Goal: Task Accomplishment & Management: Manage account settings

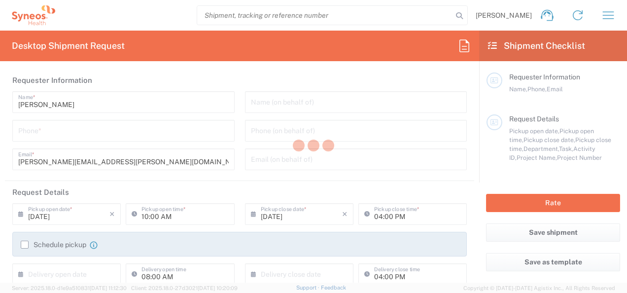
type input "8511"
type input "[US_STATE]"
type input "[GEOGRAPHIC_DATA]"
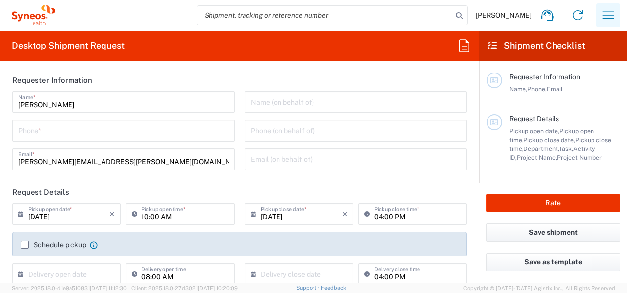
click at [598, 20] on button "button" at bounding box center [609, 15] width 24 height 24
type input "Syneos Health, LLC-[GEOGRAPHIC_DATA] [GEOGRAPHIC_DATA] [GEOGRAPHIC_DATA]"
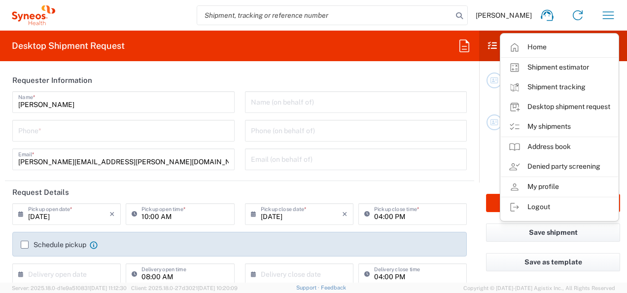
click at [552, 123] on link "My shipments" at bounding box center [559, 127] width 117 height 20
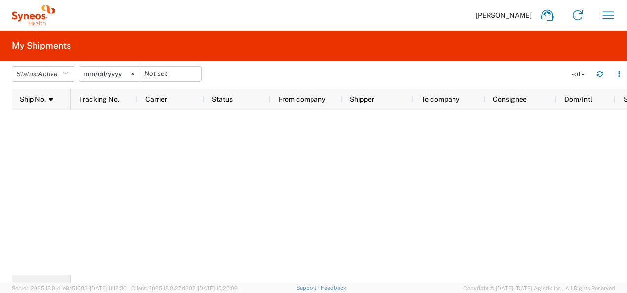
click at [134, 74] on icon at bounding box center [132, 74] width 3 height 3
click at [595, 15] on div "[PERSON_NAME] Home Shipment estimator Shipment tracking Desktop shipment reques…" at bounding box center [339, 15] width 569 height 24
click at [603, 13] on icon "button" at bounding box center [609, 15] width 16 height 16
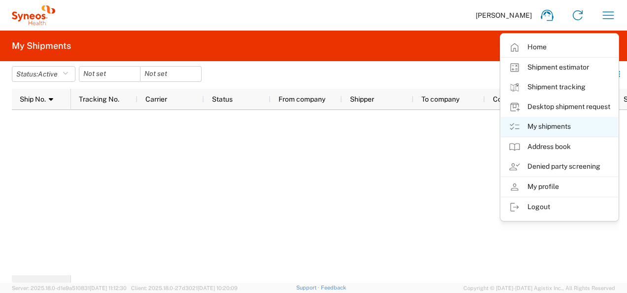
click at [557, 129] on link "My shipments" at bounding box center [559, 127] width 117 height 20
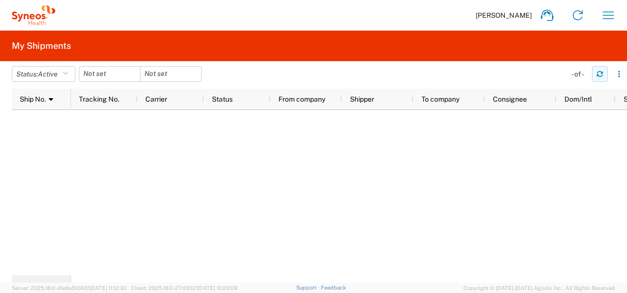
click at [607, 78] on button "button" at bounding box center [600, 74] width 16 height 16
click at [65, 73] on button "Status: Active" at bounding box center [44, 74] width 64 height 16
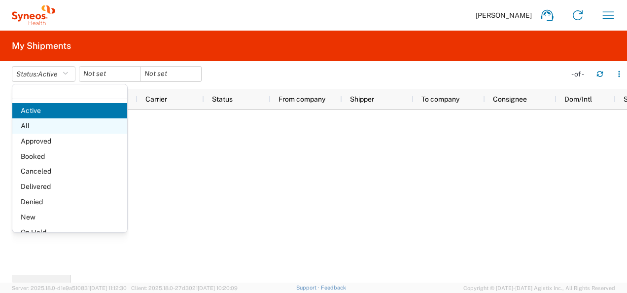
click at [40, 122] on span "All" at bounding box center [69, 125] width 115 height 15
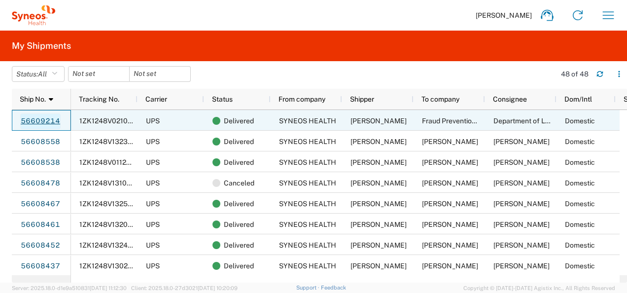
click at [36, 122] on link "56609214" at bounding box center [40, 121] width 40 height 16
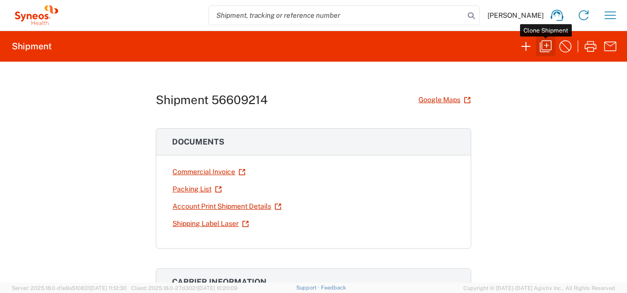
click at [553, 51] on icon "button" at bounding box center [546, 46] width 16 height 16
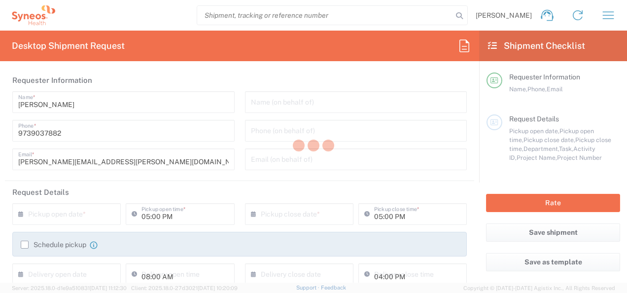
type input "[US_STATE]"
type input "Envelope"
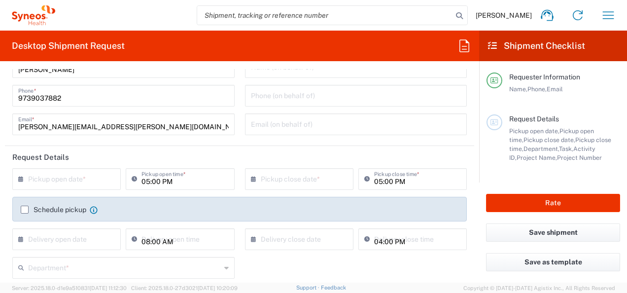
scroll to position [49, 0]
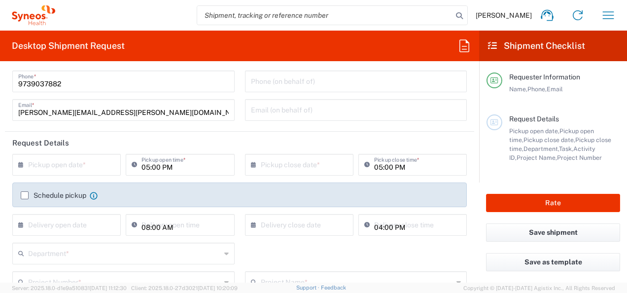
click at [91, 165] on input "text" at bounding box center [68, 163] width 81 height 17
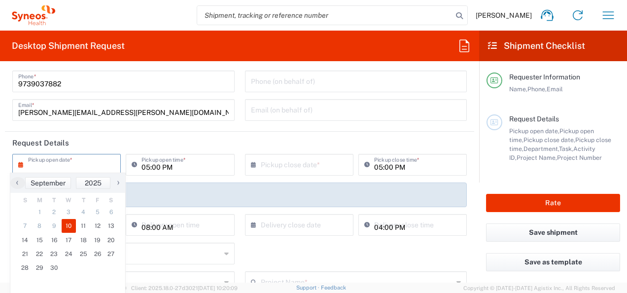
click at [71, 229] on span "10" at bounding box center [69, 226] width 15 height 14
type input "[DATE]"
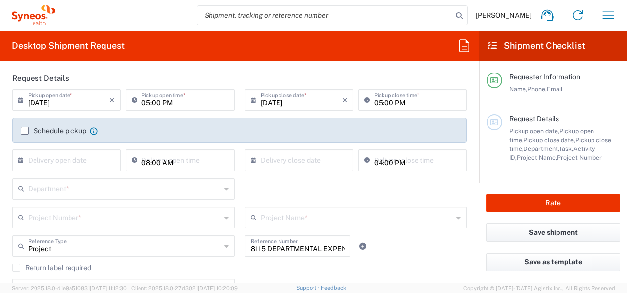
scroll to position [99, 0]
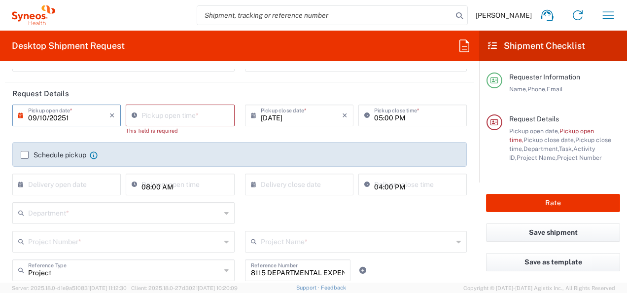
type input "[DATE]"
type input "12:00 PM"
click at [209, 130] on div "12:00 PM Pickup open time * This field is required" at bounding box center [179, 123] width 113 height 37
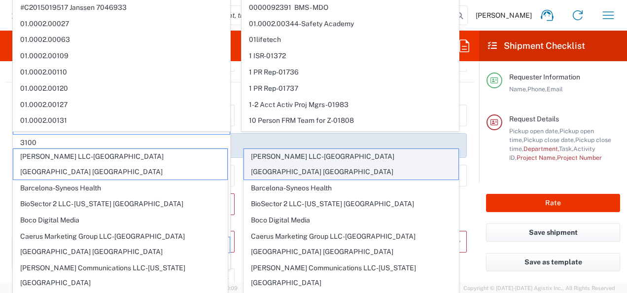
scroll to position [197, 0]
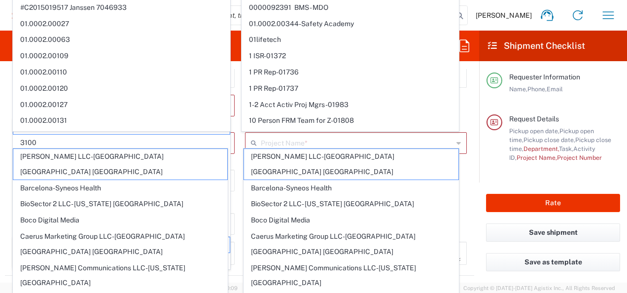
click at [4, 140] on form "Requester Information [PERSON_NAME] Name * [PHONE_NUMBER] Phone * [PERSON_NAME]…" at bounding box center [239, 176] width 479 height 214
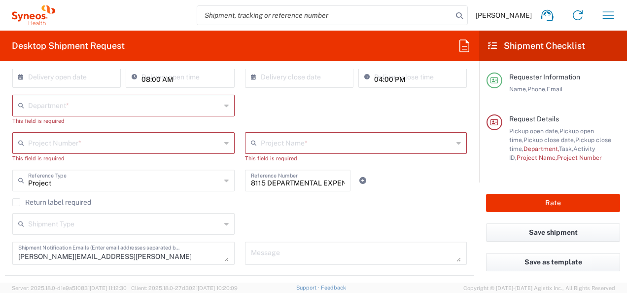
click at [276, 100] on div "Department * 3000 3100 3109 3110 3111 3112 3125 3130 3135 3136 3150 3155 3165 3…" at bounding box center [239, 113] width 465 height 37
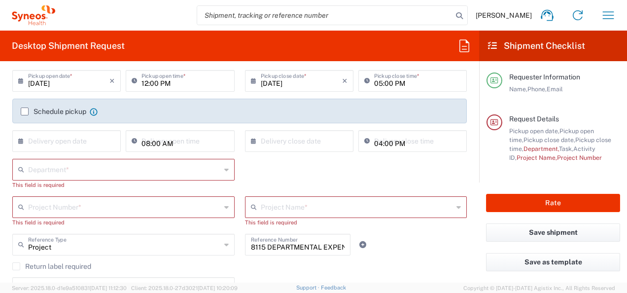
scroll to position [148, 0]
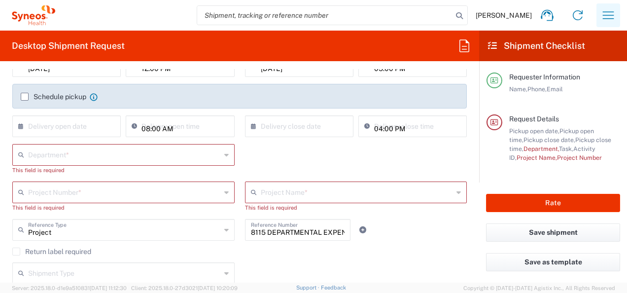
click at [604, 19] on icon "button" at bounding box center [609, 15] width 16 height 16
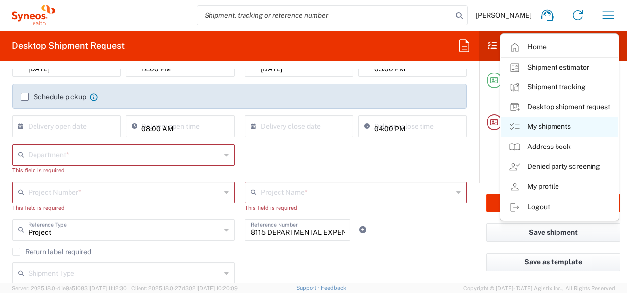
click at [578, 119] on link "My shipments" at bounding box center [559, 127] width 117 height 20
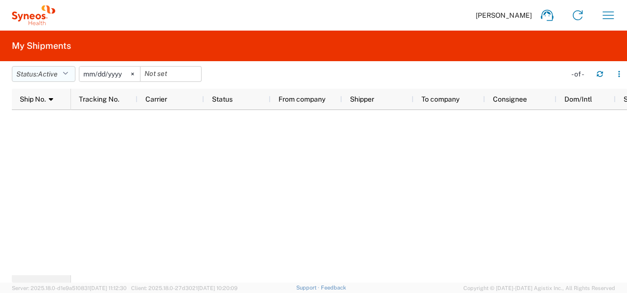
click at [66, 73] on icon "button" at bounding box center [65, 74] width 5 height 7
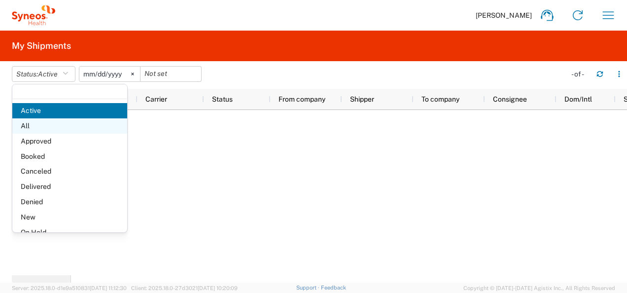
click at [38, 127] on span "All" at bounding box center [69, 125] width 115 height 15
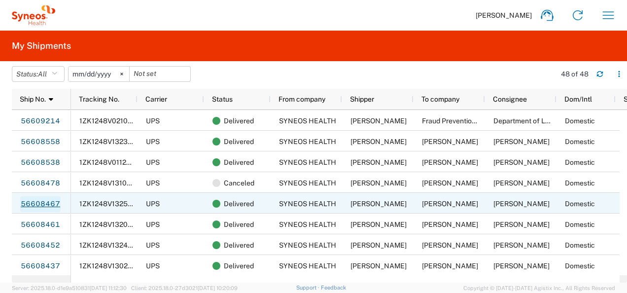
click at [49, 205] on link "56608467" at bounding box center [40, 204] width 40 height 16
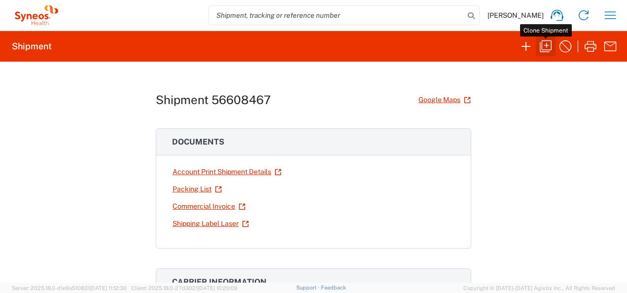
click at [549, 45] on icon "button" at bounding box center [546, 46] width 16 height 16
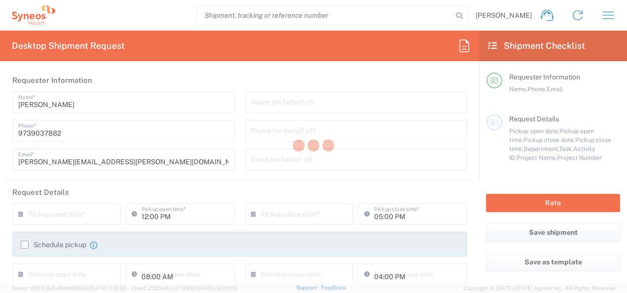
type input "[US_STATE]"
type input "Your Packaging"
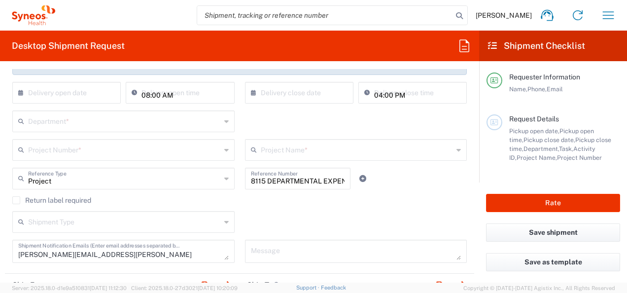
scroll to position [197, 0]
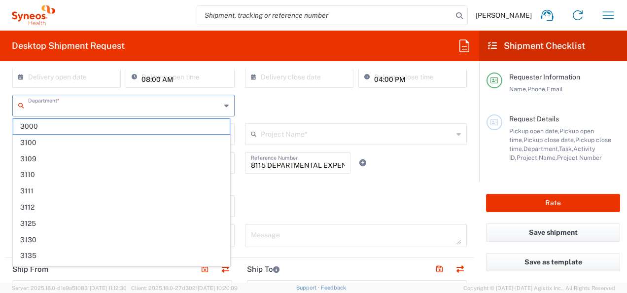
click at [140, 106] on input "text" at bounding box center [124, 104] width 193 height 17
click at [295, 102] on div "Department * 3000 3100 3109 3110 3111 3112 3125 3130 3135 3136 3150 3155 3165 3…" at bounding box center [239, 109] width 465 height 29
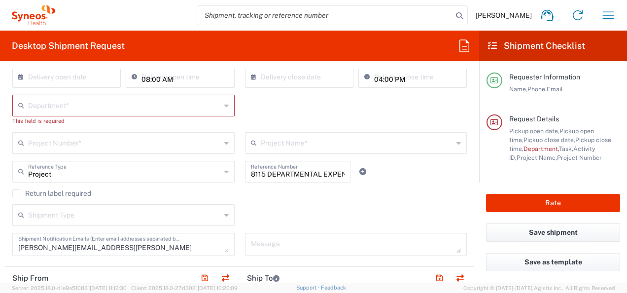
click at [102, 102] on input "text" at bounding box center [124, 104] width 193 height 17
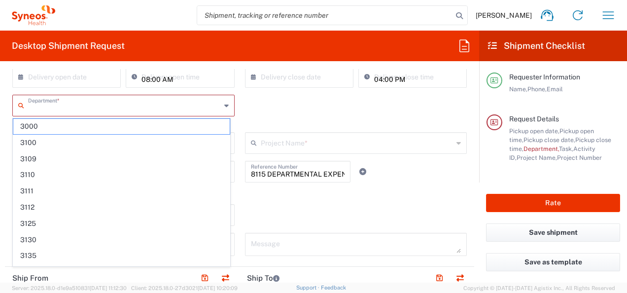
click at [272, 105] on div "Department * 3000 3100 3109 3110 3111 3112 3125 3130 3135 3136 3150 3155 3165 3…" at bounding box center [239, 113] width 465 height 37
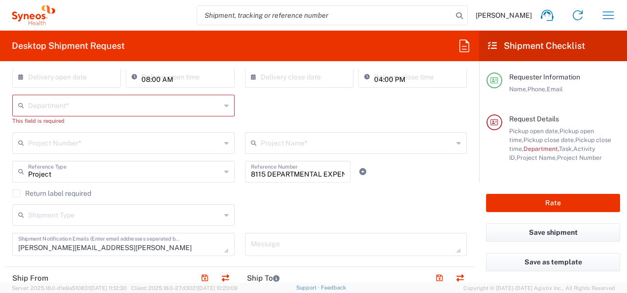
click at [621, 11] on div "[PERSON_NAME] Home Shipment estimator Shipment tracking Desktop shipment reques…" at bounding box center [339, 15] width 569 height 24
click at [613, 11] on icon "button" at bounding box center [609, 15] width 16 height 16
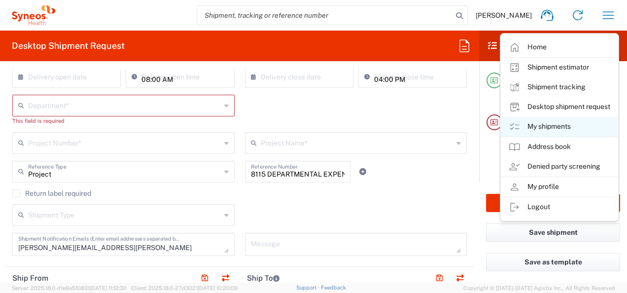
click at [546, 129] on link "My shipments" at bounding box center [559, 127] width 117 height 20
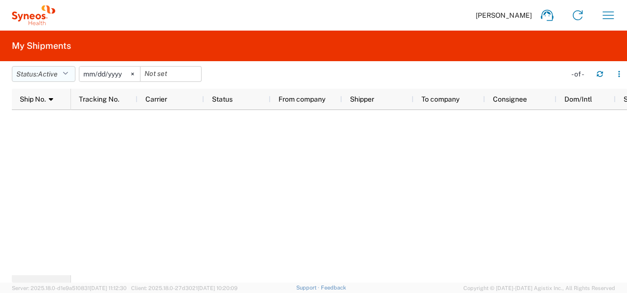
click at [64, 72] on button "Status: Active" at bounding box center [44, 74] width 64 height 16
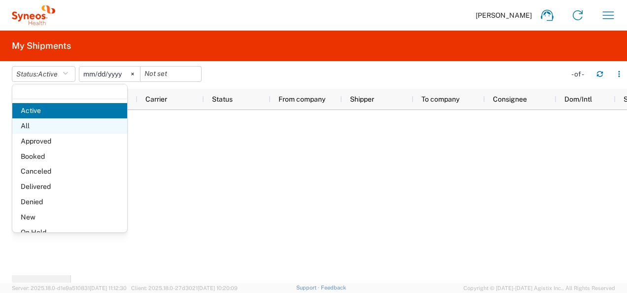
click at [47, 122] on span "All" at bounding box center [69, 125] width 115 height 15
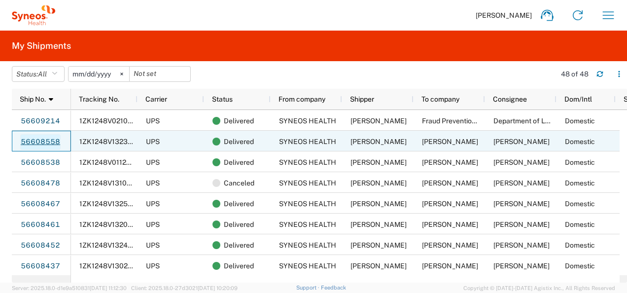
click at [45, 143] on link "56608558" at bounding box center [40, 142] width 40 height 16
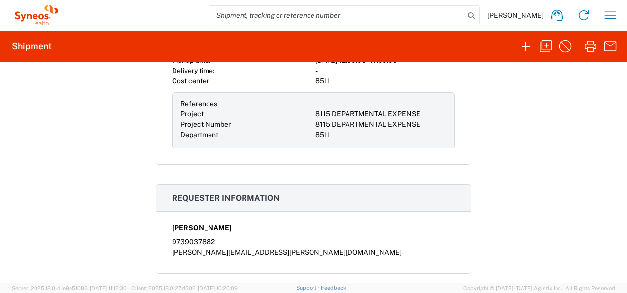
scroll to position [345, 0]
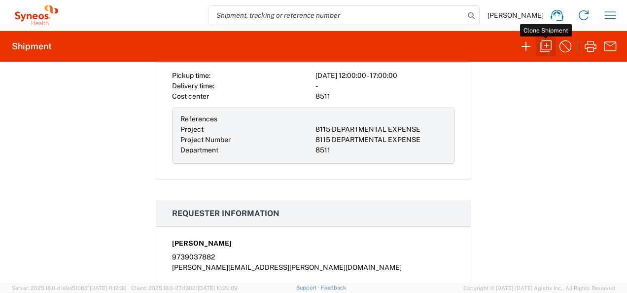
click at [549, 47] on icon "button" at bounding box center [546, 46] width 16 height 16
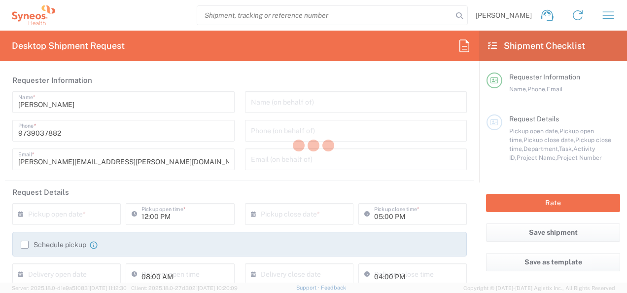
type input "[US_STATE]"
type input "Your Packaging"
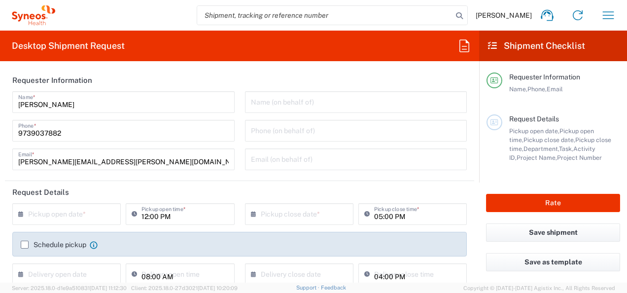
click at [101, 214] on input "text" at bounding box center [68, 213] width 81 height 17
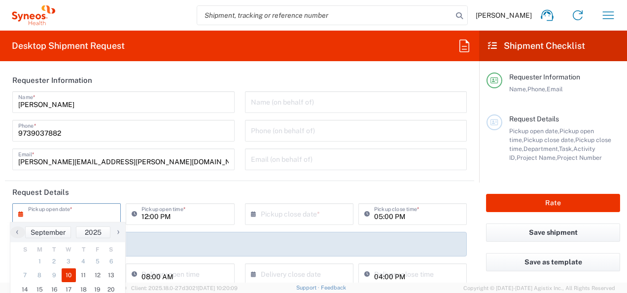
drag, startPoint x: 60, startPoint y: 275, endPoint x: 78, endPoint y: 269, distance: 18.7
click at [63, 275] on span "10" at bounding box center [69, 275] width 15 height 14
type input "[DATE]"
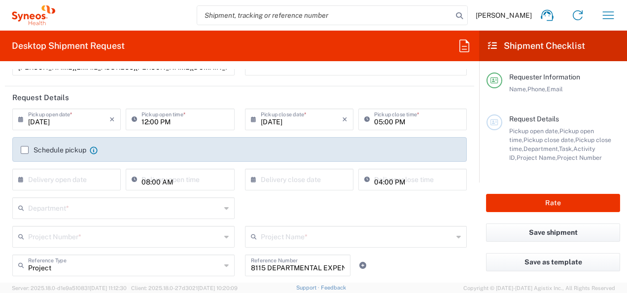
scroll to position [148, 0]
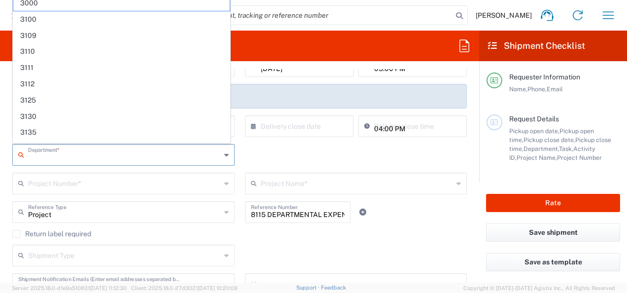
click at [51, 159] on input "text" at bounding box center [124, 154] width 193 height 17
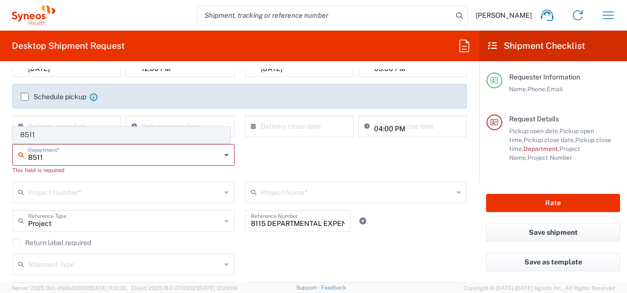
type input "8511"
click at [49, 137] on span "8511" at bounding box center [121, 134] width 217 height 15
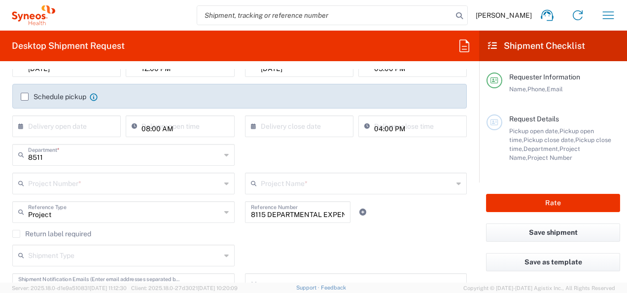
click at [57, 189] on input "text" at bounding box center [124, 182] width 193 height 17
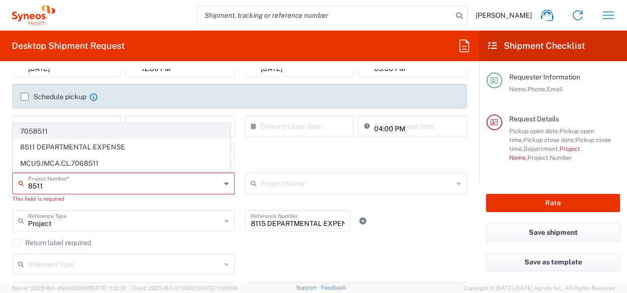
click at [61, 132] on span "7058511" at bounding box center [121, 131] width 217 height 15
type input "7058511"
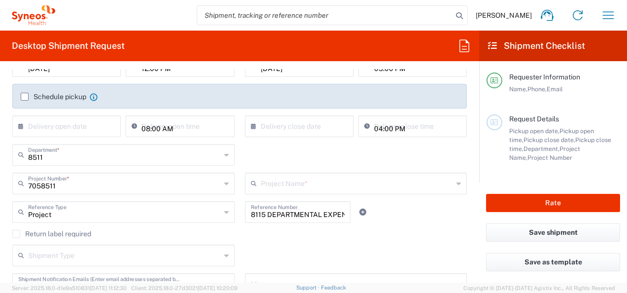
type input "Pfizer 7058511"
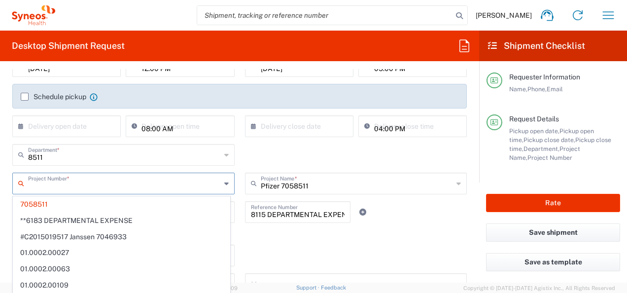
drag, startPoint x: 122, startPoint y: 184, endPoint x: -2, endPoint y: 187, distance: 124.3
click at [0, 187] on html "[PERSON_NAME] Home Shipment estimator Shipment tracking Desktop shipment reques…" at bounding box center [313, 146] width 627 height 293
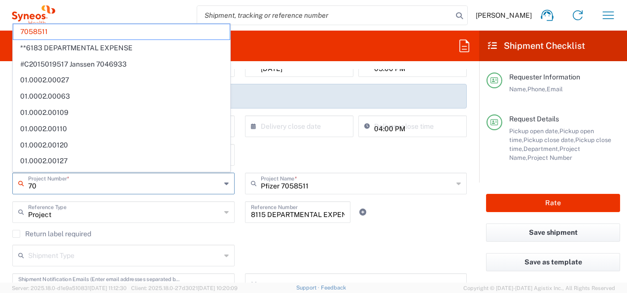
type input "7"
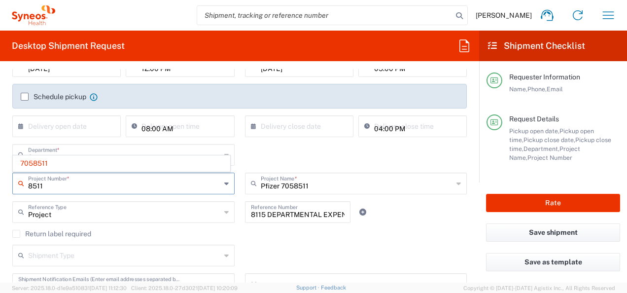
click at [53, 187] on input "8511" at bounding box center [124, 182] width 193 height 17
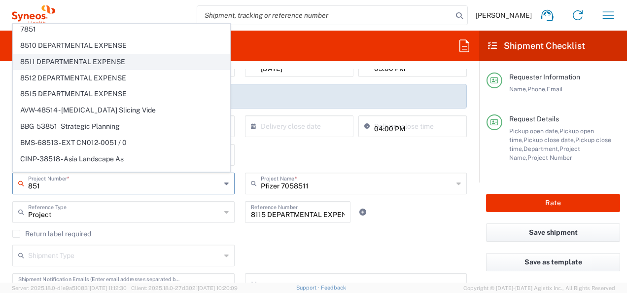
click at [60, 59] on span "8511 DEPARTMENTAL EXPENSE" at bounding box center [121, 61] width 217 height 15
type input "8511 DEPARTMENTAL EXPENSE"
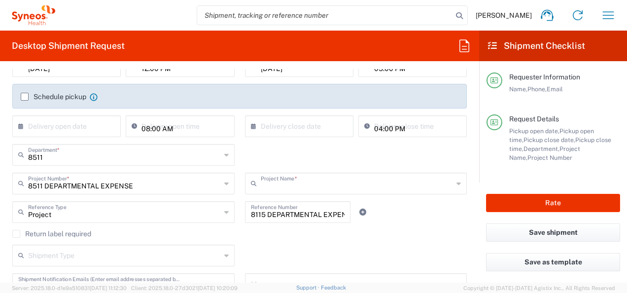
type input "8511 DEPARTMENTAL EXPENSE"
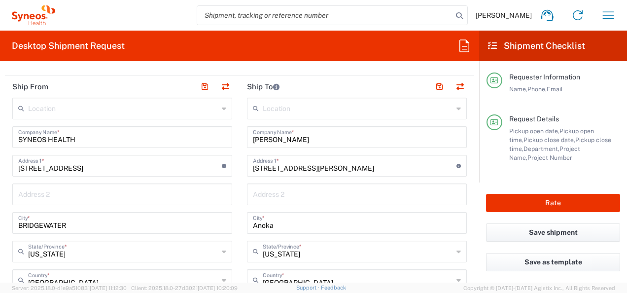
scroll to position [395, 0]
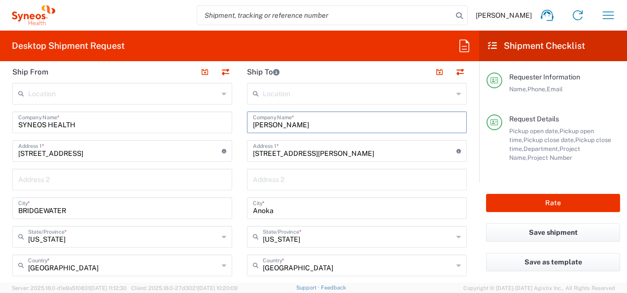
drag, startPoint x: 310, startPoint y: 122, endPoint x: 70, endPoint y: 126, distance: 240.8
click at [96, 123] on div "Ship From Location [PERSON_NAME] LLC-[GEOGRAPHIC_DATA] [GEOGRAPHIC_DATA] [GEOGR…" at bounding box center [240, 281] width 470 height 441
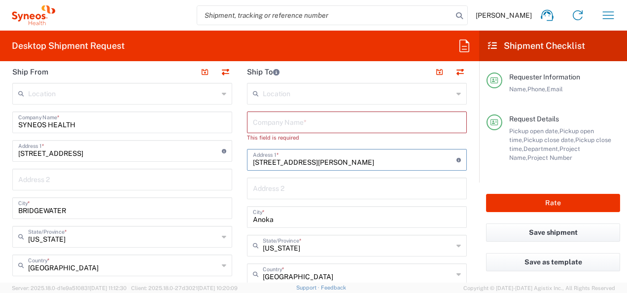
drag, startPoint x: 379, startPoint y: 154, endPoint x: 14, endPoint y: 156, distance: 364.6
click at [14, 156] on div "Ship From Location [PERSON_NAME] LLC-[GEOGRAPHIC_DATA] [GEOGRAPHIC_DATA] [GEOGR…" at bounding box center [240, 285] width 470 height 449
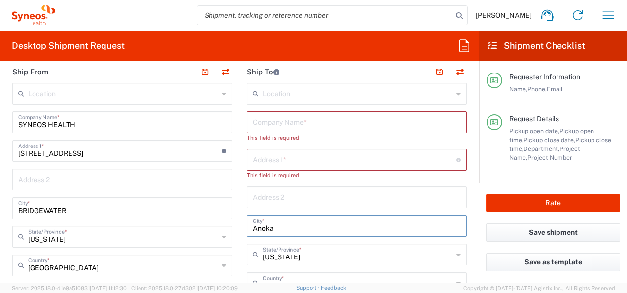
drag, startPoint x: 262, startPoint y: 219, endPoint x: 200, endPoint y: 221, distance: 62.7
click at [200, 221] on div "Ship From Location [PERSON_NAME] LLC-[GEOGRAPHIC_DATA] [GEOGRAPHIC_DATA] [GEOGR…" at bounding box center [240, 290] width 470 height 458
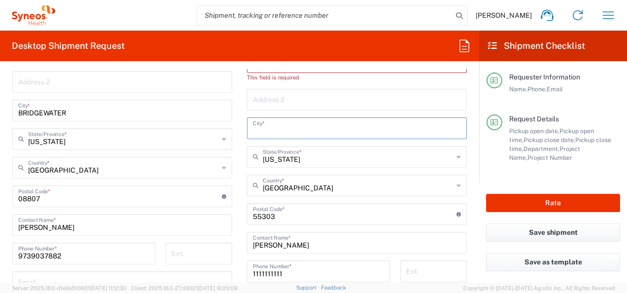
scroll to position [493, 0]
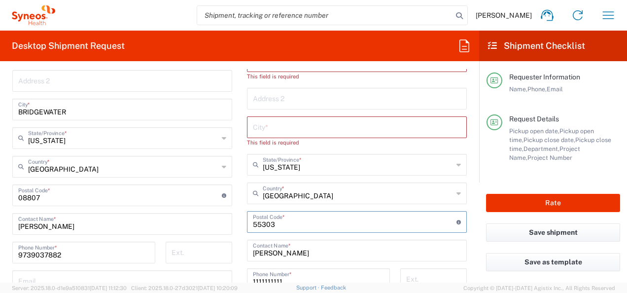
drag, startPoint x: 294, startPoint y: 215, endPoint x: 219, endPoint y: 216, distance: 75.5
click at [219, 216] on div "Ship From Location [PERSON_NAME] LLC-[GEOGRAPHIC_DATA] [GEOGRAPHIC_DATA] [GEOGR…" at bounding box center [240, 195] width 470 height 467
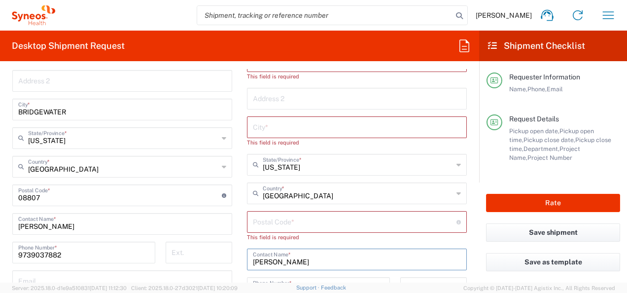
drag, startPoint x: 284, startPoint y: 259, endPoint x: 221, endPoint y: 258, distance: 63.7
click at [221, 258] on div "Ship From Location [PERSON_NAME] LLC-[GEOGRAPHIC_DATA] [GEOGRAPHIC_DATA] [GEOGR…" at bounding box center [240, 200] width 470 height 476
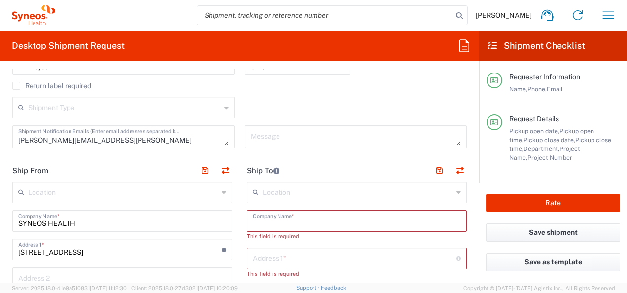
click at [258, 215] on input "text" at bounding box center [357, 220] width 208 height 17
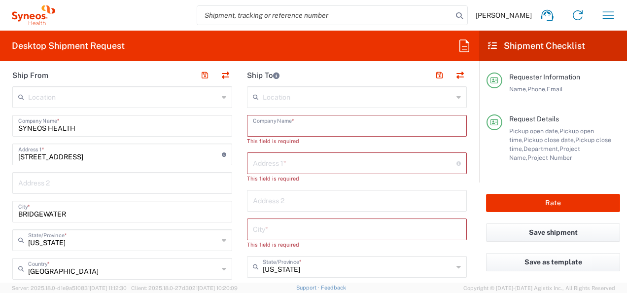
scroll to position [395, 0]
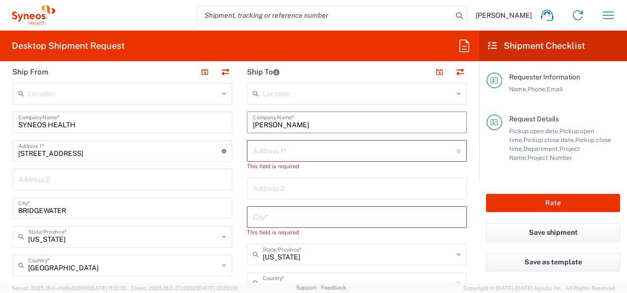
type input "[PERSON_NAME]"
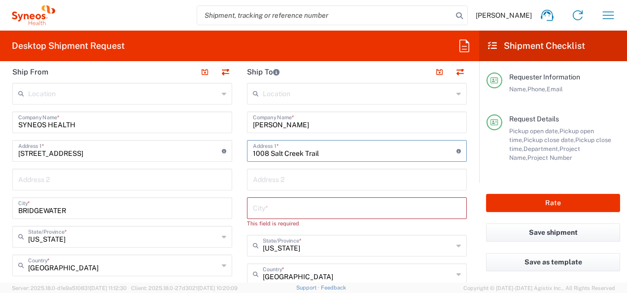
type input "1008 Salt Creek Trail"
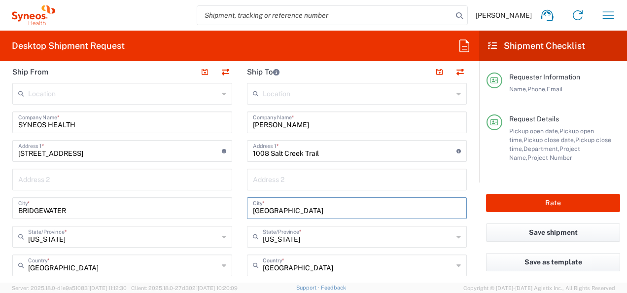
type input "[GEOGRAPHIC_DATA]"
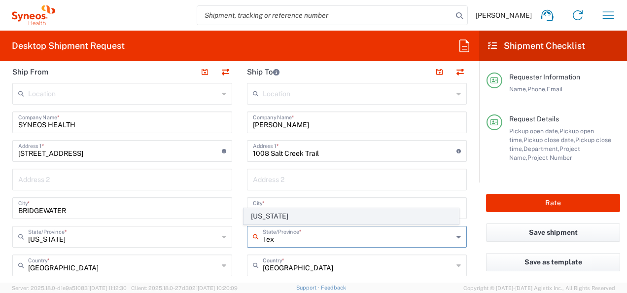
click at [258, 215] on span "[US_STATE]" at bounding box center [351, 216] width 214 height 15
type input "[US_STATE]"
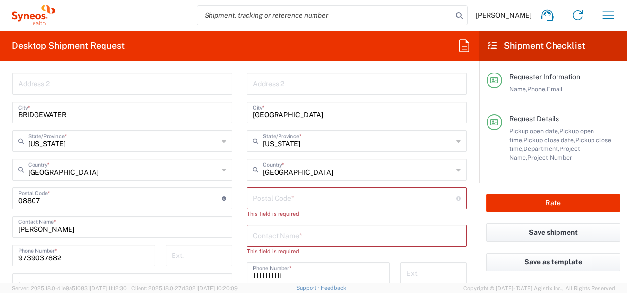
scroll to position [493, 0]
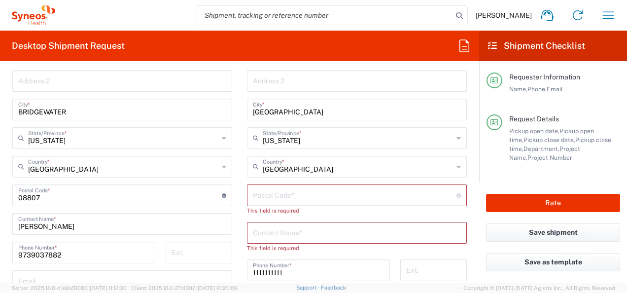
click at [260, 195] on input "undefined" at bounding box center [355, 194] width 204 height 17
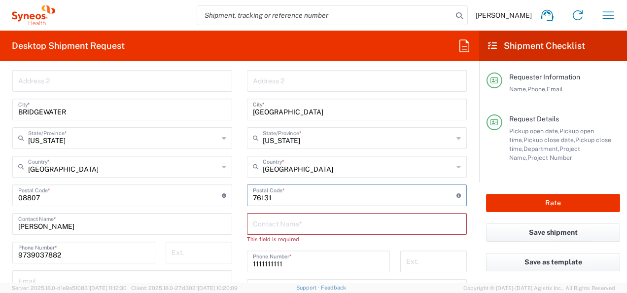
type input "76131"
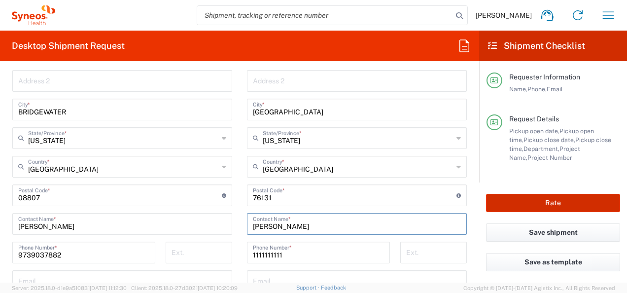
type input "[PERSON_NAME]"
click at [517, 205] on button "Rate" at bounding box center [553, 203] width 134 height 18
type input "8511 DEPARTMENTAL EXPENSE"
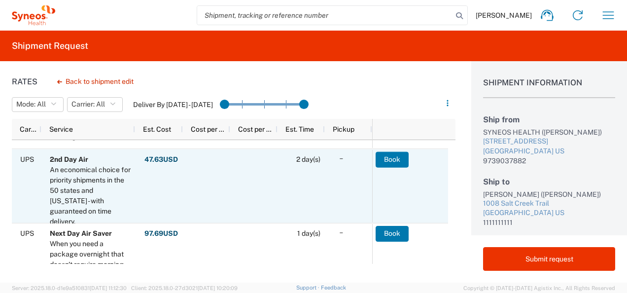
scroll to position [576, 0]
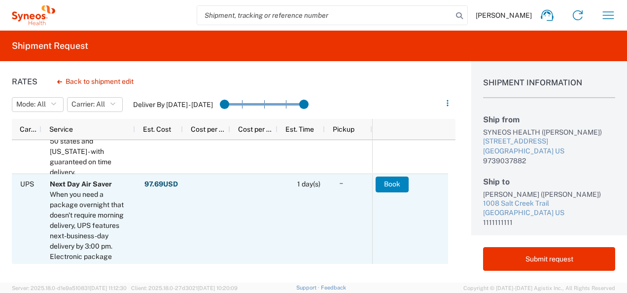
click at [379, 186] on button "Book" at bounding box center [392, 185] width 33 height 16
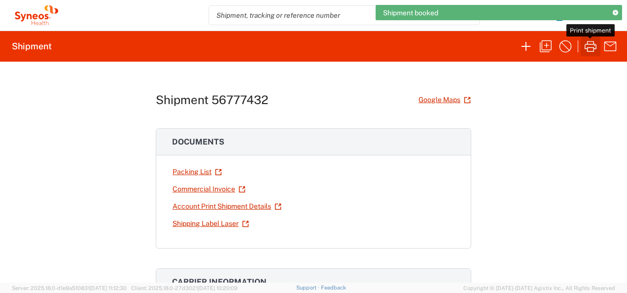
click at [589, 42] on icon "button" at bounding box center [591, 46] width 16 height 16
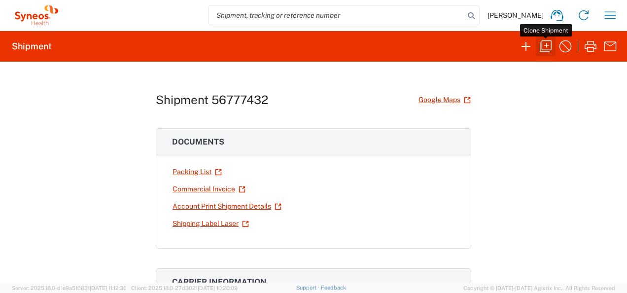
click at [545, 41] on icon "button" at bounding box center [546, 46] width 16 height 16
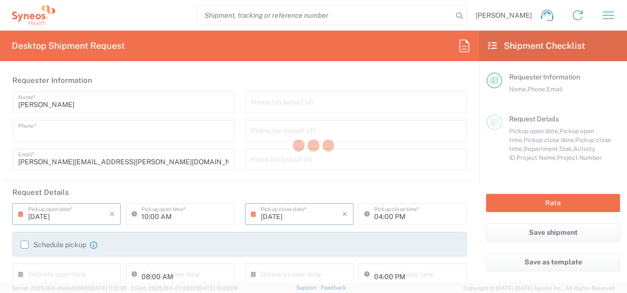
type input "9739037882"
type input "12:00 PM"
type input "05:00 PM"
type input "Project"
type input "8511 DEPARTMENTAL EXPENSE"
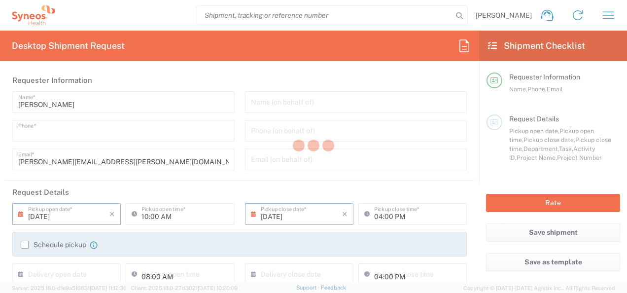
type textarea "[PERSON_NAME][EMAIL_ADDRESS][PERSON_NAME][DOMAIN_NAME]"
type input "SYNEOS HEALTH"
type input "[STREET_ADDRESS]"
type input "BRIDGEWATER"
type input "08807"
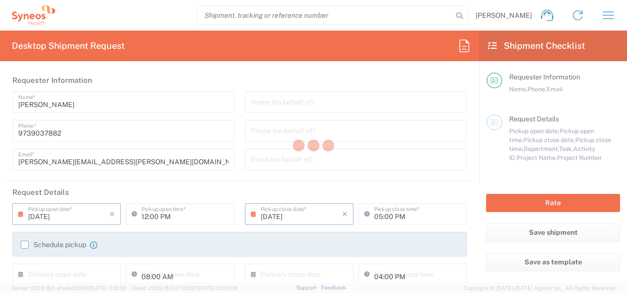
type input "[PERSON_NAME]"
type input "9739037882"
type input "[PERSON_NAME]"
type input "1008 Salt Creek Trail"
type input "[GEOGRAPHIC_DATA]"
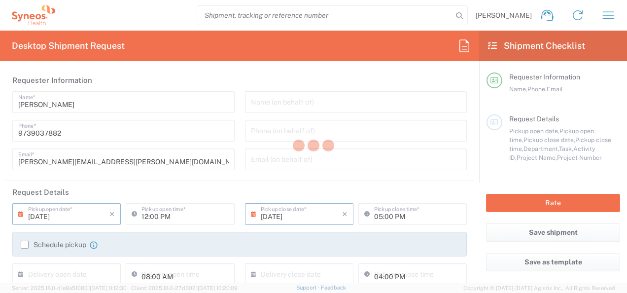
type input "[GEOGRAPHIC_DATA]"
type input "76131"
type input "[PERSON_NAME]"
type input "1111111111"
type input "Sender/Shipper"
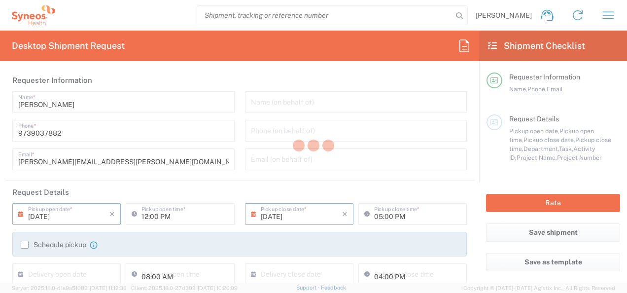
type input "Sender/Shipper"
type input "[US_STATE]"
type input "Your Packaging"
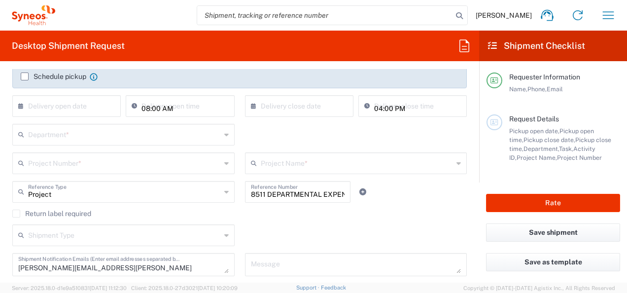
scroll to position [197, 0]
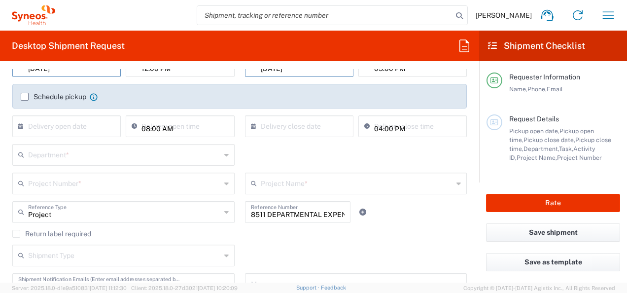
click at [61, 155] on input "text" at bounding box center [124, 154] width 193 height 17
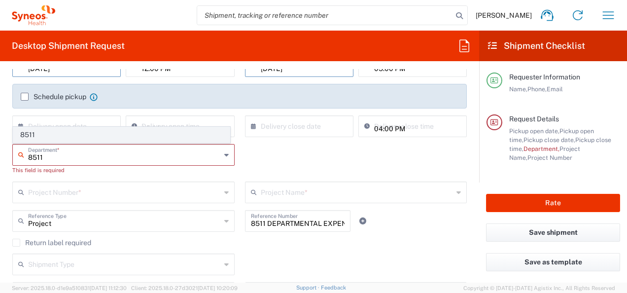
type input "8511"
click at [44, 132] on span "8511" at bounding box center [121, 134] width 217 height 15
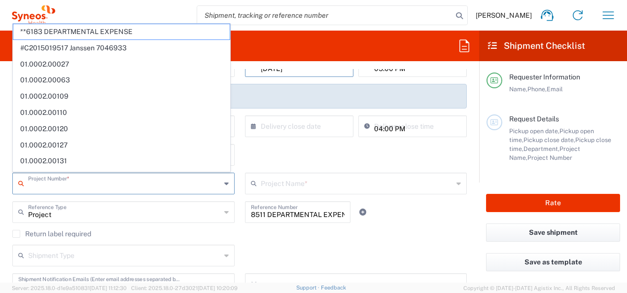
click at [49, 188] on input "text" at bounding box center [124, 182] width 193 height 17
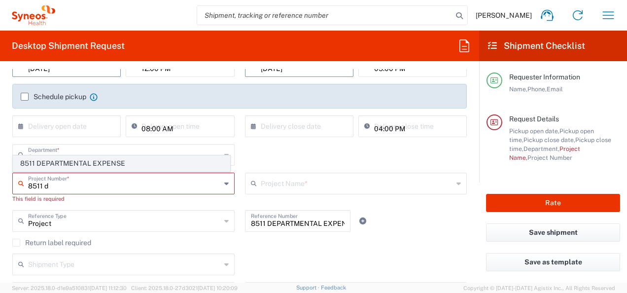
click at [55, 163] on span "8511 DEPARTMENTAL EXPENSE" at bounding box center [121, 163] width 217 height 15
type input "8511 DEPARTMENTAL EXPENSE"
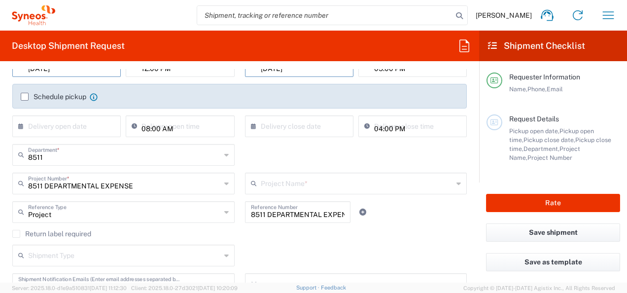
type input "8511 DEPARTMENTAL EXPENSE"
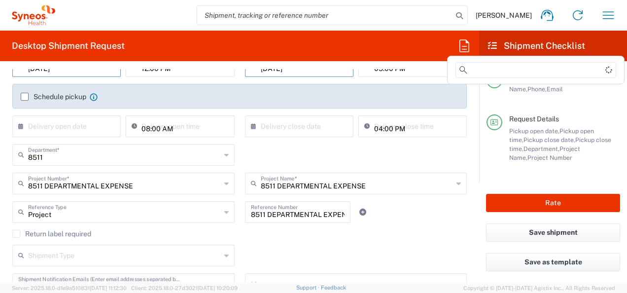
drag, startPoint x: 467, startPoint y: 48, endPoint x: 405, endPoint y: 33, distance: 64.5
click at [405, 33] on agx-form-header "Desktop Shipment Request" at bounding box center [239, 46] width 479 height 31
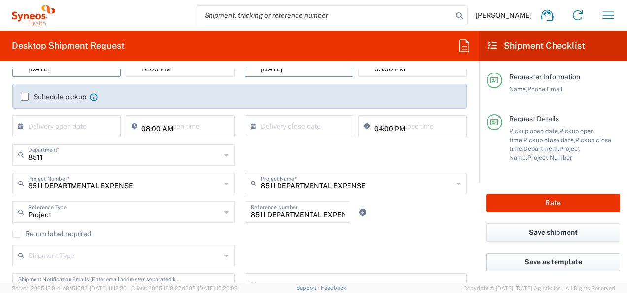
click at [551, 265] on button "Save as template" at bounding box center [553, 262] width 134 height 18
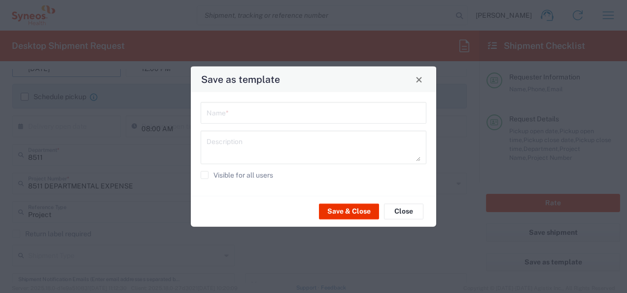
click at [286, 113] on input "text" at bounding box center [314, 112] width 214 height 17
type input "Payroll"
click at [326, 204] on button "Save & Close" at bounding box center [349, 211] width 60 height 16
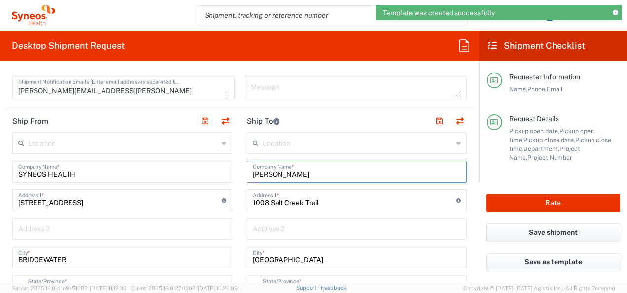
click at [308, 165] on input "[PERSON_NAME]" at bounding box center [357, 170] width 208 height 17
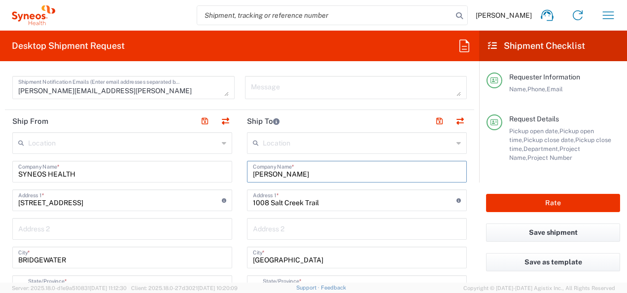
drag, startPoint x: 304, startPoint y: 175, endPoint x: 219, endPoint y: 181, distance: 85.6
type input "C"
type input "[PERSON_NAME]"
click at [298, 204] on input "17676" at bounding box center [355, 199] width 204 height 17
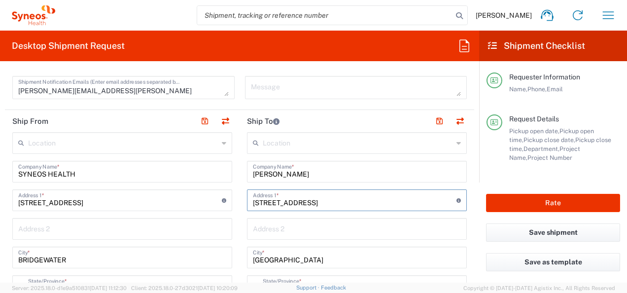
type input "[STREET_ADDRESS]"
type input "Hesperia"
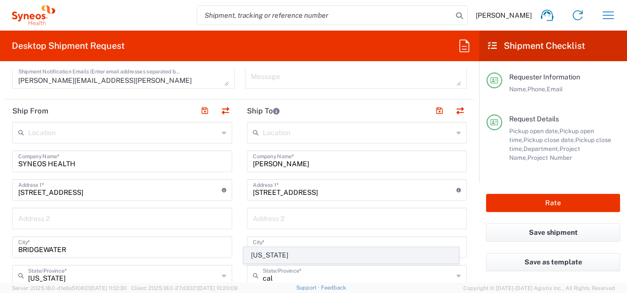
click at [260, 261] on span "[US_STATE]" at bounding box center [351, 255] width 214 height 15
type input "[US_STATE]"
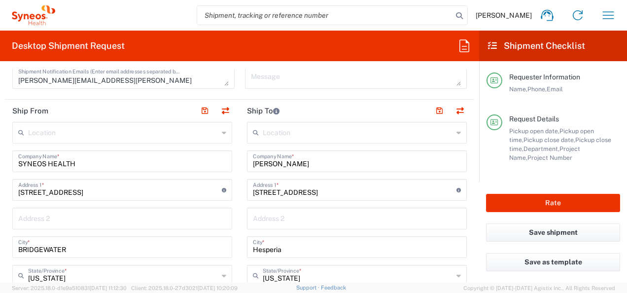
scroll to position [454, 0]
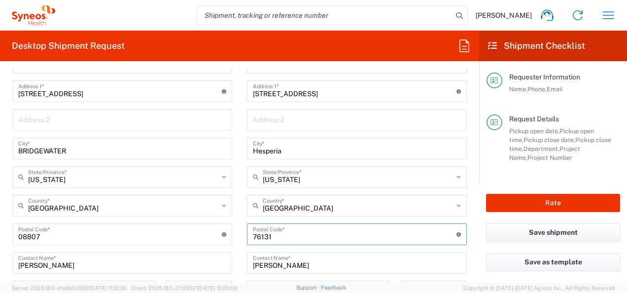
drag, startPoint x: 278, startPoint y: 232, endPoint x: 221, endPoint y: 239, distance: 57.6
click at [221, 239] on div "Ship From Location [PERSON_NAME] LLC-[GEOGRAPHIC_DATA] [GEOGRAPHIC_DATA] [GEOGR…" at bounding box center [240, 221] width 470 height 441
type input "92345"
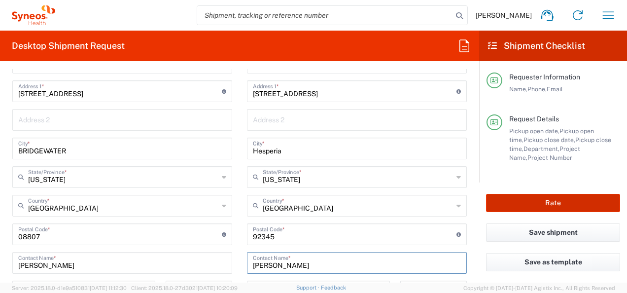
type input "[PERSON_NAME]"
click at [506, 204] on button "Rate" at bounding box center [553, 203] width 134 height 18
type input "8511 DEPARTMENTAL EXPENSE"
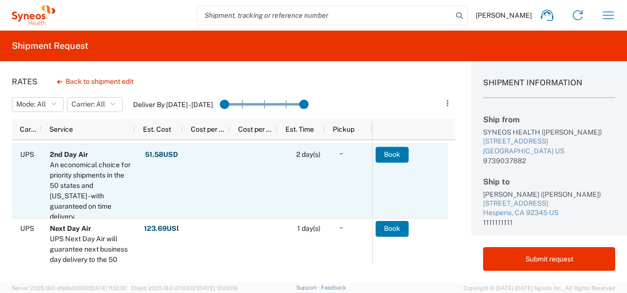
scroll to position [592, 0]
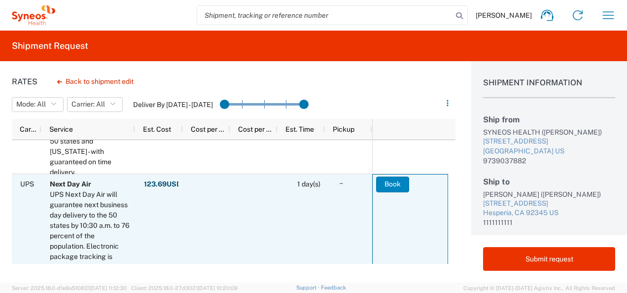
click at [380, 185] on button "Book" at bounding box center [392, 185] width 33 height 16
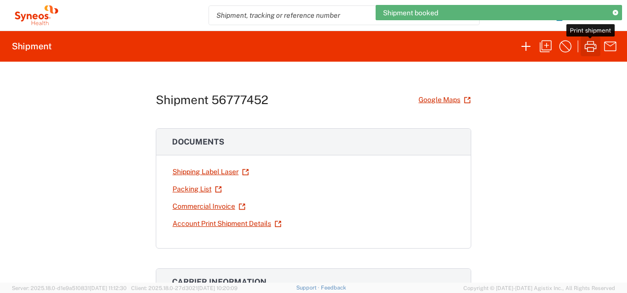
click at [585, 47] on icon "button" at bounding box center [591, 46] width 16 height 16
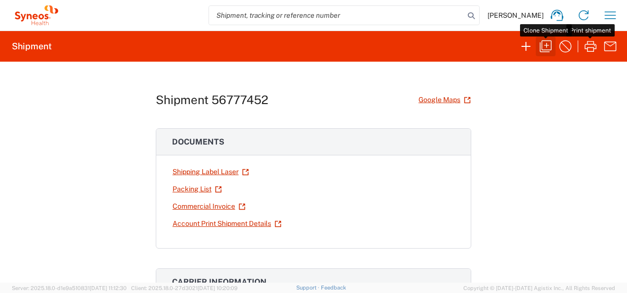
click at [547, 45] on icon "button" at bounding box center [546, 46] width 16 height 16
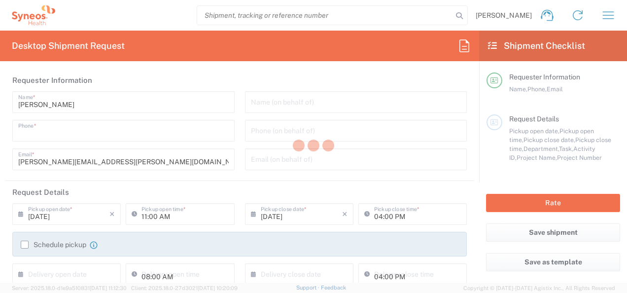
type input "9739037882"
type input "12:00 PM"
type input "05:00 PM"
type input "Project"
type input "8511 DEPARTMENTAL EXPENSE"
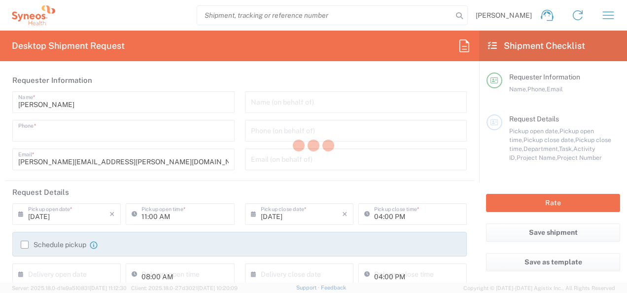
type textarea "[PERSON_NAME][EMAIL_ADDRESS][PERSON_NAME][DOMAIN_NAME]"
type input "SYNEOS HEALTH"
type input "[STREET_ADDRESS]"
type input "BRIDGEWATER"
type input "08807"
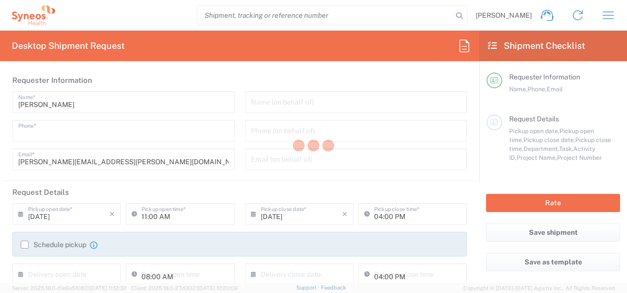
type input "[PERSON_NAME]"
type input "9739037882"
type input "[PERSON_NAME]"
type input "[STREET_ADDRESS]"
type input "Hesperia"
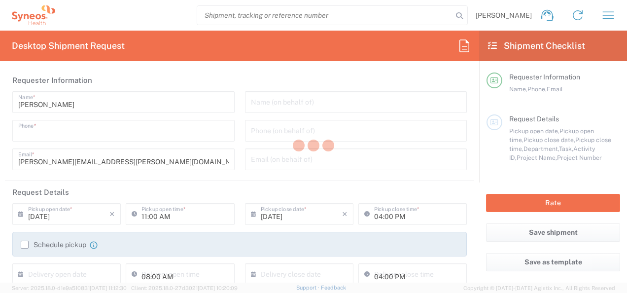
type input "[GEOGRAPHIC_DATA]"
type input "92345"
type input "[PERSON_NAME]"
type input "1111111111"
type input "Sender/Shipper"
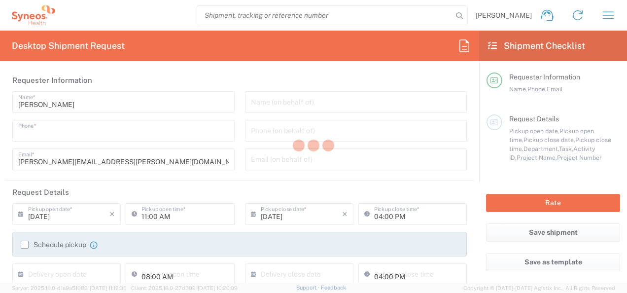
type input "Sender/Shipper"
type input "[US_STATE]"
type input "Your Packaging"
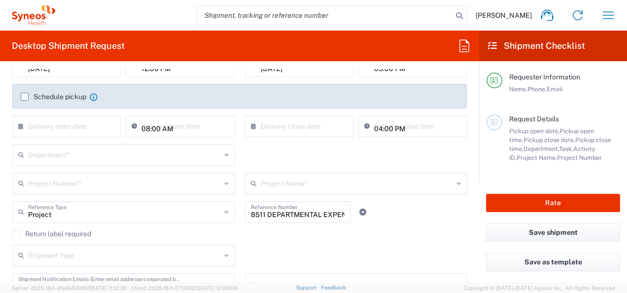
click at [463, 45] on icon at bounding box center [465, 46] width 16 height 16
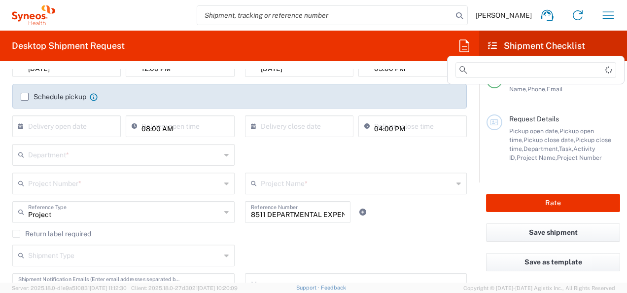
click at [149, 43] on agx-form-header "Desktop Shipment Request" at bounding box center [239, 46] width 479 height 31
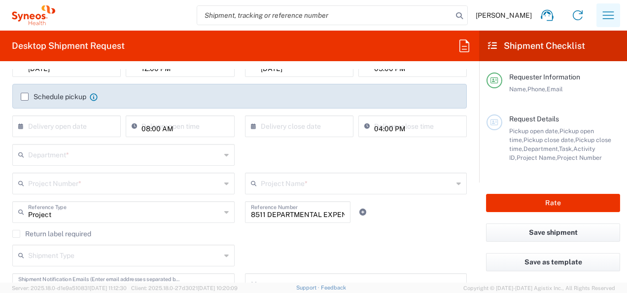
click at [605, 16] on icon "button" at bounding box center [609, 15] width 16 height 16
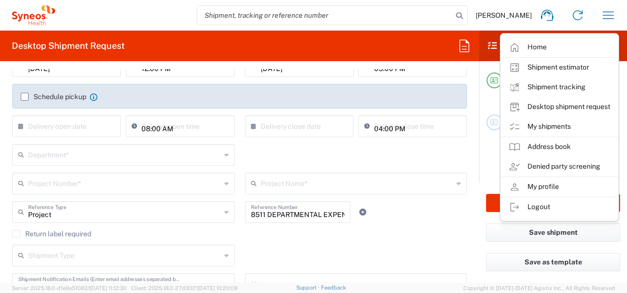
click at [436, 43] on agx-form-header "Desktop Shipment Request" at bounding box center [239, 46] width 479 height 31
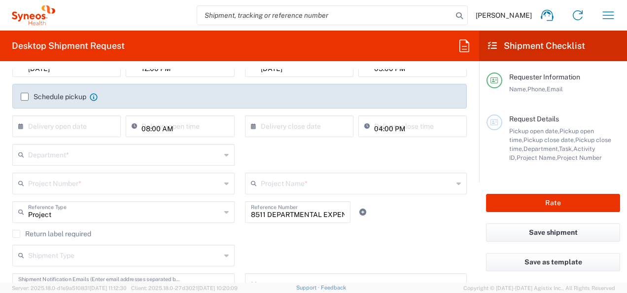
click at [492, 44] on icon at bounding box center [492, 45] width 9 height 9
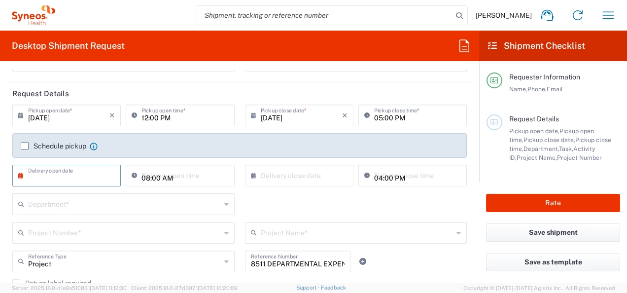
click at [64, 180] on input "text" at bounding box center [68, 174] width 81 height 17
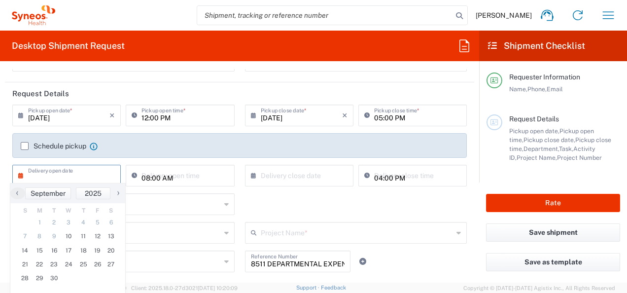
click at [170, 205] on input "text" at bounding box center [124, 203] width 193 height 17
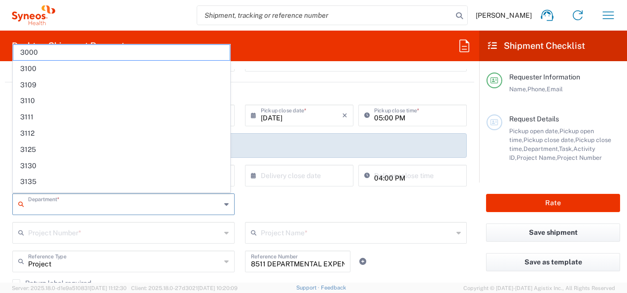
click at [304, 205] on div "Department * 3000 3100 3109 3110 3111 3112 3125 3130 3135 3136 3150 3155 3165 3…" at bounding box center [239, 207] width 465 height 29
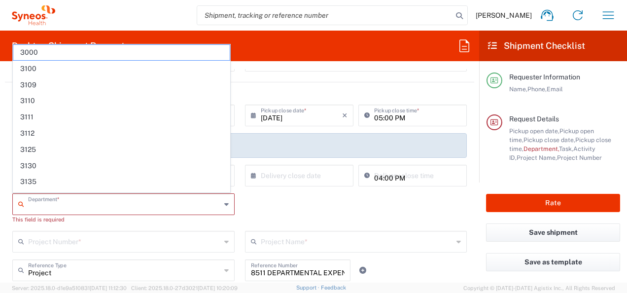
click at [95, 204] on input "text" at bounding box center [124, 203] width 193 height 17
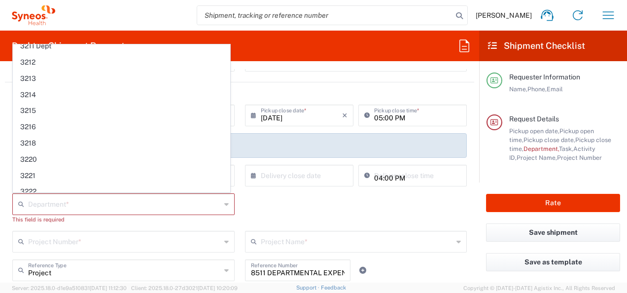
click at [447, 203] on div "Department * 3000 3100 3109 3110 3111 3112 3125 3130 3135 3136 3150 3155 3165 3…" at bounding box center [239, 211] width 465 height 37
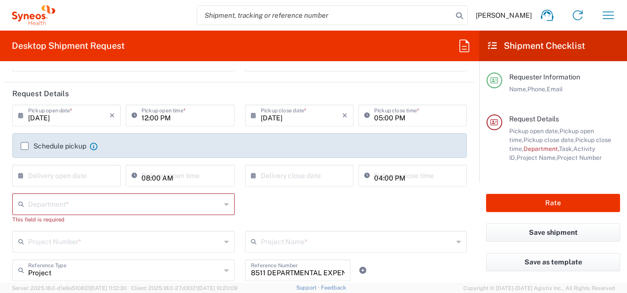
click at [490, 40] on h2 "Shipment Checklist" at bounding box center [536, 46] width 97 height 12
click at [461, 41] on icon at bounding box center [465, 46] width 16 height 16
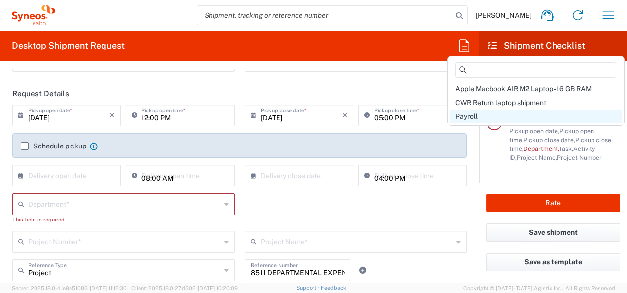
click at [479, 115] on div "Payroll" at bounding box center [536, 117] width 173 height 14
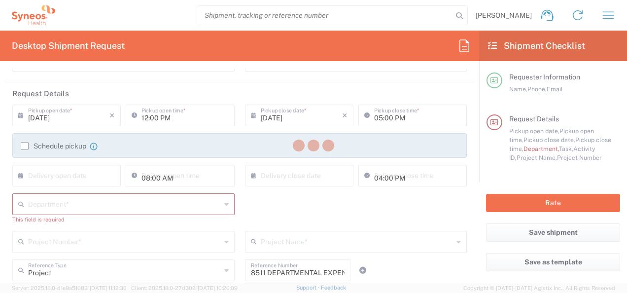
type input "[PERSON_NAME]"
type input "1008 Salt Creek Trail"
type input "[GEOGRAPHIC_DATA]"
type input "[US_STATE]"
type input "76131"
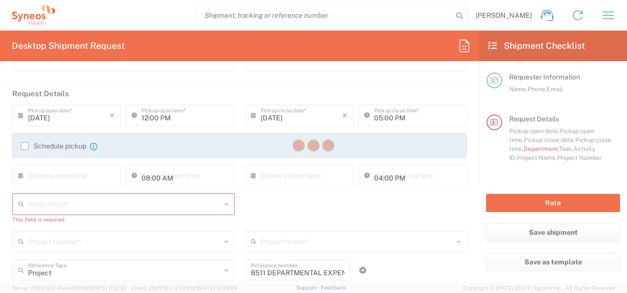
type input "[PERSON_NAME]"
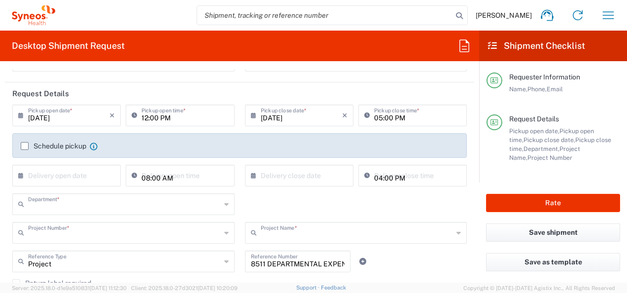
type input "8511"
type input "8511 DEPARTMENTAL EXPENSE"
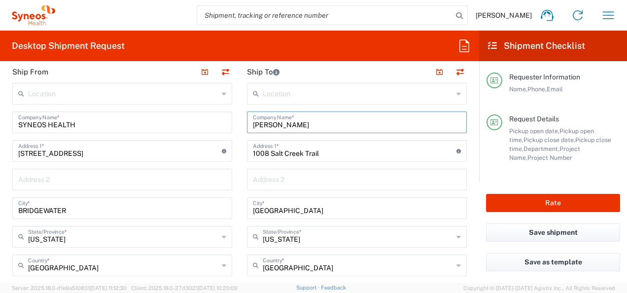
drag, startPoint x: 324, startPoint y: 126, endPoint x: 185, endPoint y: 127, distance: 138.1
click at [185, 127] on div "Ship From Location [PERSON_NAME] LLC-[GEOGRAPHIC_DATA] [GEOGRAPHIC_DATA] [GEOGR…" at bounding box center [240, 281] width 470 height 441
type input "[PERSON_NAME]"
type input "[STREET_ADDRESS]"
type input "APT 4008"
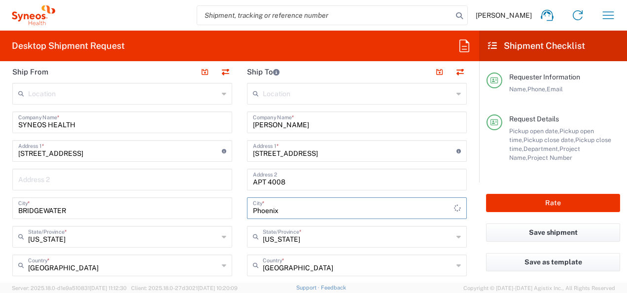
type input "Phoenix"
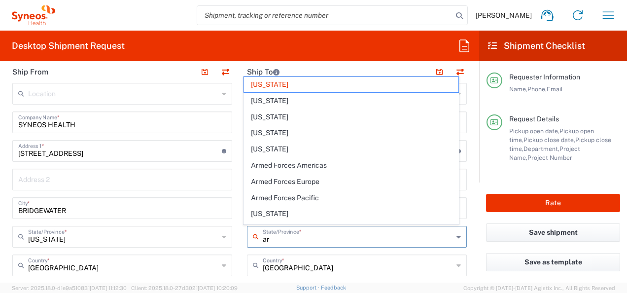
type input "ari"
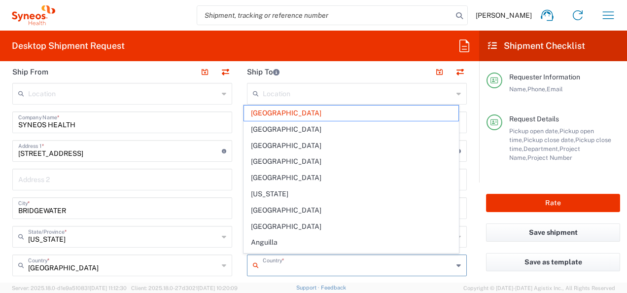
click at [240, 213] on main "Location [PERSON_NAME] LLC-[GEOGRAPHIC_DATA] [GEOGRAPHIC_DATA] [GEOGRAPHIC_DATA…" at bounding box center [357, 290] width 235 height 414
type input "[GEOGRAPHIC_DATA]"
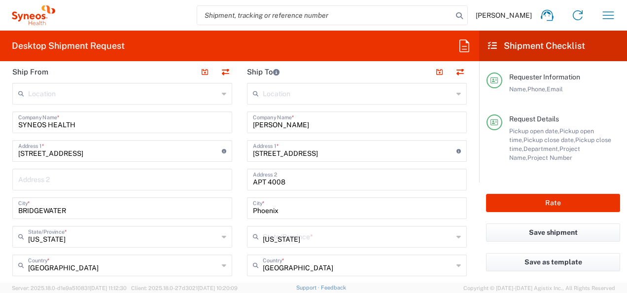
click at [273, 239] on input "[US_STATE]" at bounding box center [358, 235] width 190 height 17
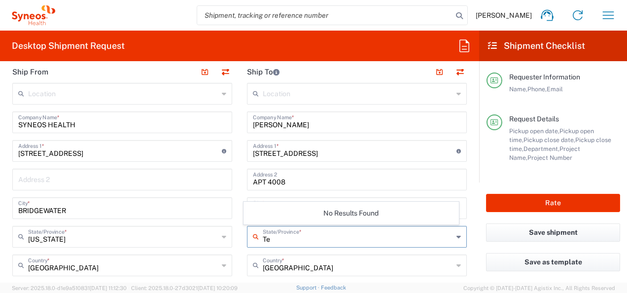
type input "T"
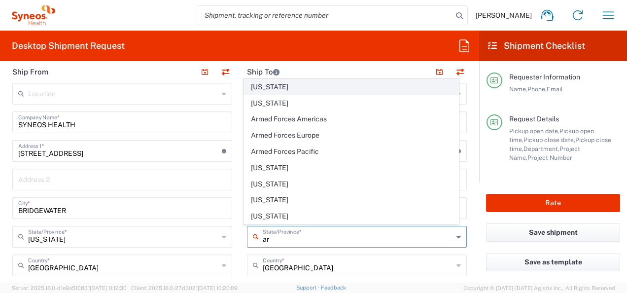
click at [280, 87] on span "[US_STATE]" at bounding box center [351, 86] width 214 height 15
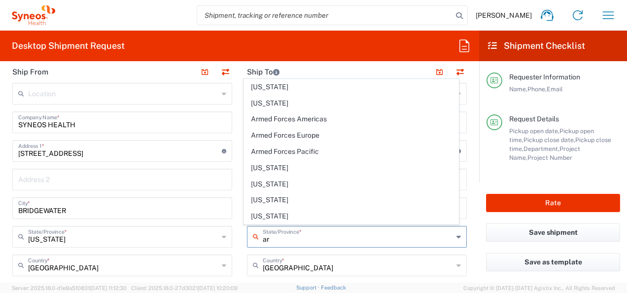
type input "[US_STATE]"
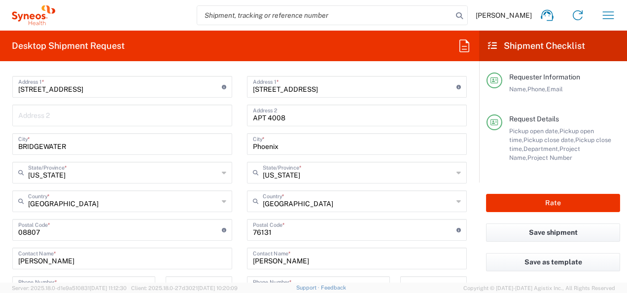
scroll to position [493, 0]
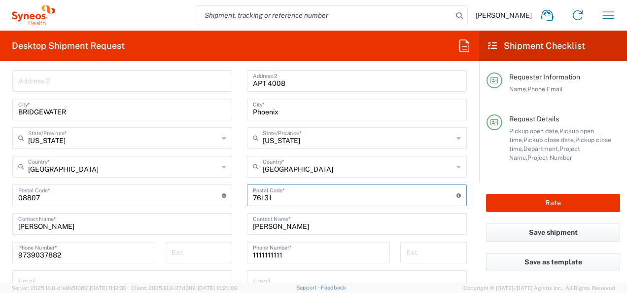
drag, startPoint x: 280, startPoint y: 198, endPoint x: 197, endPoint y: 198, distance: 82.9
click at [197, 198] on div "Ship From Location [PERSON_NAME] LLC-[GEOGRAPHIC_DATA] [GEOGRAPHIC_DATA] [GEOGR…" at bounding box center [240, 182] width 470 height 441
type input "85004"
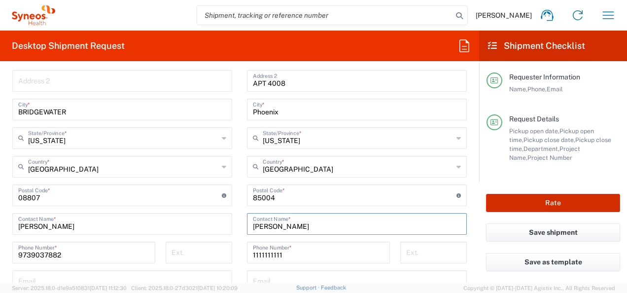
type input "[PERSON_NAME]"
click at [531, 210] on button "Rate" at bounding box center [553, 203] width 134 height 18
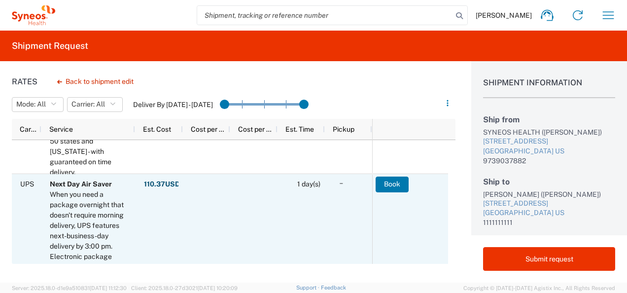
scroll to position [619, 0]
click at [389, 183] on button "Book" at bounding box center [392, 185] width 33 height 16
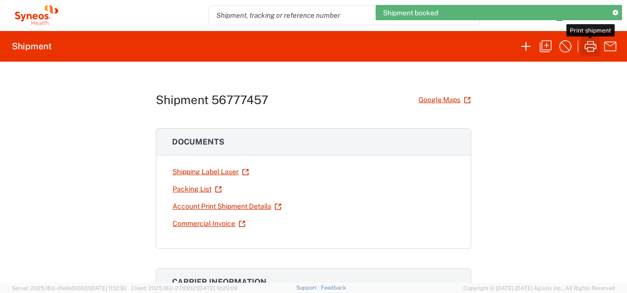
click at [586, 48] on icon "button" at bounding box center [591, 46] width 16 height 16
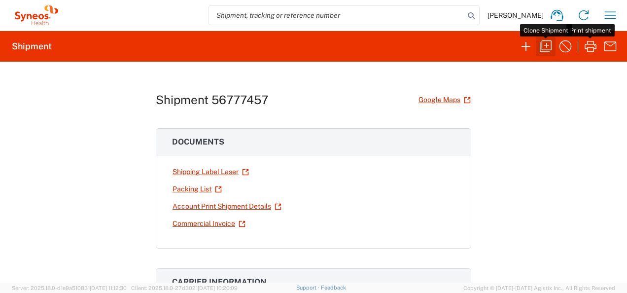
click at [549, 44] on icon "button" at bounding box center [546, 46] width 16 height 16
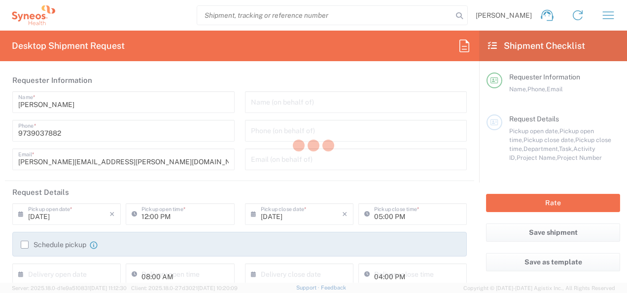
type input "[US_STATE]"
type input "Your Packaging"
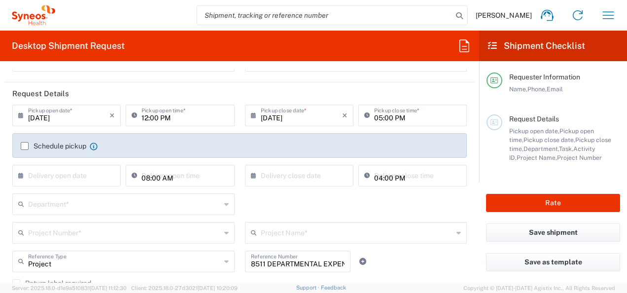
click at [456, 40] on agx-form-header "Desktop Shipment Request" at bounding box center [239, 46] width 479 height 31
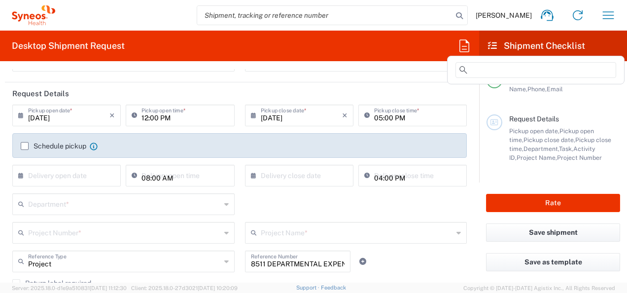
click at [468, 48] on icon at bounding box center [465, 46] width 16 height 16
click at [481, 73] on input at bounding box center [536, 70] width 161 height 16
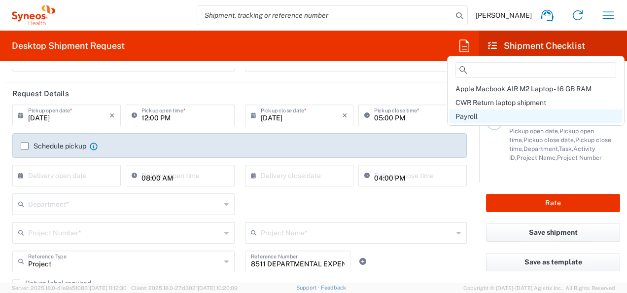
click at [485, 114] on div "Payroll" at bounding box center [536, 117] width 173 height 14
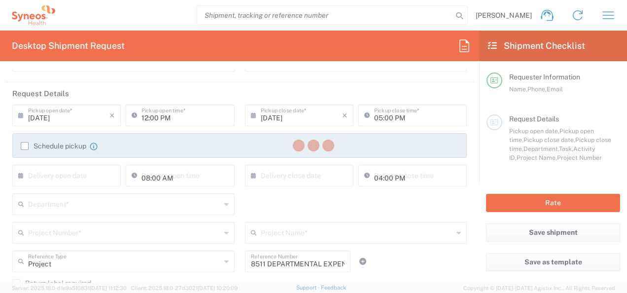
type input "[PERSON_NAME]"
type input "1008 Salt Creek Trail"
type input "[GEOGRAPHIC_DATA]"
type input "[US_STATE]"
type input "76131"
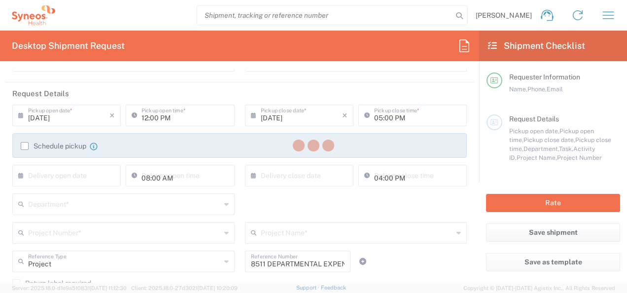
type input "[PERSON_NAME]"
type input "8511"
type input "8511 DEPARTMENTAL EXPENSE"
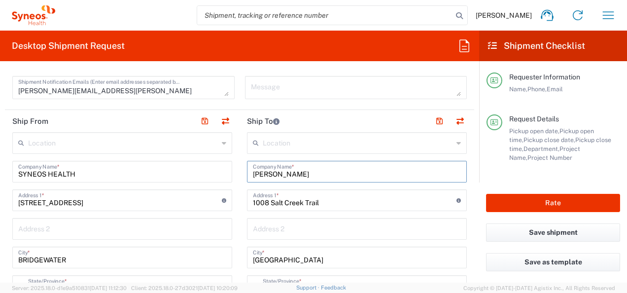
drag, startPoint x: 298, startPoint y: 173, endPoint x: 127, endPoint y: 178, distance: 171.2
type input "[PERSON_NAME]"
type input "[STREET_ADDRESS]"
type input "Piscataway"
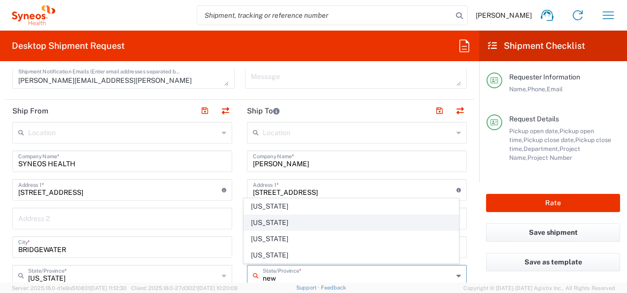
click at [261, 227] on span "[US_STATE]" at bounding box center [351, 222] width 214 height 15
type input "[US_STATE]"
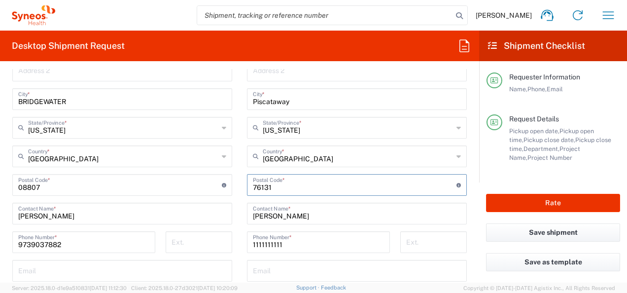
drag, startPoint x: 257, startPoint y: 189, endPoint x: 221, endPoint y: 189, distance: 35.0
click at [221, 189] on div "Ship From Location [PERSON_NAME] LLC-[GEOGRAPHIC_DATA] [GEOGRAPHIC_DATA] [GEOGR…" at bounding box center [240, 172] width 470 height 441
type input "08854"
type input "[PERSON_NAME]"
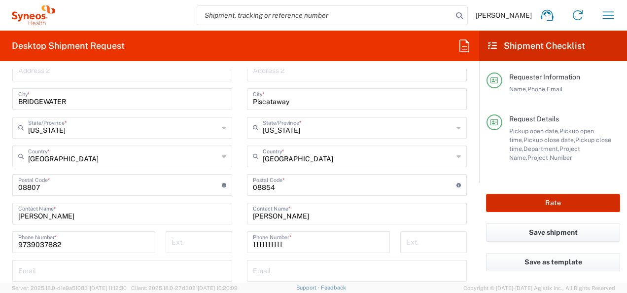
click at [539, 204] on button "Rate" at bounding box center [553, 203] width 134 height 18
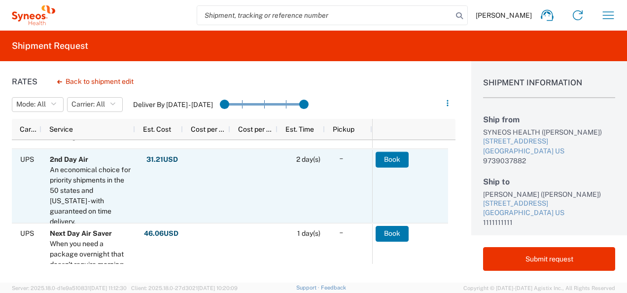
scroll to position [592, 0]
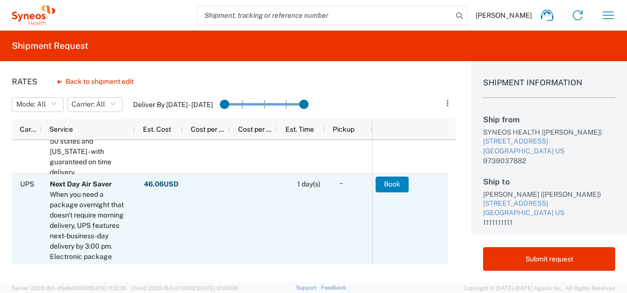
click at [383, 186] on button "Book" at bounding box center [392, 185] width 33 height 16
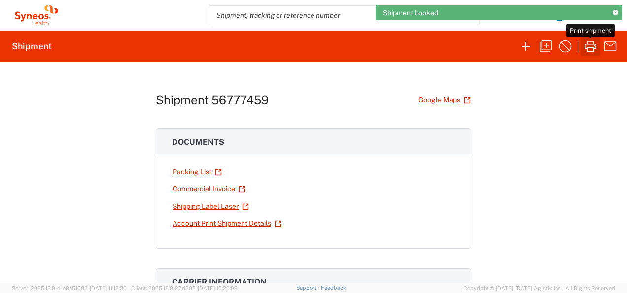
click at [586, 44] on icon "button" at bounding box center [591, 46] width 12 height 11
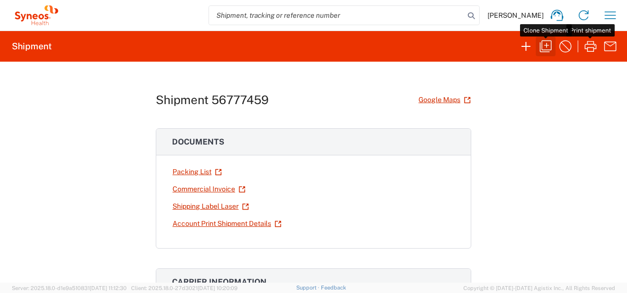
click at [544, 44] on icon "button" at bounding box center [546, 46] width 16 height 16
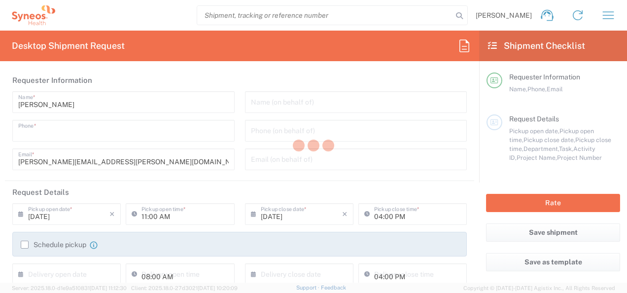
type input "9739037882"
type input "12:00 PM"
type input "05:00 PM"
type input "Project"
type input "8511 DEPARTMENTAL EXPENSE"
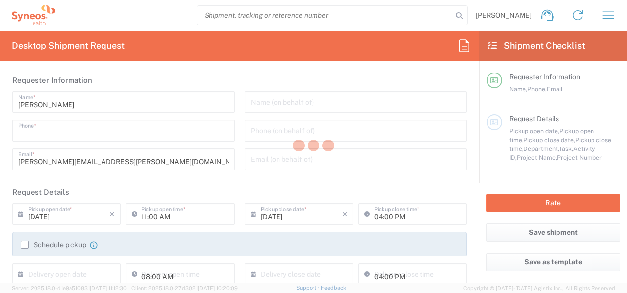
type textarea "[PERSON_NAME][EMAIL_ADDRESS][PERSON_NAME][DOMAIN_NAME]"
type input "SYNEOS HEALTH"
type input "[STREET_ADDRESS]"
type input "BRIDGEWATER"
type input "08807"
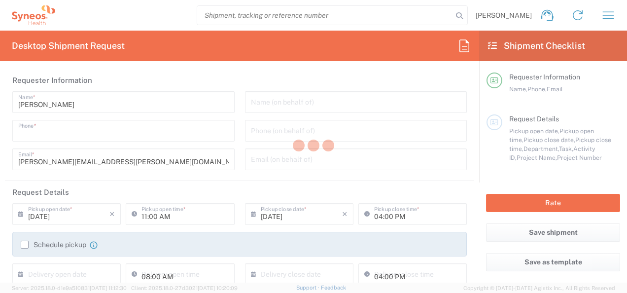
type input "[PERSON_NAME]"
type input "9739037882"
type input "[PERSON_NAME]"
type input "[STREET_ADDRESS]"
type input "Piscataway"
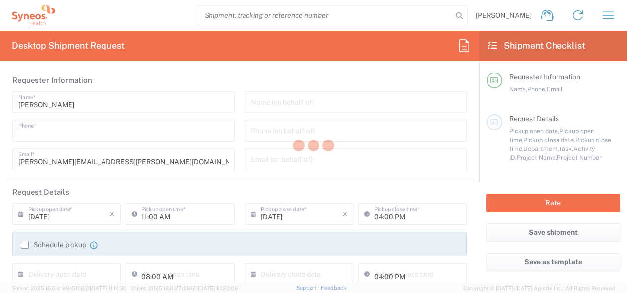
type input "[GEOGRAPHIC_DATA]"
type input "08854"
type input "[PERSON_NAME]"
type input "1111111111"
type input "Sender/Shipper"
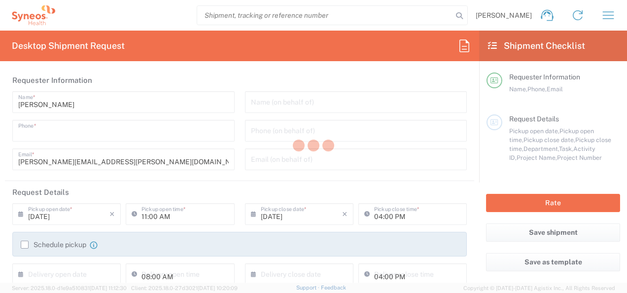
type input "Sender/Shipper"
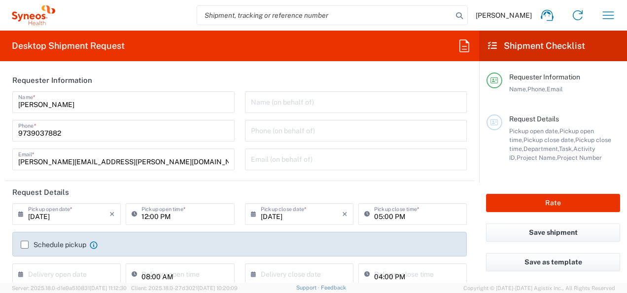
type input "[US_STATE]"
type input "Your Packaging"
click at [461, 44] on icon at bounding box center [465, 46] width 16 height 16
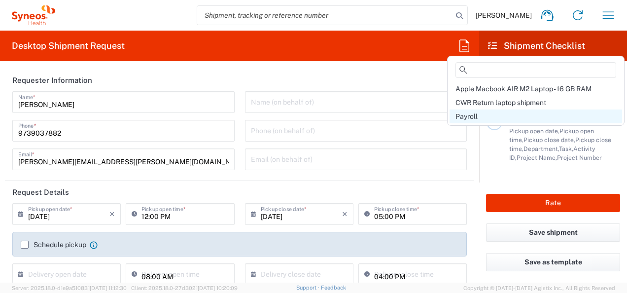
click at [493, 116] on div "Payroll" at bounding box center [536, 117] width 173 height 14
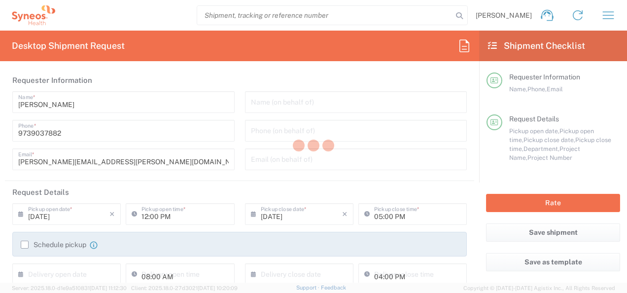
type input "[PERSON_NAME]"
type input "1008 Salt Creek Trail"
type input "[GEOGRAPHIC_DATA]"
type input "[US_STATE]"
type input "76131"
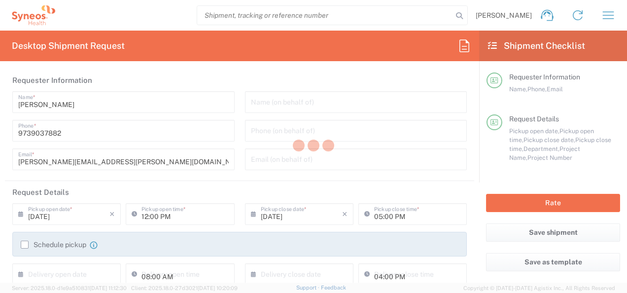
type input "[PERSON_NAME]"
type input "8511 DEPARTMENTAL EXPENSE"
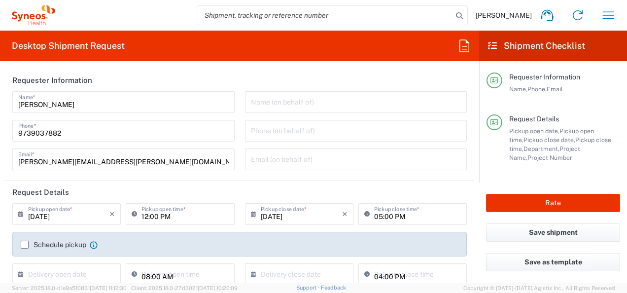
type input "8511"
type input "8511 DEPARTMENTAL EXPENSE"
type input "Your Packaging"
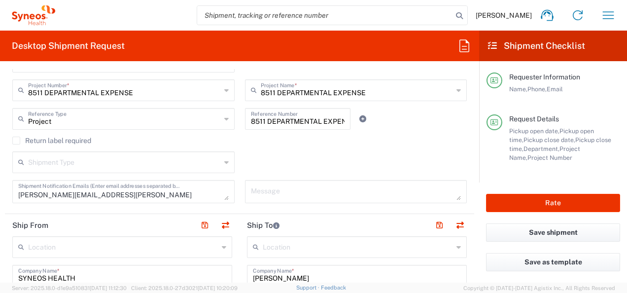
scroll to position [247, 0]
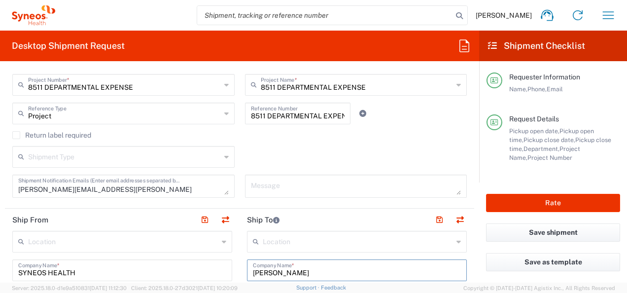
drag, startPoint x: 301, startPoint y: 272, endPoint x: 229, endPoint y: 270, distance: 72.1
type input "[PERSON_NAME]"
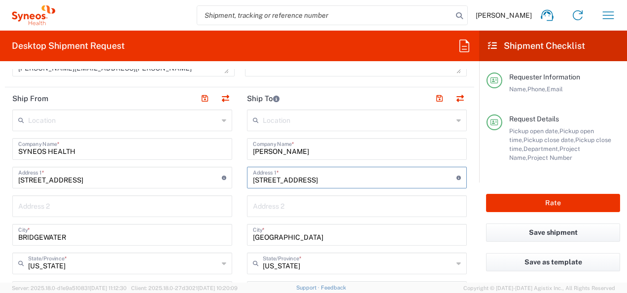
type input "[STREET_ADDRESS]"
type input "[PERSON_NAME]"
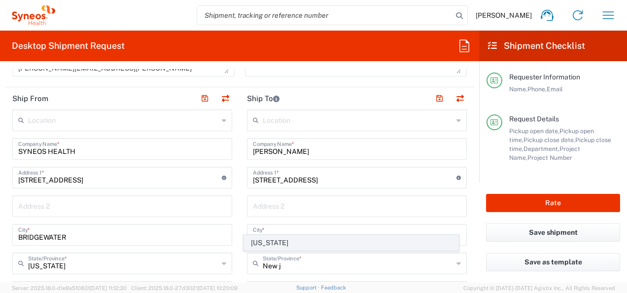
click at [253, 246] on span "[US_STATE]" at bounding box center [351, 242] width 214 height 15
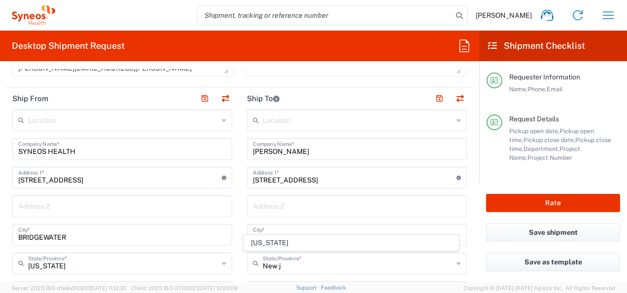
type input "[US_STATE]"
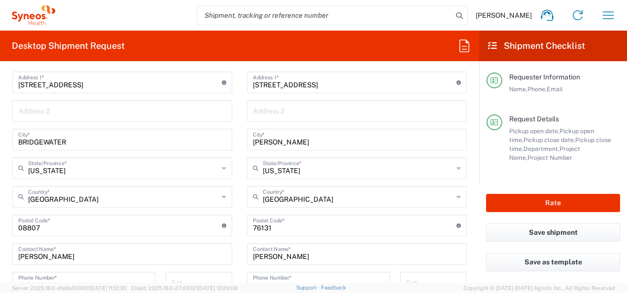
scroll to position [467, 0]
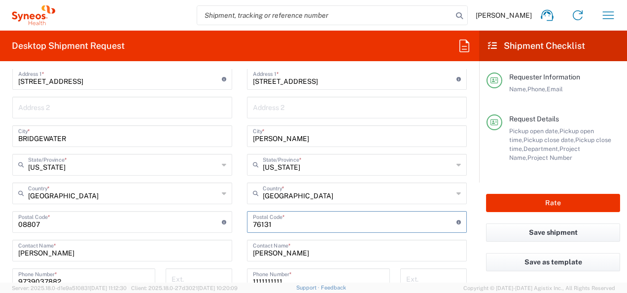
drag, startPoint x: 268, startPoint y: 224, endPoint x: 218, endPoint y: 224, distance: 50.3
click at [218, 224] on div "Ship From Location [PERSON_NAME] LLC-[GEOGRAPHIC_DATA] [GEOGRAPHIC_DATA] [GEOGR…" at bounding box center [240, 209] width 470 height 441
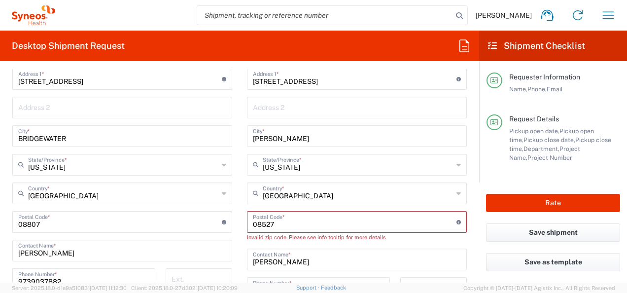
type input "08527"
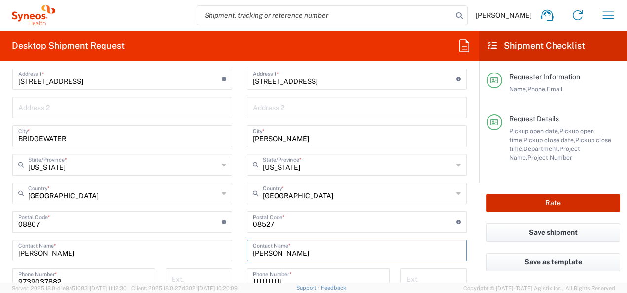
type input "[PERSON_NAME]"
click at [522, 203] on button "Rate" at bounding box center [553, 203] width 134 height 18
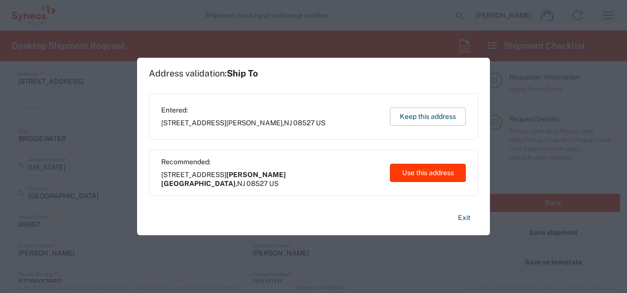
click at [410, 173] on button "Use this address" at bounding box center [428, 173] width 76 height 18
type input "[PERSON_NAME][GEOGRAPHIC_DATA]"
type input "[US_STATE]"
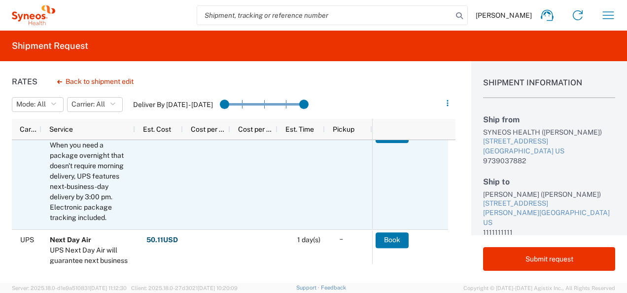
scroll to position [592, 0]
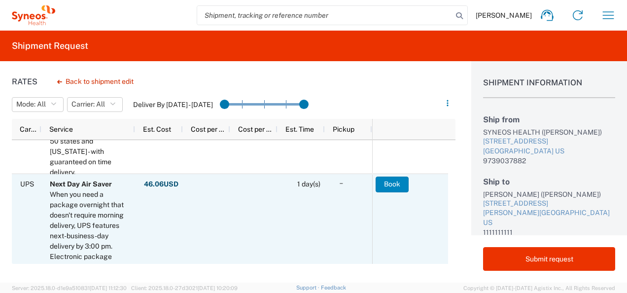
click at [384, 184] on button "Book" at bounding box center [392, 185] width 33 height 16
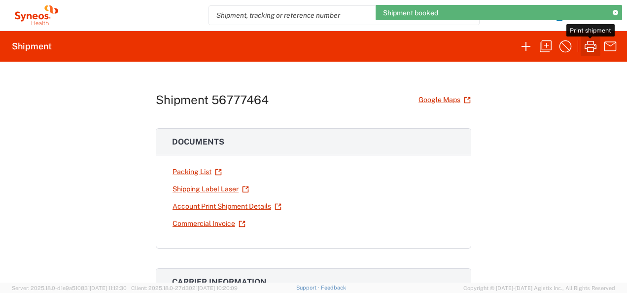
click at [591, 51] on icon "button" at bounding box center [591, 46] width 16 height 16
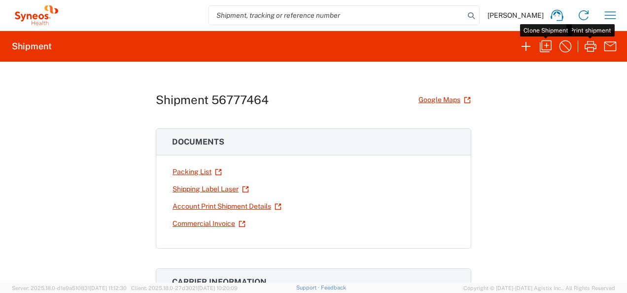
click at [549, 44] on icon "button" at bounding box center [546, 46] width 16 height 16
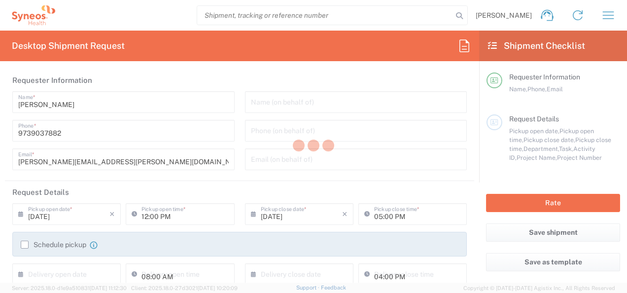
type input "[US_STATE]"
type input "Your Packaging"
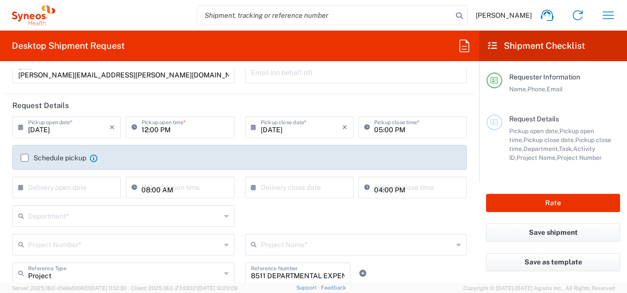
scroll to position [99, 0]
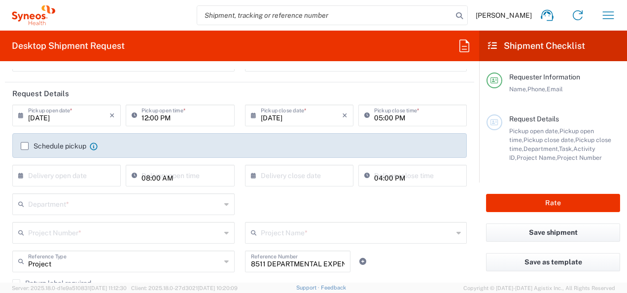
click at [468, 49] on icon at bounding box center [465, 46] width 16 height 16
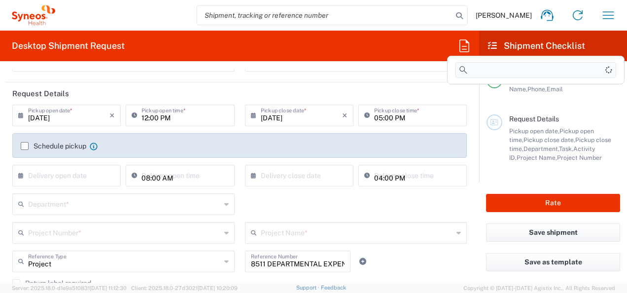
click at [483, 72] on input at bounding box center [536, 70] width 161 height 16
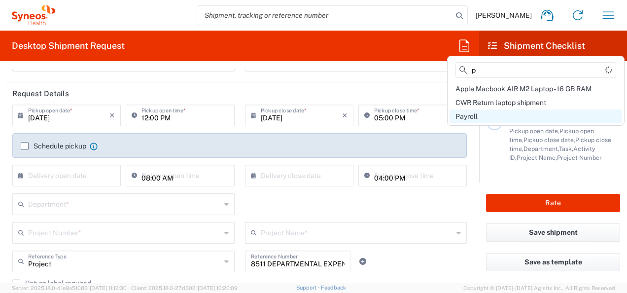
type input "p"
click at [482, 118] on div "Payroll" at bounding box center [536, 117] width 173 height 14
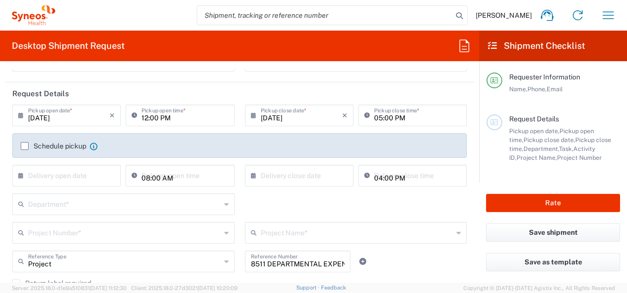
type input "[PERSON_NAME]"
type input "1008 Salt Creek Trail"
type input "[GEOGRAPHIC_DATA]"
type input "[US_STATE]"
type input "76131"
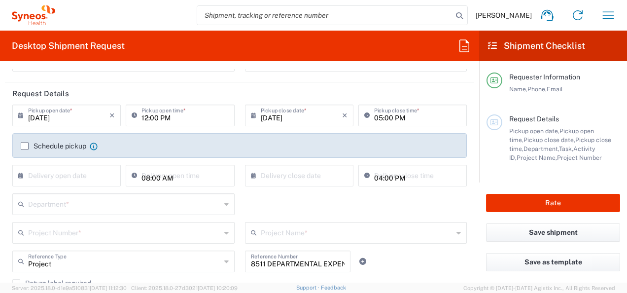
type input "[PERSON_NAME]"
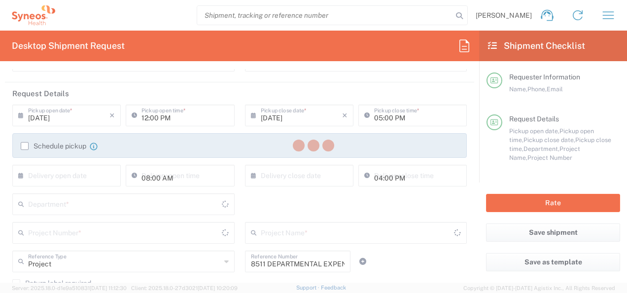
type input "8511"
type input "8511 DEPARTMENTAL EXPENSE"
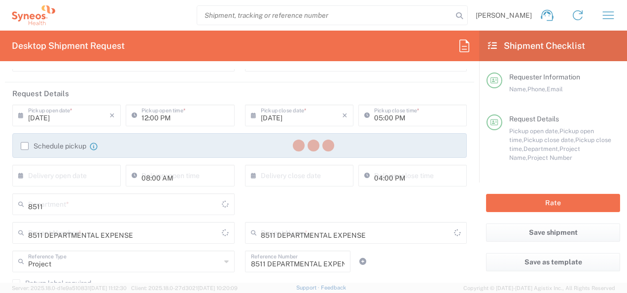
type input "Your Packaging"
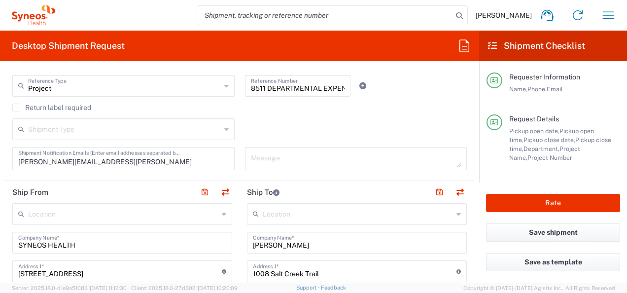
scroll to position [345, 0]
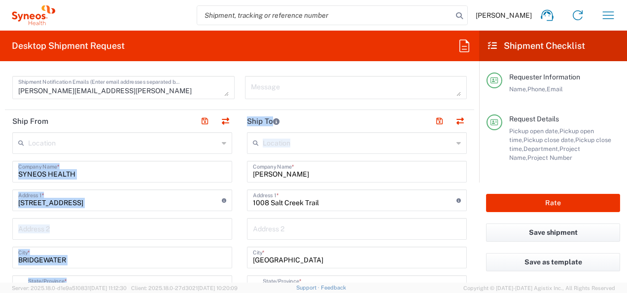
drag, startPoint x: 336, startPoint y: 180, endPoint x: 135, endPoint y: 178, distance: 200.8
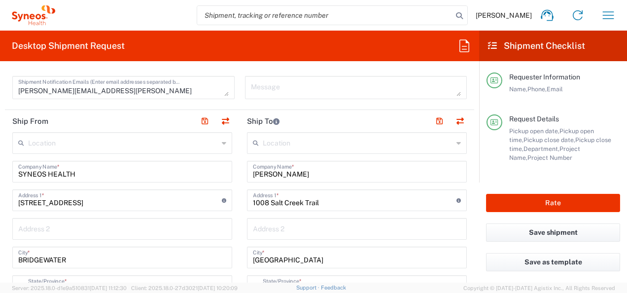
click at [324, 172] on input "[PERSON_NAME]" at bounding box center [357, 170] width 208 height 17
drag, startPoint x: 316, startPoint y: 175, endPoint x: 246, endPoint y: 177, distance: 70.1
click at [247, 177] on div "[PERSON_NAME] Company Name *" at bounding box center [357, 172] width 220 height 22
type input "[PERSON_NAME]"
type input "[STREET_ADDRESS]"
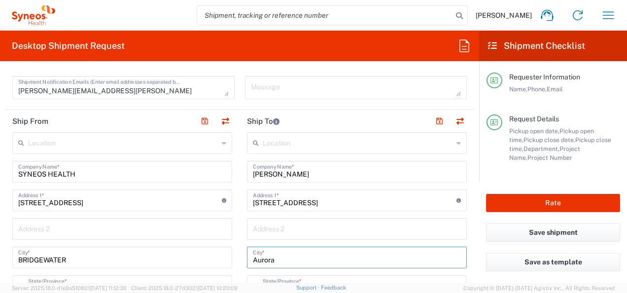
type input "Aurora"
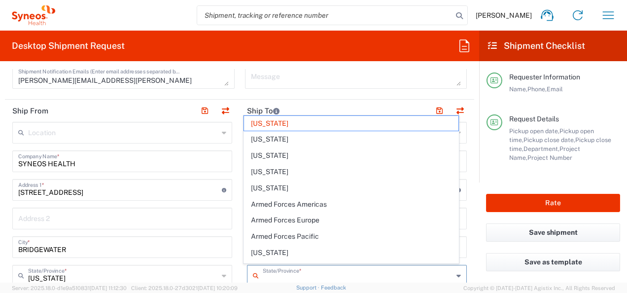
type input "[US_STATE]"
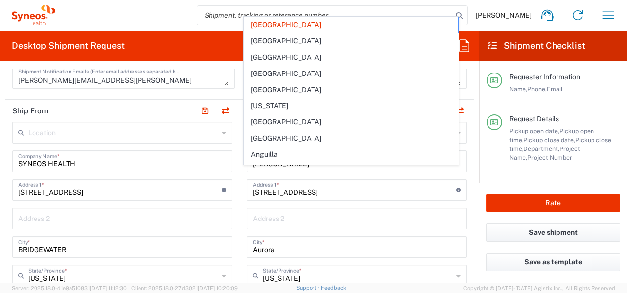
scroll to position [482, 0]
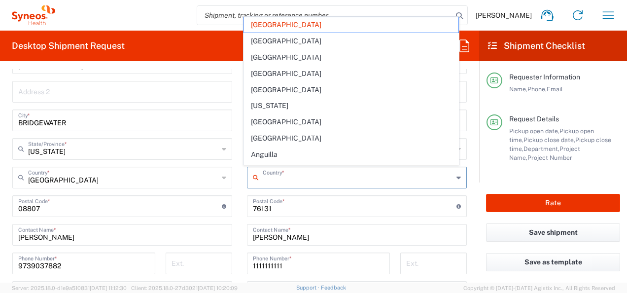
click at [241, 166] on main "Location [PERSON_NAME] LLC-[GEOGRAPHIC_DATA] [GEOGRAPHIC_DATA] [GEOGRAPHIC_DATA…" at bounding box center [357, 202] width 235 height 414
type input "[GEOGRAPHIC_DATA]"
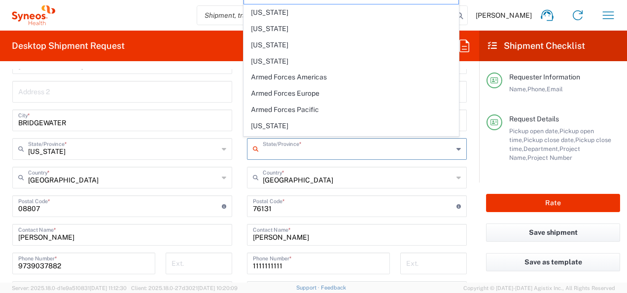
drag, startPoint x: 289, startPoint y: 155, endPoint x: 251, endPoint y: 152, distance: 38.6
click at [251, 152] on div "State/Province *" at bounding box center [357, 149] width 220 height 22
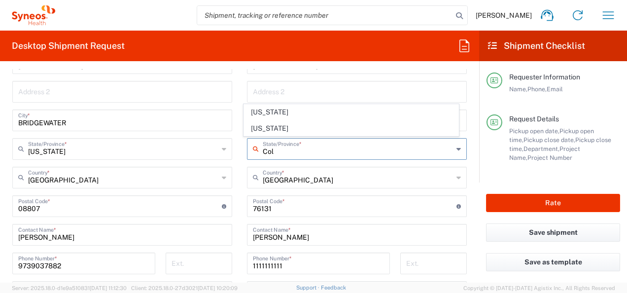
click at [262, 110] on span "[US_STATE]" at bounding box center [351, 112] width 214 height 15
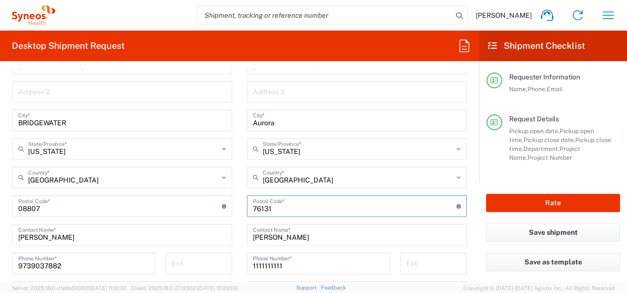
drag, startPoint x: 273, startPoint y: 208, endPoint x: 220, endPoint y: 209, distance: 53.3
click at [220, 209] on div "Ship From Location [PERSON_NAME] LLC-[GEOGRAPHIC_DATA] [GEOGRAPHIC_DATA] [GEOGR…" at bounding box center [240, 193] width 470 height 441
drag, startPoint x: 301, startPoint y: 236, endPoint x: 189, endPoint y: 243, distance: 112.2
click at [189, 243] on div "Ship From Location [PERSON_NAME] LLC-[GEOGRAPHIC_DATA] [GEOGRAPHIC_DATA] [GEOGR…" at bounding box center [240, 193] width 470 height 441
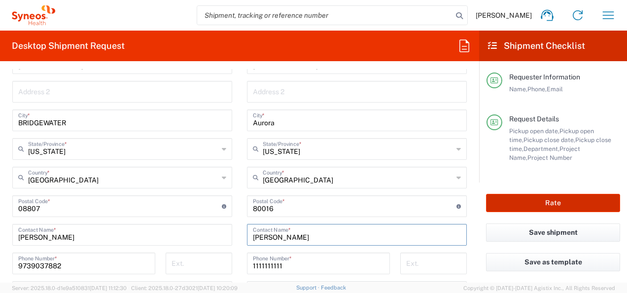
click at [513, 201] on button "Rate" at bounding box center [553, 203] width 134 height 18
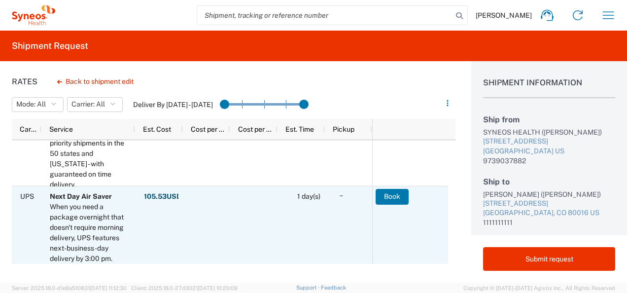
scroll to position [592, 0]
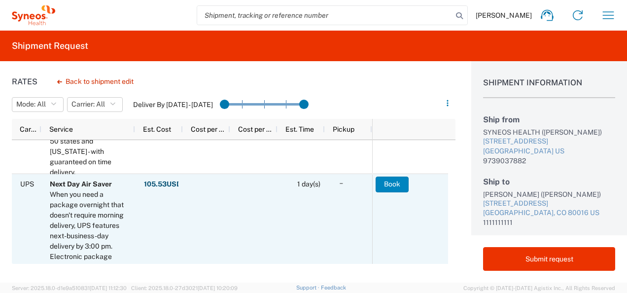
click at [381, 184] on button "Book" at bounding box center [392, 185] width 33 height 16
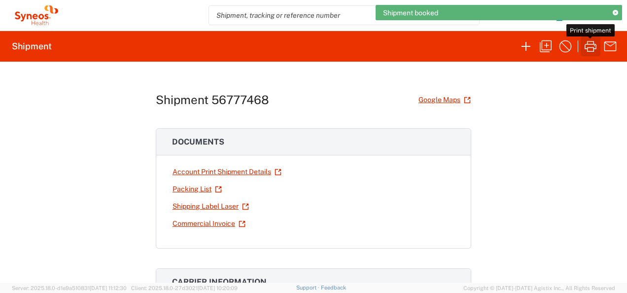
click at [588, 49] on icon "button" at bounding box center [591, 46] width 12 height 11
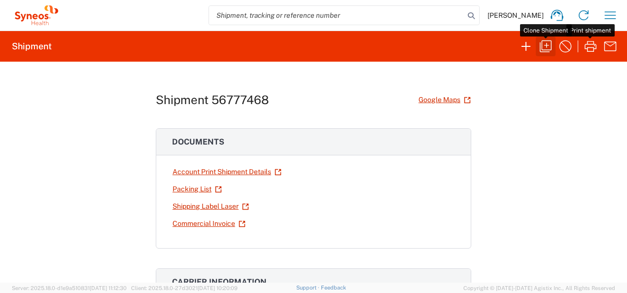
click at [548, 48] on icon "button" at bounding box center [546, 46] width 16 height 16
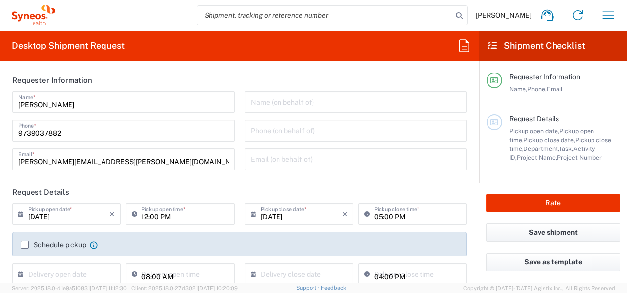
click at [468, 47] on icon at bounding box center [465, 46] width 16 height 16
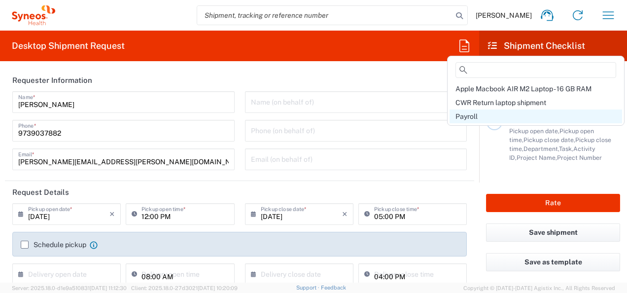
click at [481, 113] on div "Payroll" at bounding box center [536, 117] width 173 height 14
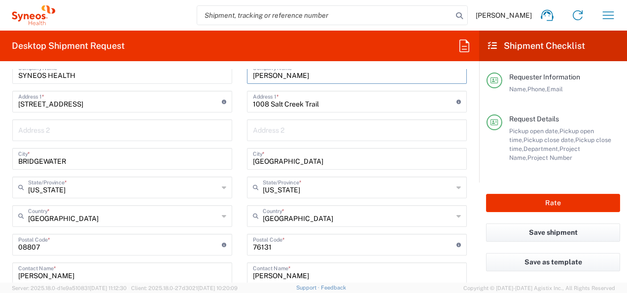
scroll to position [390, 0]
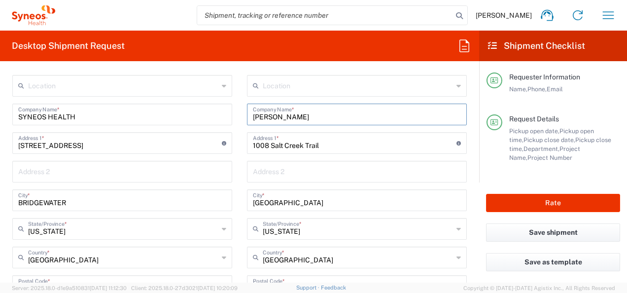
drag, startPoint x: 310, startPoint y: 75, endPoint x: 152, endPoint y: 71, distance: 158.4
click at [152, 71] on div "Ship From Location [PERSON_NAME] LLC-[GEOGRAPHIC_DATA] [GEOGRAPHIC_DATA] [GEOGR…" at bounding box center [240, 273] width 470 height 441
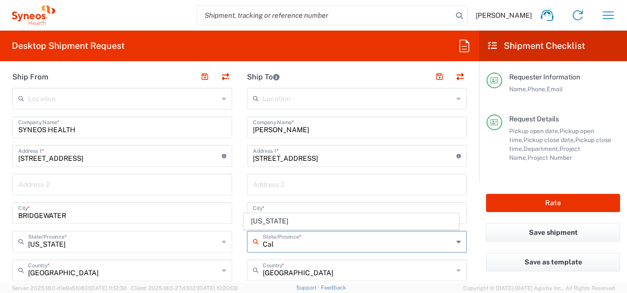
click at [261, 219] on span "[US_STATE]" at bounding box center [351, 221] width 214 height 15
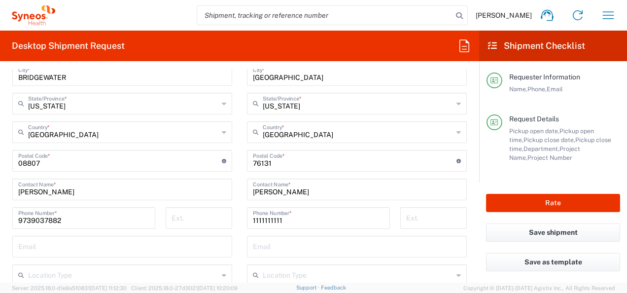
scroll to position [538, 0]
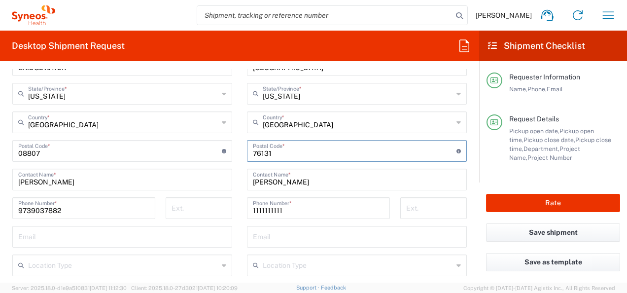
drag, startPoint x: 269, startPoint y: 153, endPoint x: 230, endPoint y: 154, distance: 38.5
click at [230, 154] on div "Ship From Location [PERSON_NAME] LLC-[GEOGRAPHIC_DATA] [GEOGRAPHIC_DATA] [GEOGR…" at bounding box center [240, 138] width 470 height 441
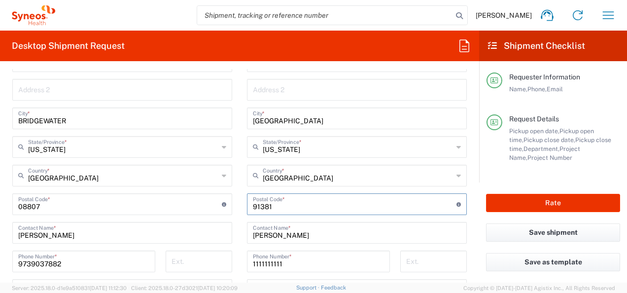
scroll to position [439, 0]
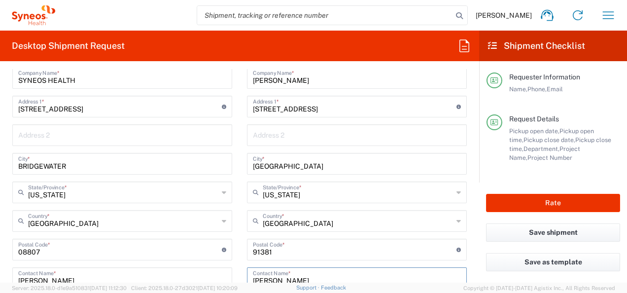
drag, startPoint x: 313, startPoint y: 274, endPoint x: 223, endPoint y: 274, distance: 89.3
click at [223, 274] on div "Ship From Location [PERSON_NAME] LLC-[GEOGRAPHIC_DATA] [GEOGRAPHIC_DATA] [GEOGR…" at bounding box center [240, 236] width 470 height 441
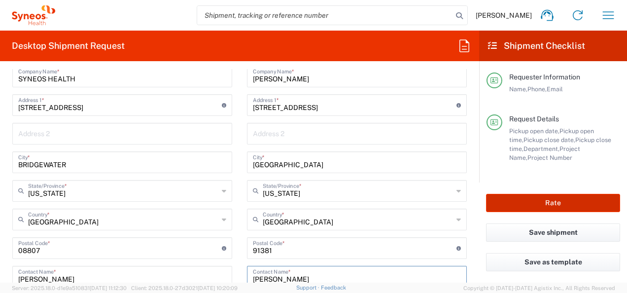
click at [555, 208] on button "Rate" at bounding box center [553, 203] width 134 height 18
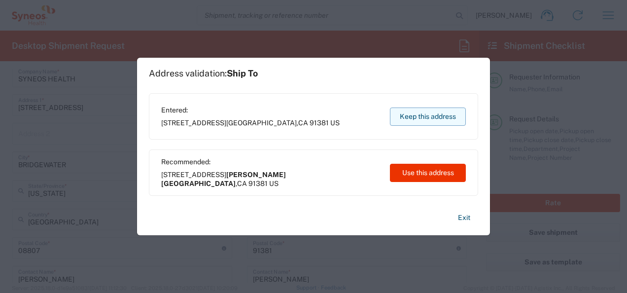
click at [410, 115] on button "Keep this address" at bounding box center [428, 117] width 76 height 18
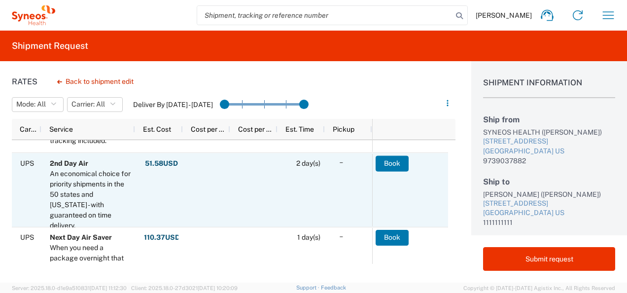
scroll to position [543, 0]
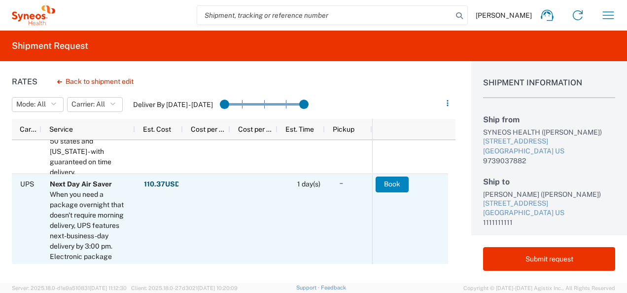
click at [384, 186] on button "Book" at bounding box center [392, 185] width 33 height 16
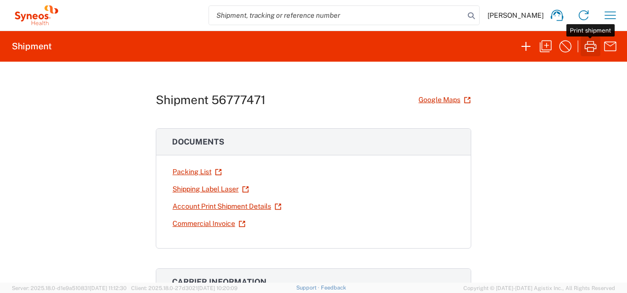
click at [590, 45] on icon "button" at bounding box center [591, 46] width 16 height 16
click at [550, 45] on icon "button" at bounding box center [546, 46] width 16 height 16
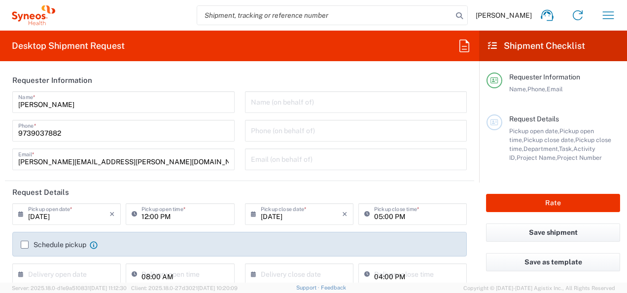
click at [467, 45] on icon at bounding box center [465, 46] width 16 height 16
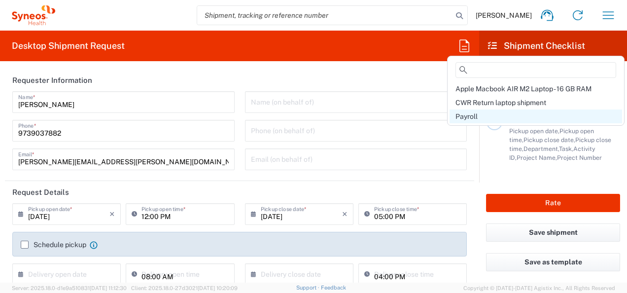
click at [481, 113] on div "Payroll" at bounding box center [536, 117] width 173 height 14
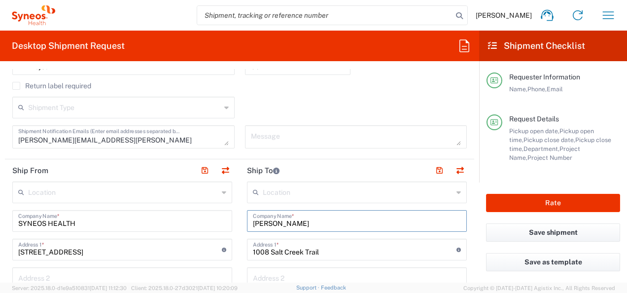
drag, startPoint x: 298, startPoint y: 220, endPoint x: 247, endPoint y: 223, distance: 51.4
click at [247, 223] on div "[PERSON_NAME] Company Name *" at bounding box center [357, 221] width 220 height 22
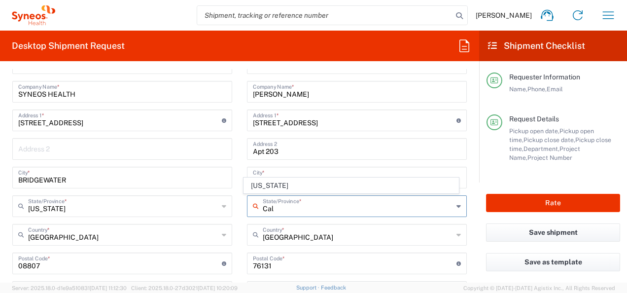
click at [273, 189] on span "[US_STATE]" at bounding box center [351, 185] width 214 height 15
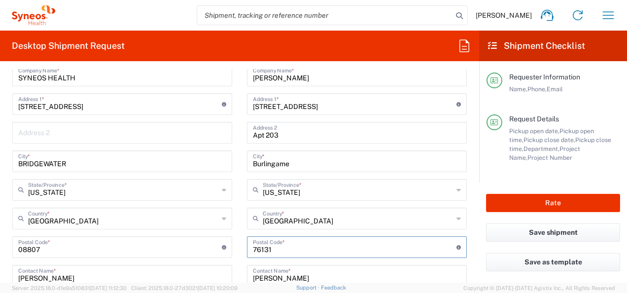
drag, startPoint x: 273, startPoint y: 266, endPoint x: 188, endPoint y: 278, distance: 86.2
click at [188, 278] on div "Ship From Location [PERSON_NAME] LLC-[GEOGRAPHIC_DATA] [GEOGRAPHIC_DATA] [GEOGR…" at bounding box center [240, 234] width 470 height 441
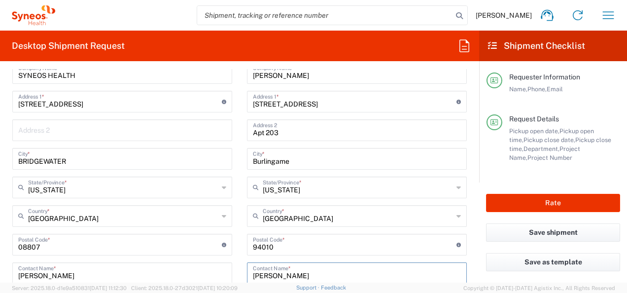
drag, startPoint x: 308, startPoint y: 271, endPoint x: 192, endPoint y: 269, distance: 116.0
click at [192, 269] on div "Ship From Location [PERSON_NAME] LLC-[GEOGRAPHIC_DATA] [GEOGRAPHIC_DATA] [GEOGR…" at bounding box center [240, 231] width 470 height 441
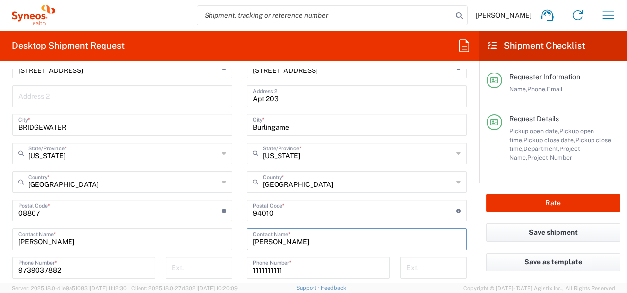
scroll to position [493, 0]
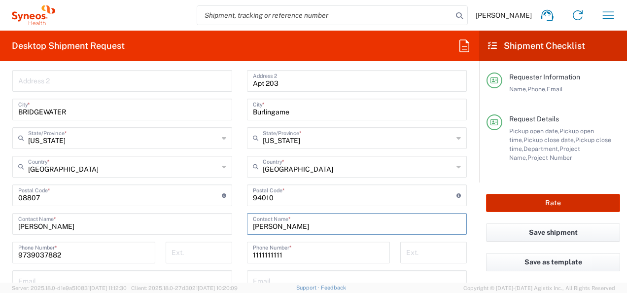
click at [494, 205] on button "Rate" at bounding box center [553, 203] width 134 height 18
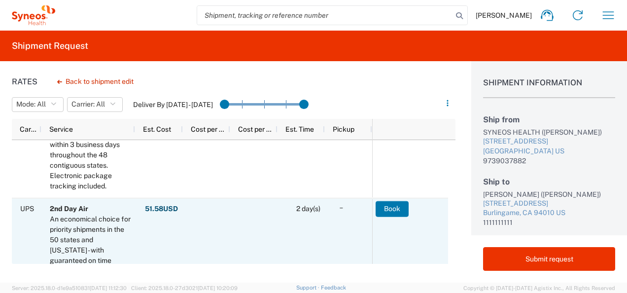
scroll to position [543, 0]
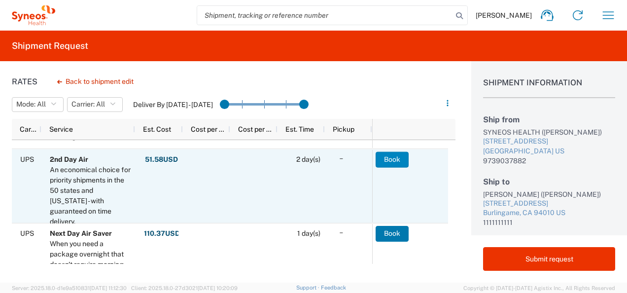
click at [388, 160] on button "Book" at bounding box center [392, 159] width 33 height 16
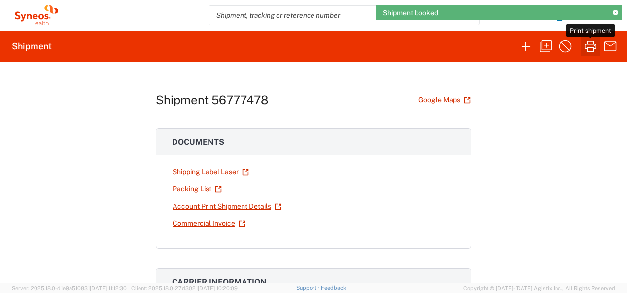
click at [585, 49] on icon "button" at bounding box center [591, 46] width 16 height 16
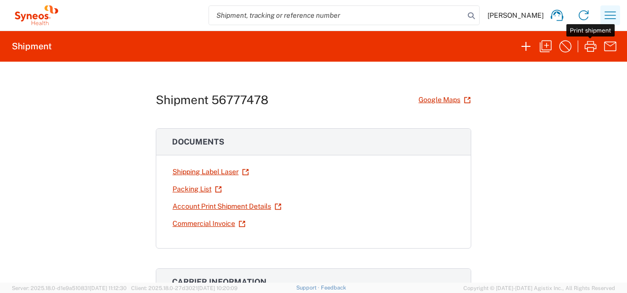
click at [607, 14] on icon "button" at bounding box center [611, 15] width 16 height 16
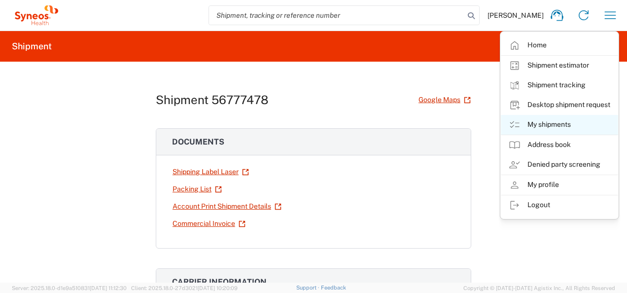
click at [553, 123] on link "My shipments" at bounding box center [559, 125] width 117 height 20
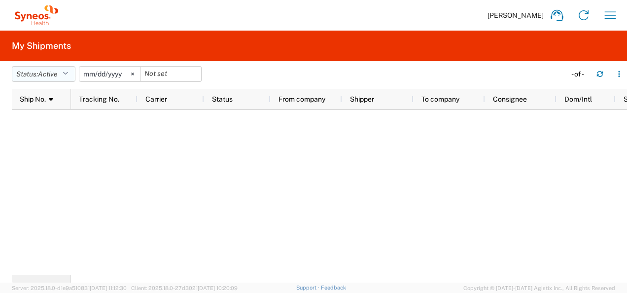
click at [68, 72] on icon "button" at bounding box center [65, 74] width 5 height 7
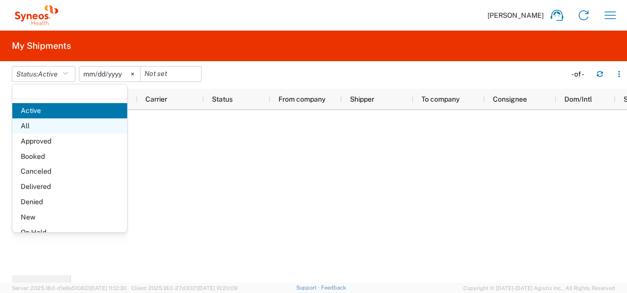
click at [45, 128] on span "All" at bounding box center [69, 125] width 115 height 15
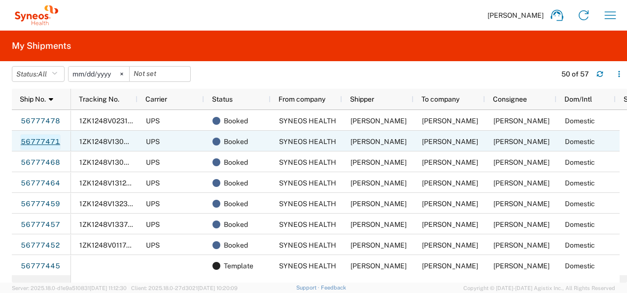
click at [47, 142] on link "56777471" at bounding box center [40, 142] width 40 height 16
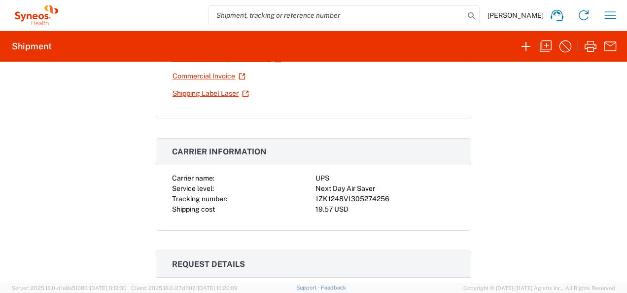
scroll to position [7, 0]
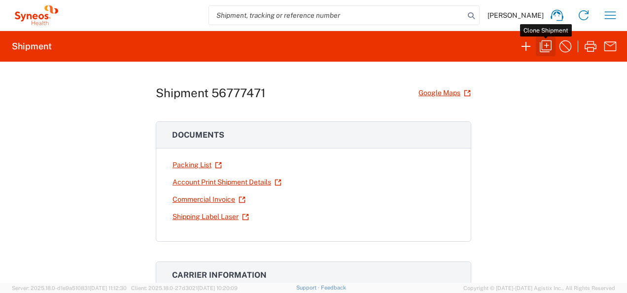
click at [544, 49] on icon "button" at bounding box center [546, 46] width 12 height 12
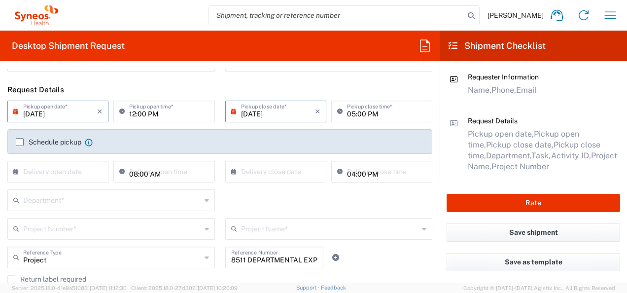
scroll to position [148, 0]
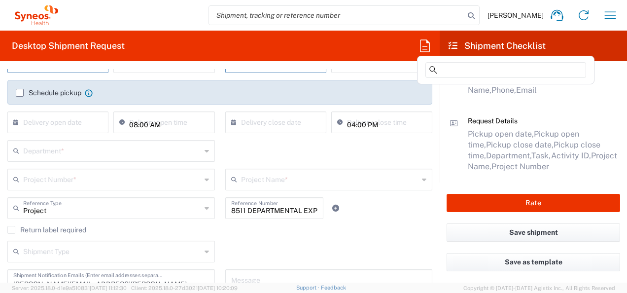
click at [418, 49] on icon at bounding box center [425, 46] width 16 height 16
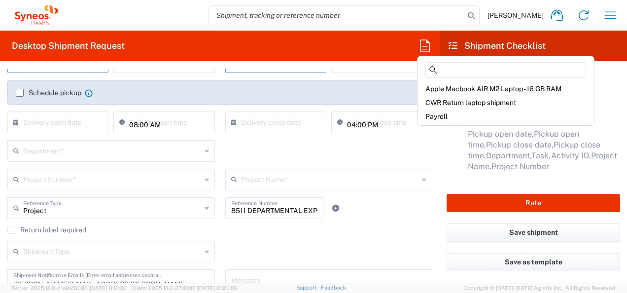
click at [128, 149] on input "text" at bounding box center [112, 150] width 178 height 17
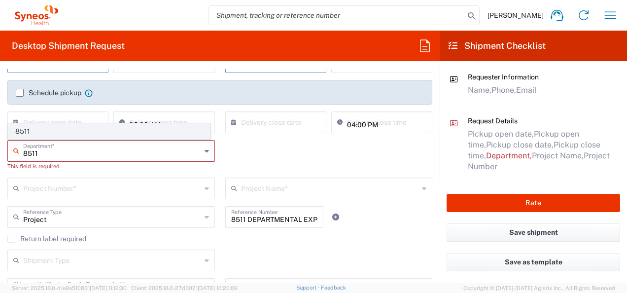
click at [31, 132] on span "8511" at bounding box center [109, 131] width 202 height 15
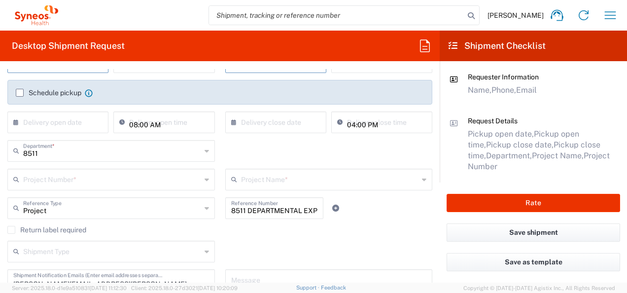
click at [57, 182] on input "text" at bounding box center [112, 178] width 178 height 17
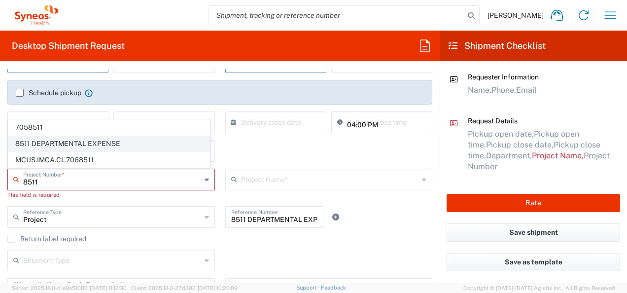
click at [50, 145] on span "8511 DEPARTMENTAL EXPENSE" at bounding box center [109, 143] width 202 height 15
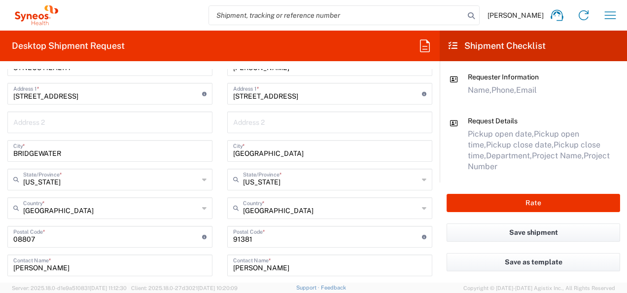
scroll to position [395, 0]
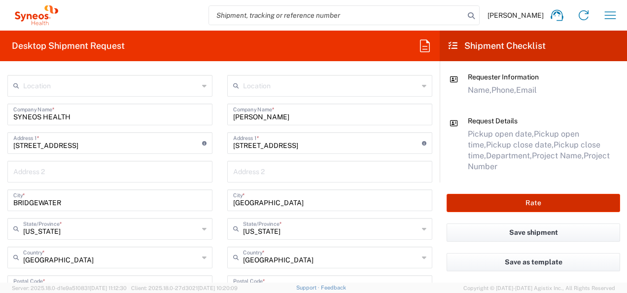
click at [471, 205] on button "Rate" at bounding box center [534, 203] width 174 height 18
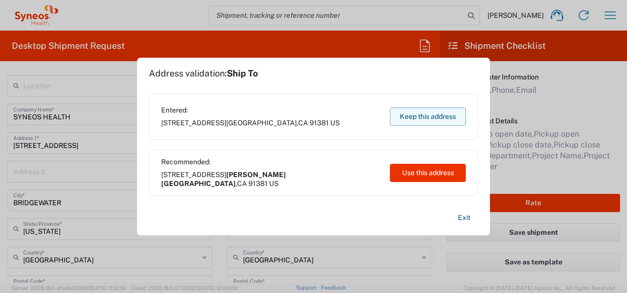
click at [424, 116] on button "Keep this address" at bounding box center [428, 117] width 76 height 18
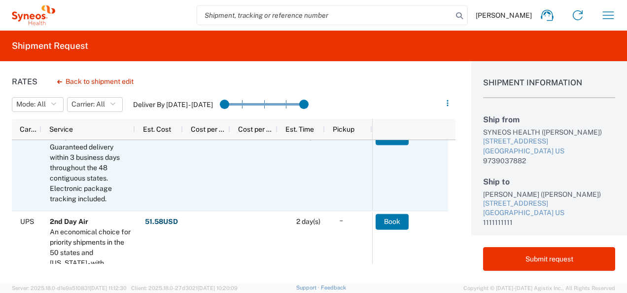
scroll to position [493, 0]
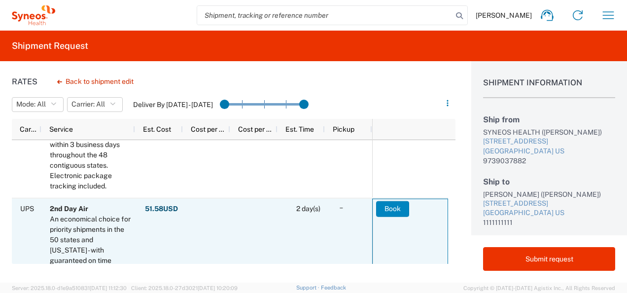
click at [402, 207] on button "Book" at bounding box center [392, 209] width 33 height 16
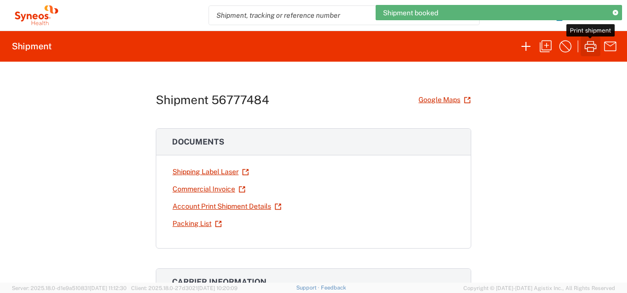
click at [591, 46] on icon "button" at bounding box center [591, 46] width 16 height 16
click at [546, 44] on icon "button" at bounding box center [546, 46] width 16 height 16
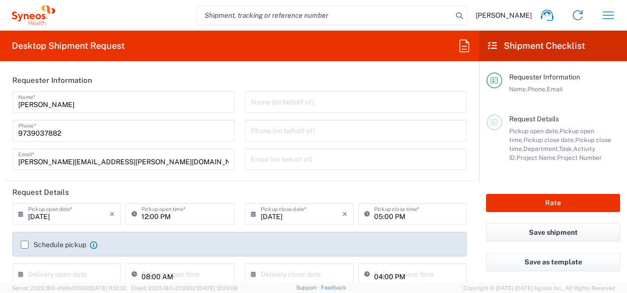
click at [465, 48] on icon at bounding box center [465, 46] width 16 height 16
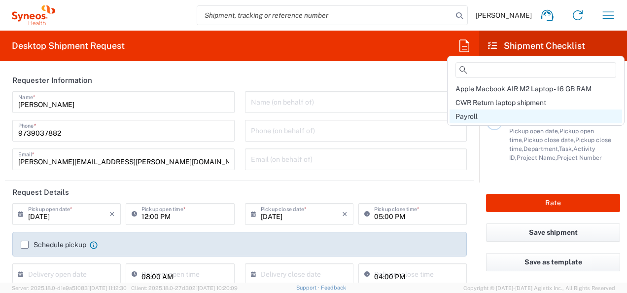
click at [483, 114] on div "Payroll" at bounding box center [536, 117] width 173 height 14
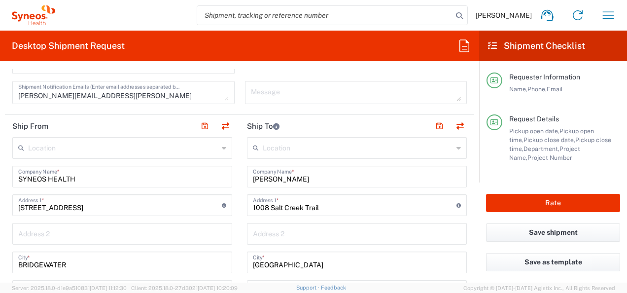
scroll to position [345, 0]
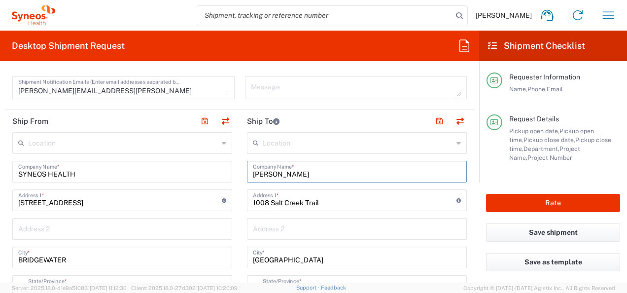
drag, startPoint x: 303, startPoint y: 171, endPoint x: 183, endPoint y: 171, distance: 120.4
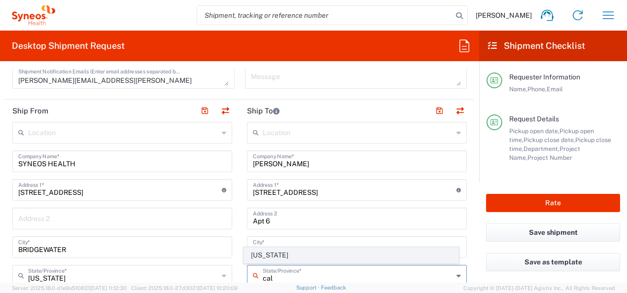
click at [271, 256] on span "[US_STATE]" at bounding box center [351, 255] width 214 height 15
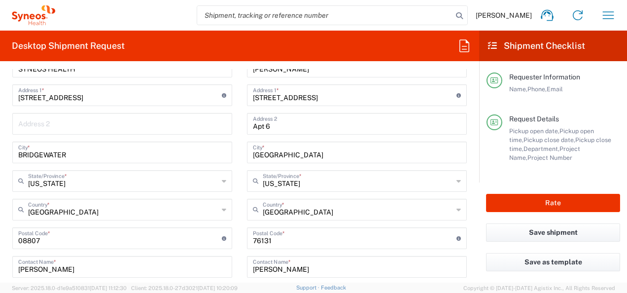
scroll to position [504, 0]
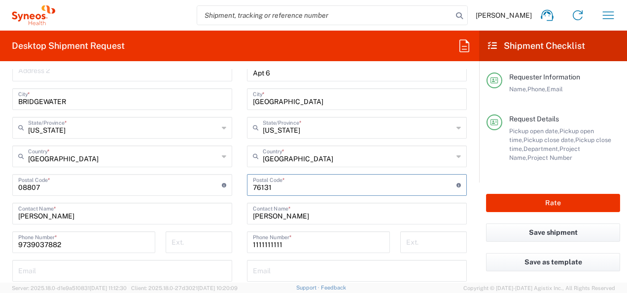
drag, startPoint x: 268, startPoint y: 183, endPoint x: 201, endPoint y: 193, distance: 67.8
click at [201, 193] on div "Ship From Location [PERSON_NAME] LLC-[GEOGRAPHIC_DATA] [GEOGRAPHIC_DATA] [GEOGR…" at bounding box center [240, 172] width 470 height 441
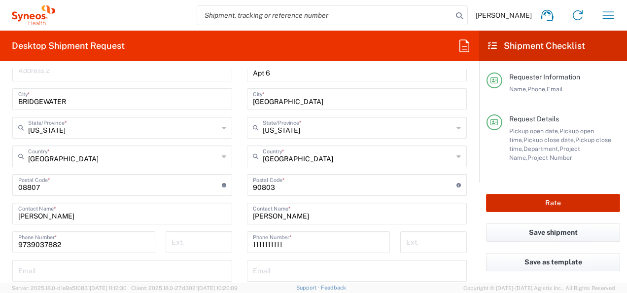
click at [548, 207] on button "Rate" at bounding box center [553, 203] width 134 height 18
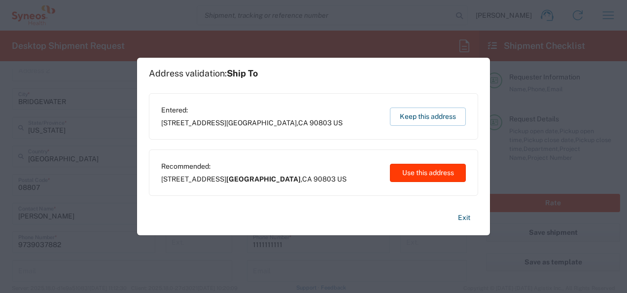
click at [422, 170] on button "Use this address" at bounding box center [428, 173] width 76 height 18
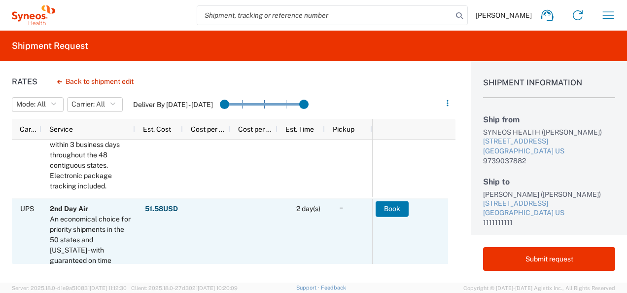
scroll to position [543, 0]
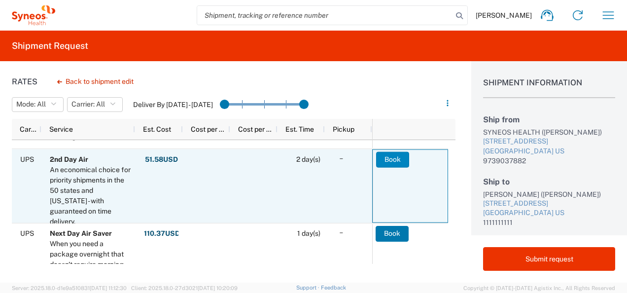
click at [385, 160] on button "Book" at bounding box center [392, 159] width 33 height 16
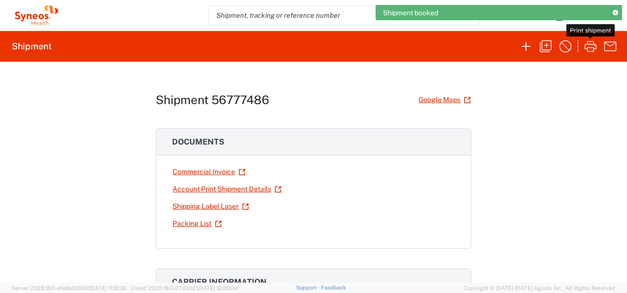
click at [589, 43] on icon "button" at bounding box center [591, 46] width 16 height 16
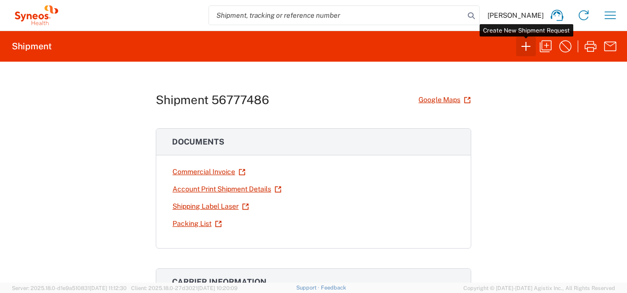
click at [530, 47] on icon "button" at bounding box center [526, 46] width 16 height 16
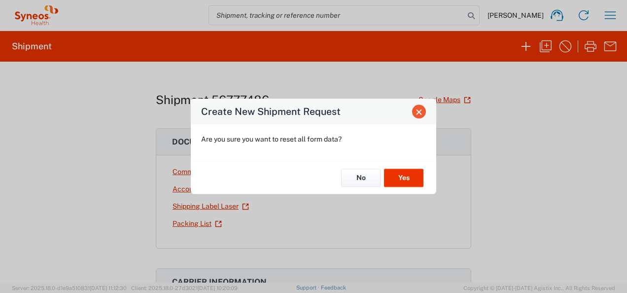
click at [415, 111] on button "Close" at bounding box center [419, 112] width 14 height 14
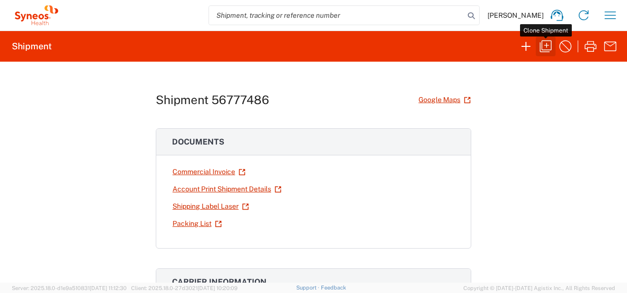
click at [546, 38] on icon "button" at bounding box center [546, 46] width 16 height 16
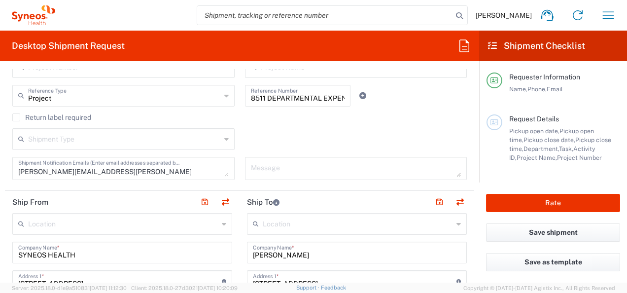
scroll to position [197, 0]
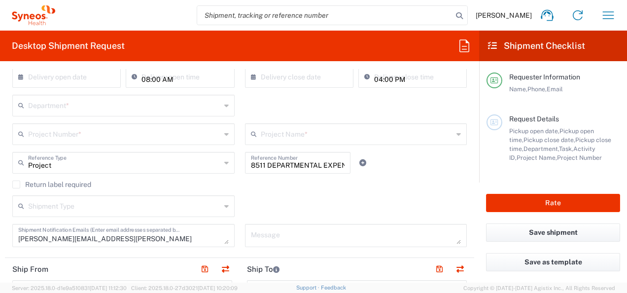
click at [465, 42] on icon at bounding box center [465, 46] width 16 height 16
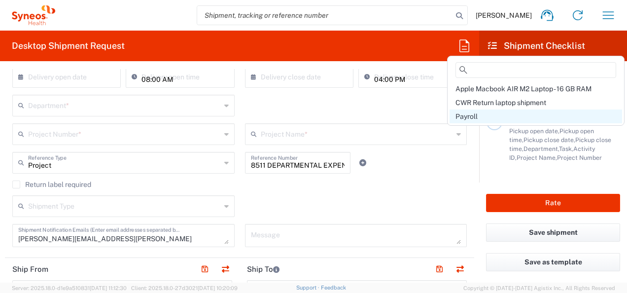
click at [479, 115] on div "Payroll" at bounding box center [536, 117] width 173 height 14
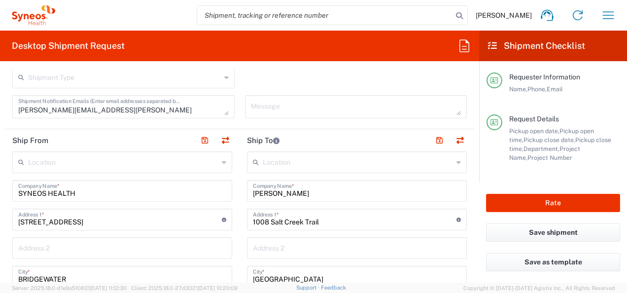
scroll to position [345, 0]
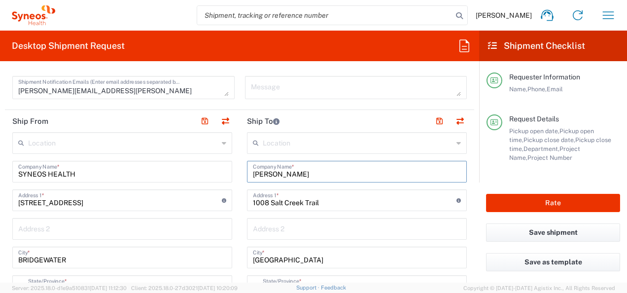
drag, startPoint x: 309, startPoint y: 176, endPoint x: 154, endPoint y: 178, distance: 154.9
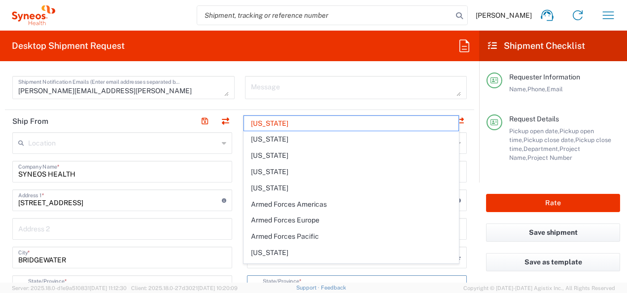
scroll to position [356, 0]
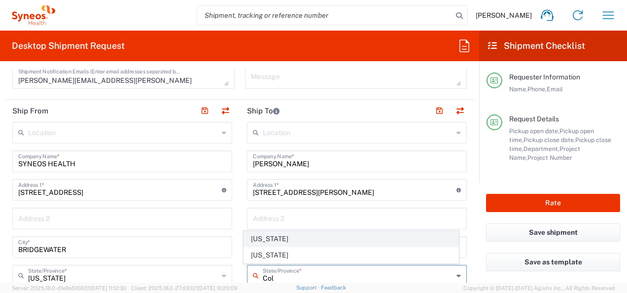
click at [258, 244] on span "[US_STATE]" at bounding box center [351, 238] width 214 height 15
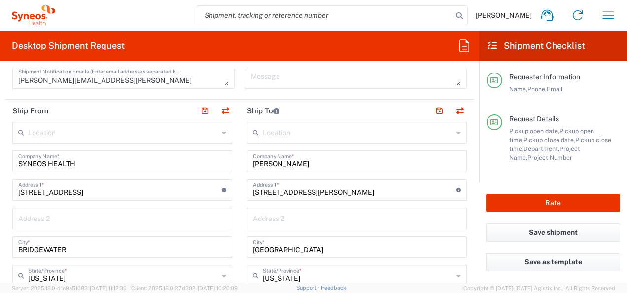
scroll to position [482, 0]
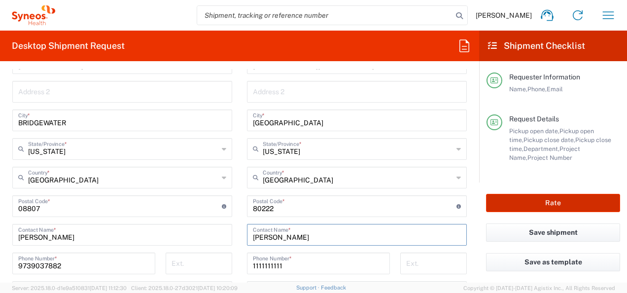
click at [566, 201] on button "Rate" at bounding box center [553, 203] width 134 height 18
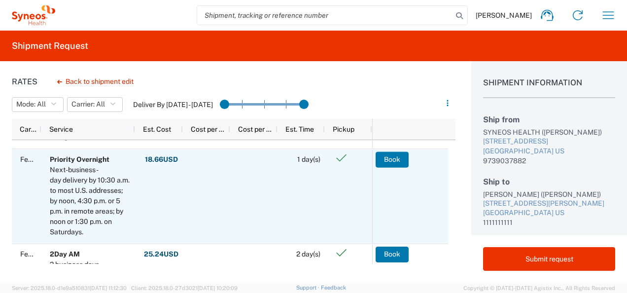
scroll to position [345, 0]
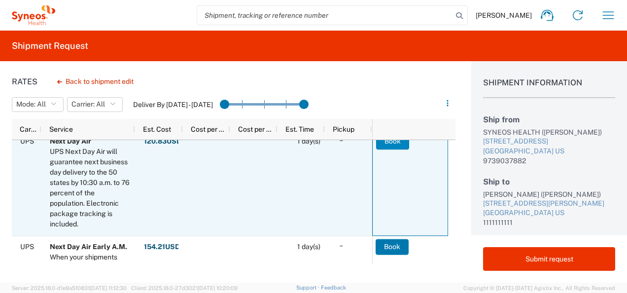
click at [388, 144] on button "Book" at bounding box center [392, 142] width 33 height 16
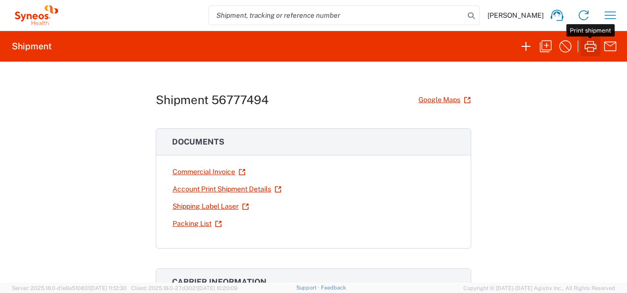
click at [586, 50] on icon "button" at bounding box center [591, 46] width 16 height 16
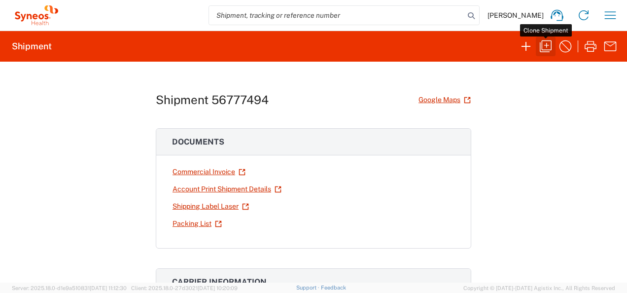
click at [548, 49] on icon "button" at bounding box center [546, 46] width 12 height 12
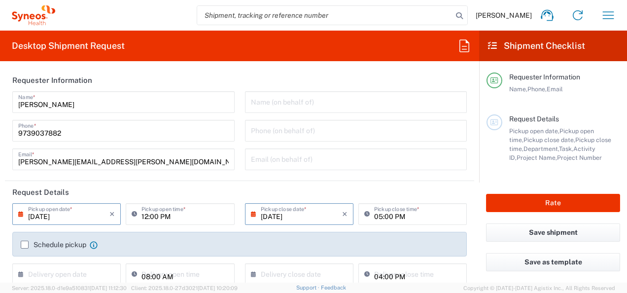
click at [475, 45] on agx-form-header "Desktop Shipment Request" at bounding box center [239, 46] width 479 height 31
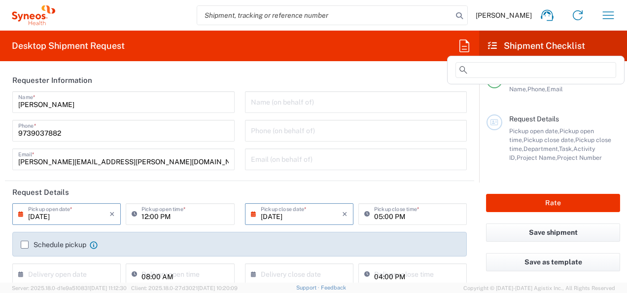
click at [467, 50] on icon at bounding box center [465, 46] width 16 height 16
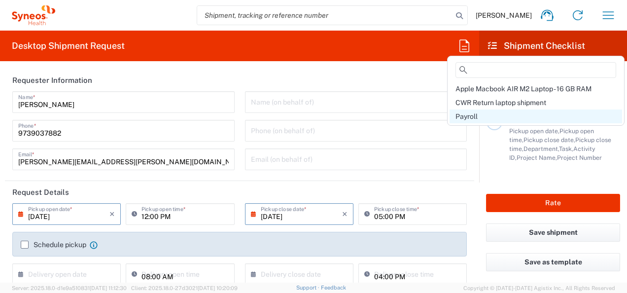
click at [464, 116] on span "Payroll" at bounding box center [467, 116] width 22 height 8
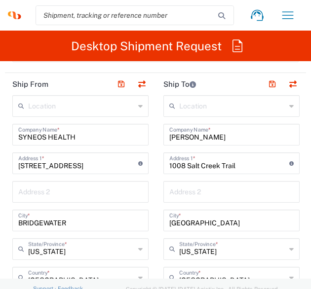
scroll to position [740, 0]
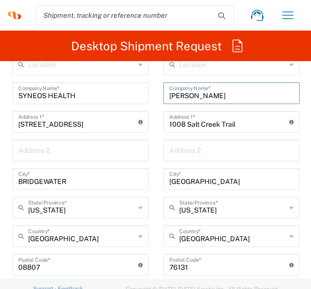
drag, startPoint x: 226, startPoint y: 95, endPoint x: 97, endPoint y: 96, distance: 129.3
click at [97, 96] on div "Ship From Location [PERSON_NAME] LLC-[GEOGRAPHIC_DATA] [GEOGRAPHIC_DATA] [GEOGR…" at bounding box center [155, 252] width 301 height 441
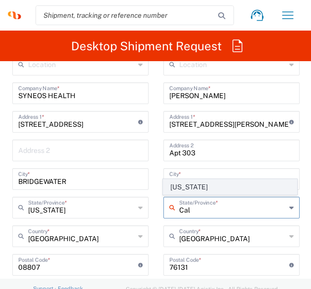
click at [177, 186] on span "[US_STATE]" at bounding box center [229, 187] width 133 height 15
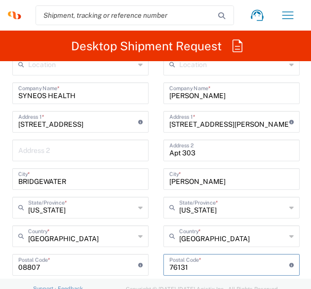
drag, startPoint x: 205, startPoint y: 266, endPoint x: 156, endPoint y: 259, distance: 48.9
click at [160, 262] on main "Location [PERSON_NAME] LLC-[GEOGRAPHIC_DATA] [GEOGRAPHIC_DATA] [GEOGRAPHIC_DATA…" at bounding box center [231, 261] width 151 height 414
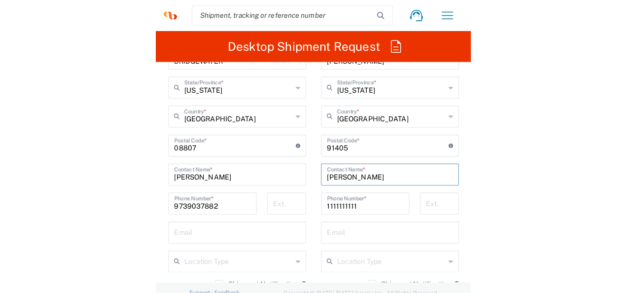
scroll to position [0, 0]
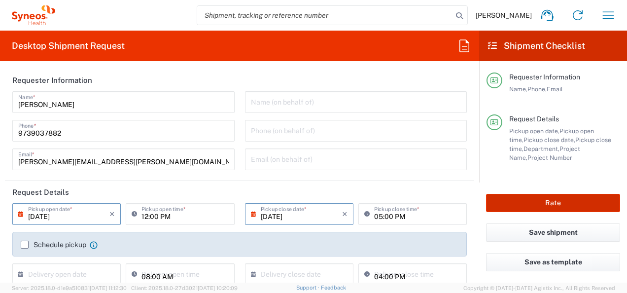
click at [564, 200] on button "Rate" at bounding box center [553, 203] width 134 height 18
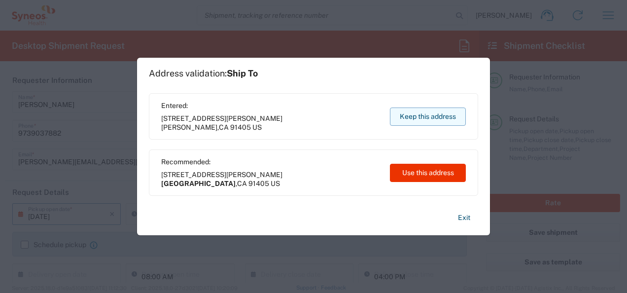
click at [420, 116] on button "Keep this address" at bounding box center [428, 117] width 76 height 18
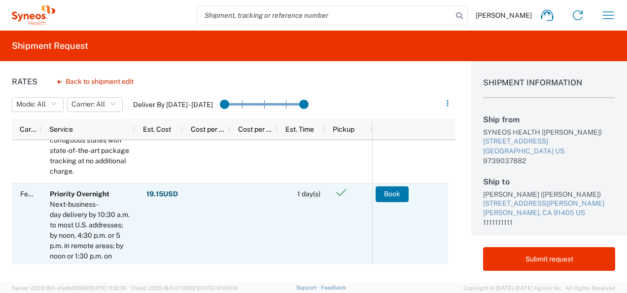
scroll to position [330, 0]
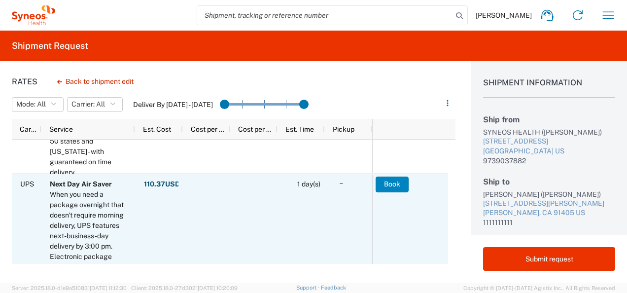
click at [386, 185] on button "Book" at bounding box center [392, 185] width 33 height 16
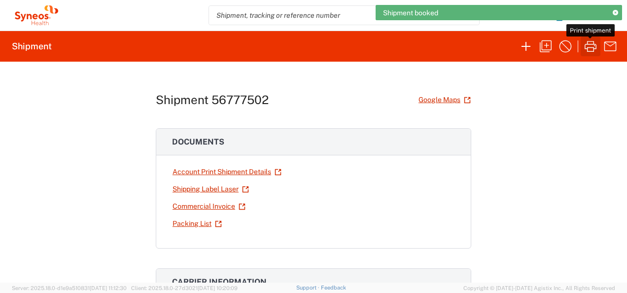
click at [595, 43] on icon "button" at bounding box center [591, 46] width 16 height 16
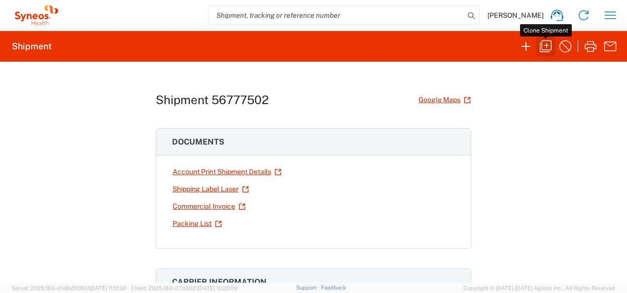
click at [545, 45] on icon "button" at bounding box center [546, 46] width 12 height 12
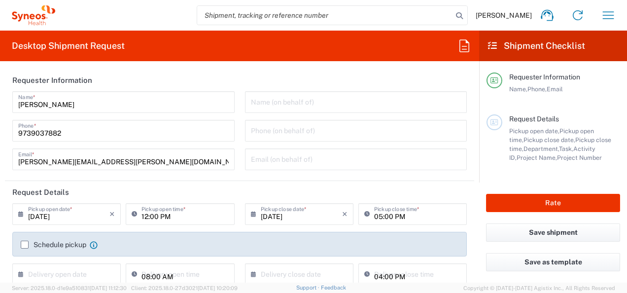
click at [460, 47] on icon at bounding box center [465, 45] width 10 height 12
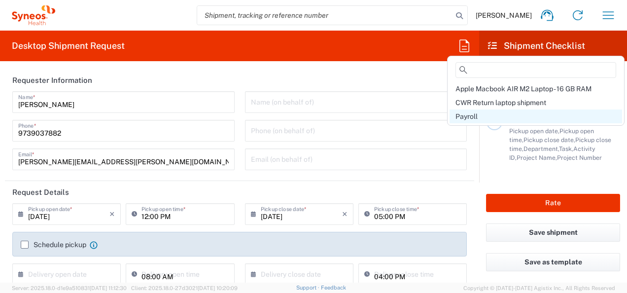
click at [483, 117] on div "Payroll" at bounding box center [536, 117] width 173 height 14
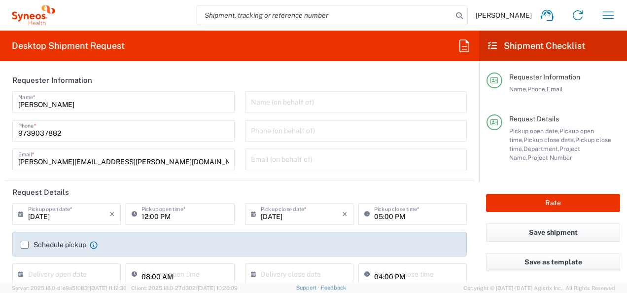
click at [135, 13] on div "[PERSON_NAME] Home Shipment estimator Shipment tracking Desktop shipment reques…" at bounding box center [339, 15] width 569 height 24
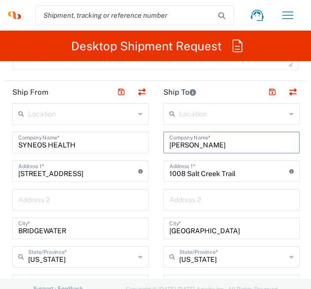
drag, startPoint x: 222, startPoint y: 142, endPoint x: 0, endPoint y: 159, distance: 222.7
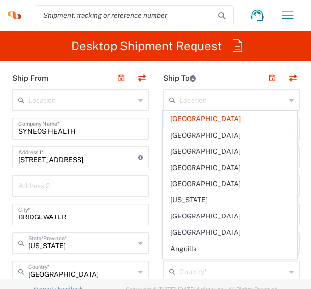
click at [142, 162] on div "[STREET_ADDRESS] Address 1 * For cross streets use street names with '&' or 'an…" at bounding box center [80, 158] width 136 height 22
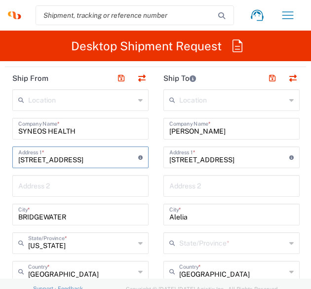
drag, startPoint x: 148, startPoint y: 161, endPoint x: 179, endPoint y: 172, distance: 31.8
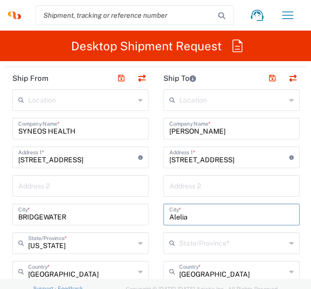
drag, startPoint x: 192, startPoint y: 216, endPoint x: 115, endPoint y: 218, distance: 77.0
click at [115, 218] on div "Ship From Location [PERSON_NAME] LLC-[GEOGRAPHIC_DATA] [GEOGRAPHIC_DATA] [GEOGR…" at bounding box center [155, 287] width 301 height 441
click at [219, 219] on input "Alelia" at bounding box center [231, 213] width 124 height 17
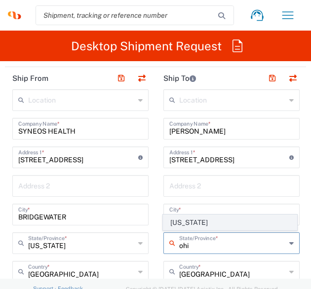
click at [178, 227] on span "[US_STATE]" at bounding box center [229, 222] width 133 height 15
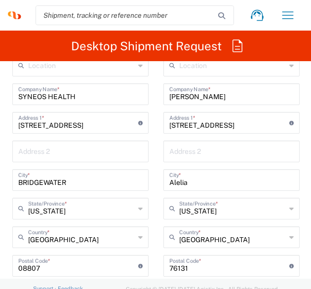
scroll to position [754, 0]
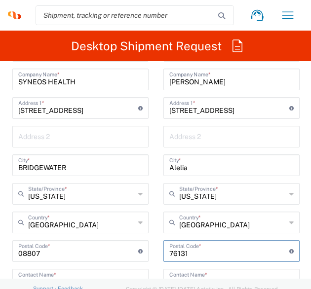
drag, startPoint x: 201, startPoint y: 254, endPoint x: 120, endPoint y: 254, distance: 80.9
click at [120, 254] on div "Ship From Location [PERSON_NAME] LLC-[GEOGRAPHIC_DATA] [GEOGRAPHIC_DATA] [GEOGR…" at bounding box center [155, 238] width 301 height 441
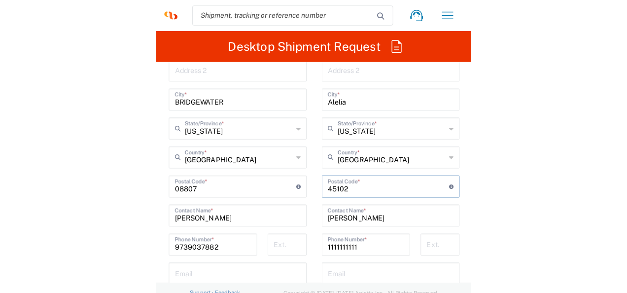
scroll to position [852, 0]
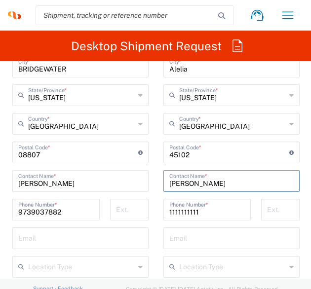
drag, startPoint x: 223, startPoint y: 182, endPoint x: 85, endPoint y: 183, distance: 137.6
click at [85, 183] on div "Ship From Location [PERSON_NAME] LLC-[GEOGRAPHIC_DATA] [GEOGRAPHIC_DATA] [GEOGR…" at bounding box center [155, 139] width 301 height 441
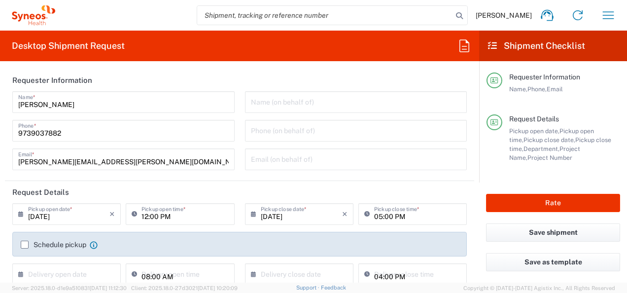
scroll to position [0, 0]
click at [563, 206] on button "Rate" at bounding box center [553, 203] width 134 height 18
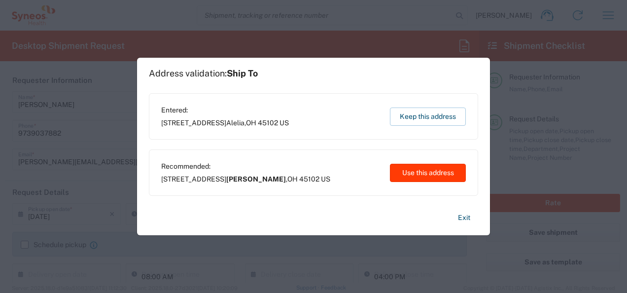
click at [413, 169] on button "Use this address" at bounding box center [428, 173] width 76 height 18
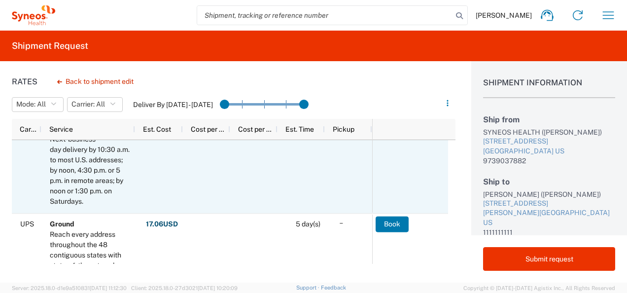
scroll to position [308, 0]
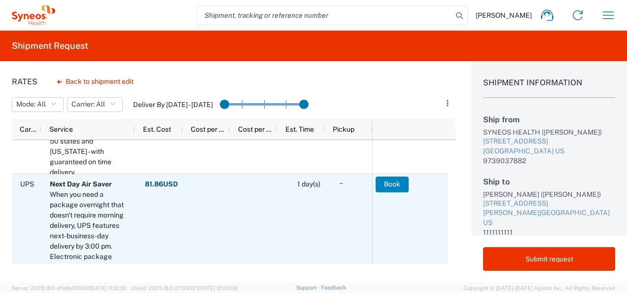
click at [387, 183] on button "Book" at bounding box center [392, 185] width 33 height 16
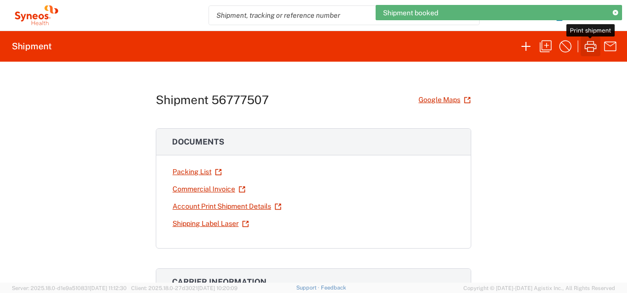
click at [589, 48] on icon "button" at bounding box center [591, 46] width 16 height 16
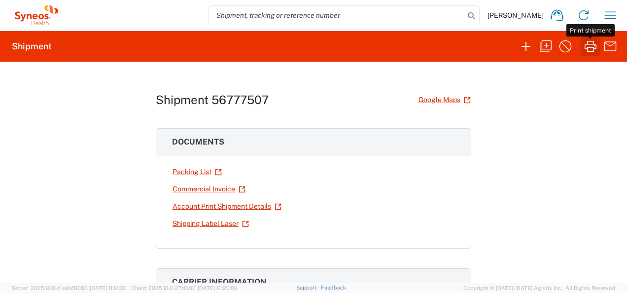
click at [595, 50] on icon "button" at bounding box center [591, 46] width 16 height 16
click at [545, 49] on icon "button" at bounding box center [546, 46] width 12 height 12
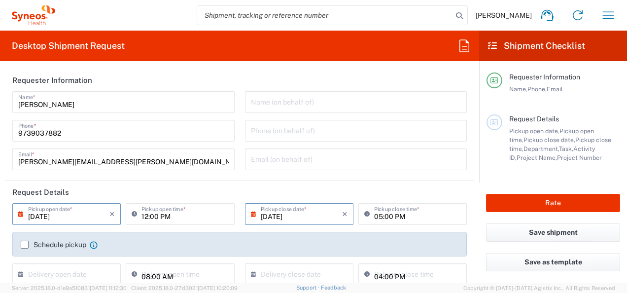
click at [469, 49] on icon at bounding box center [465, 46] width 16 height 16
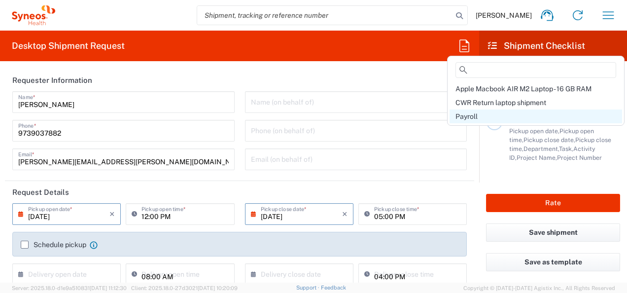
click at [503, 122] on div "Payroll" at bounding box center [536, 117] width 173 height 14
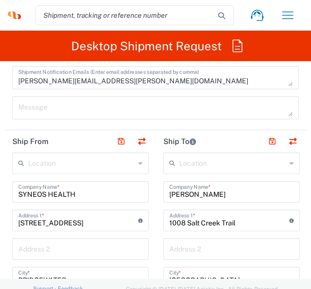
scroll to position [691, 0]
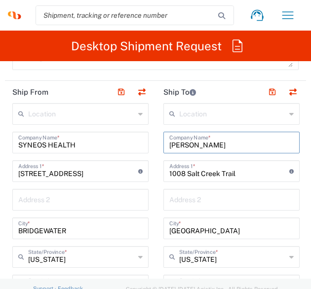
drag, startPoint x: 219, startPoint y: 144, endPoint x: 138, endPoint y: 147, distance: 81.0
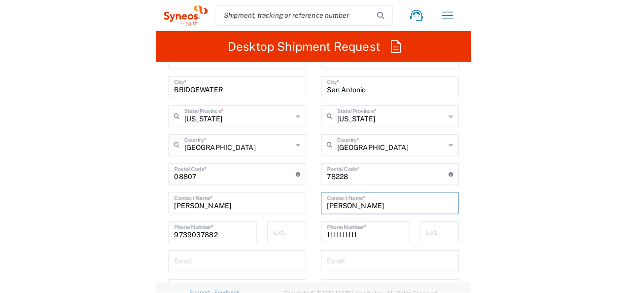
scroll to position [0, 0]
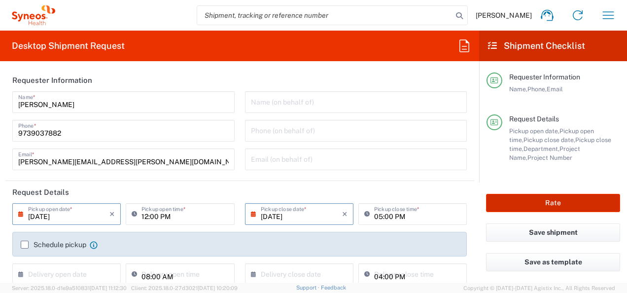
click at [549, 204] on button "Rate" at bounding box center [553, 203] width 134 height 18
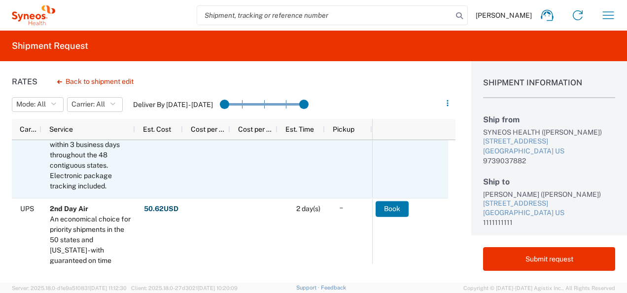
scroll to position [527, 0]
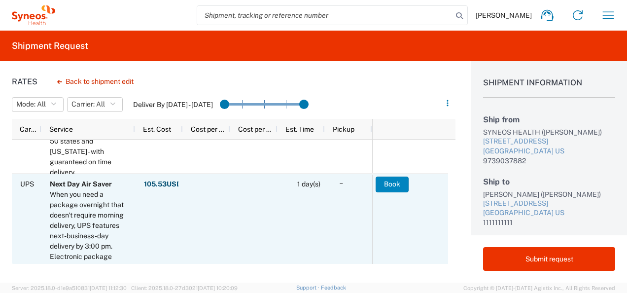
click at [403, 188] on button "Book" at bounding box center [392, 185] width 33 height 16
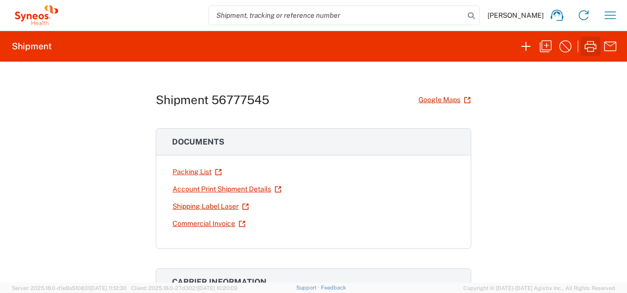
click at [586, 47] on icon "button" at bounding box center [591, 46] width 16 height 16
click at [614, 18] on icon "button" at bounding box center [611, 15] width 16 height 16
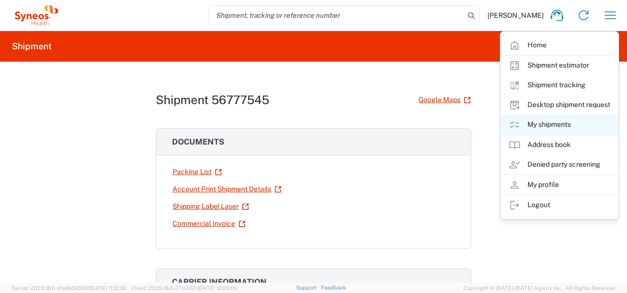
click at [539, 122] on link "My shipments" at bounding box center [559, 125] width 117 height 20
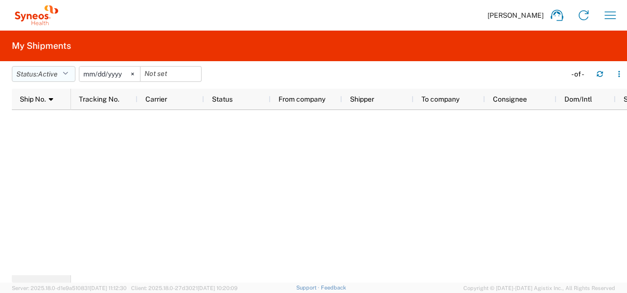
click at [74, 75] on button "Status: Active" at bounding box center [44, 74] width 64 height 16
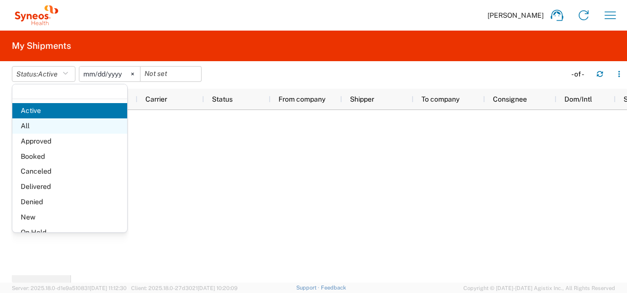
click at [61, 126] on span "All" at bounding box center [69, 125] width 115 height 15
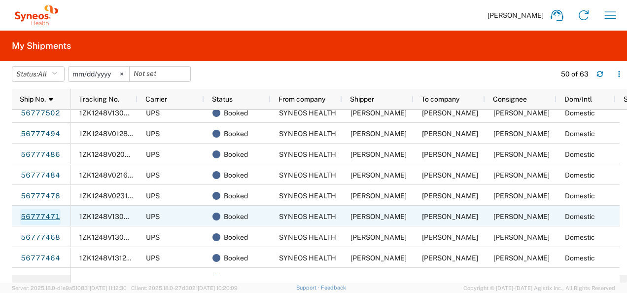
click at [35, 216] on link "56777471" at bounding box center [40, 217] width 40 height 16
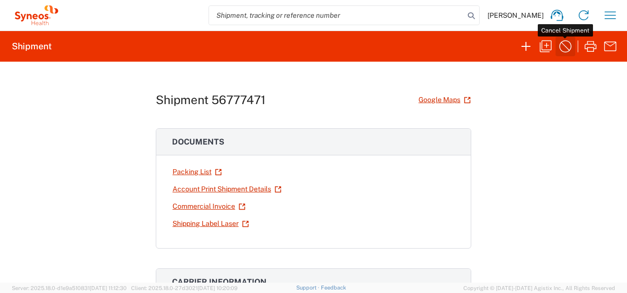
click at [565, 53] on icon "button" at bounding box center [566, 46] width 16 height 16
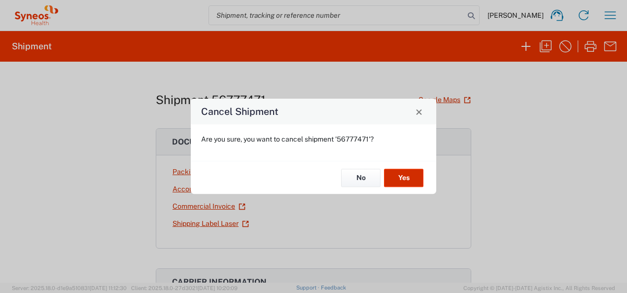
click at [411, 176] on button "Yes" at bounding box center [403, 178] width 39 height 18
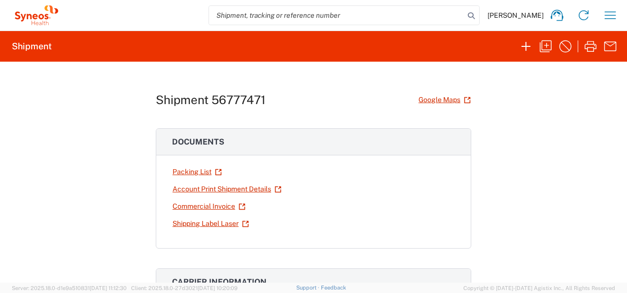
click at [489, 112] on div "Shipment 56777471 Google Maps Documents Packing List Account Print Shipment Det…" at bounding box center [313, 172] width 627 height 221
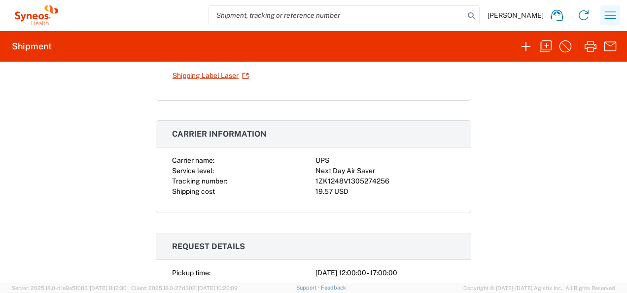
click at [605, 22] on icon "button" at bounding box center [611, 15] width 16 height 16
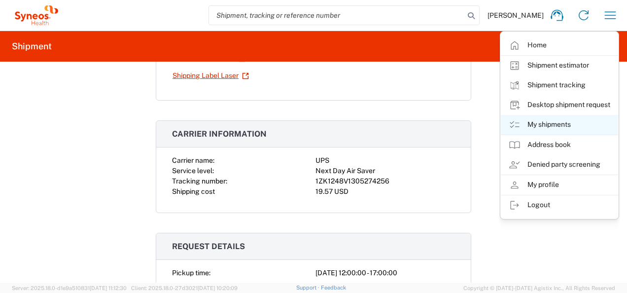
click at [553, 126] on link "My shipments" at bounding box center [559, 125] width 117 height 20
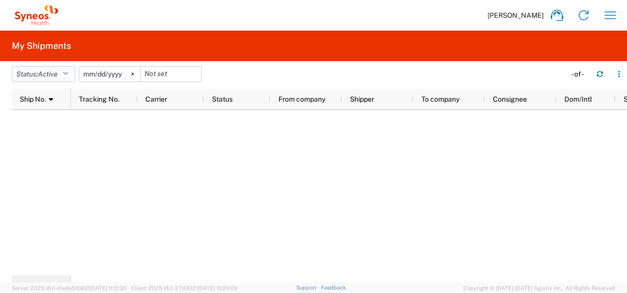
click at [71, 73] on button "Status: Active" at bounding box center [44, 74] width 64 height 16
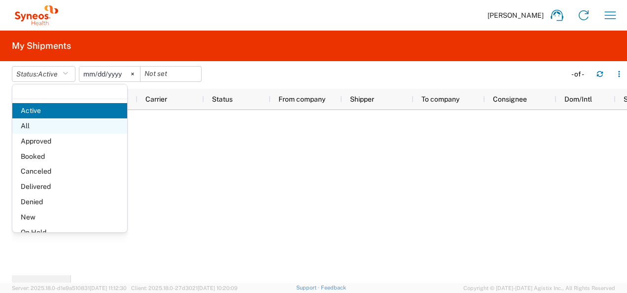
click at [41, 129] on span "All" at bounding box center [69, 125] width 115 height 15
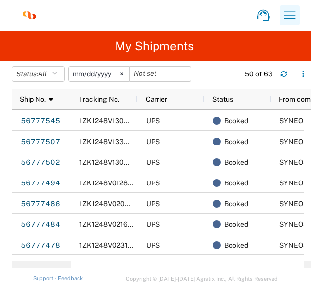
click at [289, 19] on icon "button" at bounding box center [290, 15] width 16 height 16
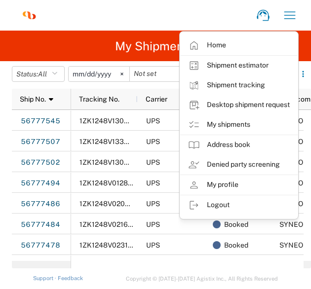
click at [219, 125] on link "My shipments" at bounding box center [238, 125] width 117 height 20
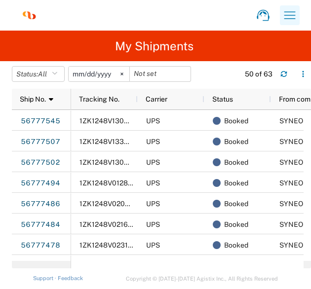
click at [287, 17] on icon "button" at bounding box center [290, 15] width 16 height 16
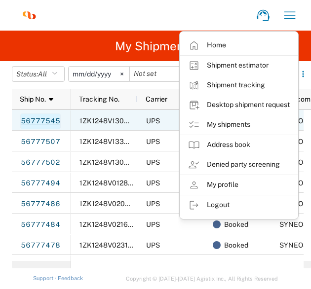
click at [47, 119] on link "56777545" at bounding box center [40, 121] width 40 height 16
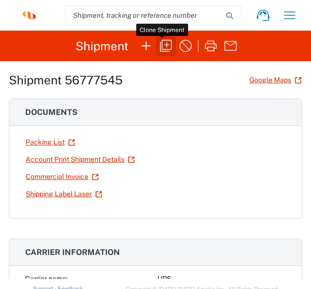
click at [169, 48] on icon "button" at bounding box center [166, 46] width 16 height 16
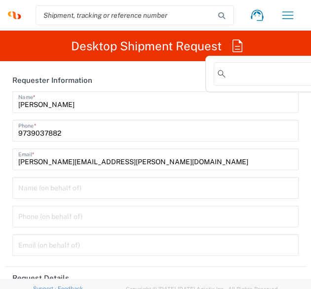
click at [235, 43] on agx-forms-host "[PERSON_NAME] Home Shipment estimator Shipment tracking Desktop shipment reques…" at bounding box center [155, 144] width 311 height 289
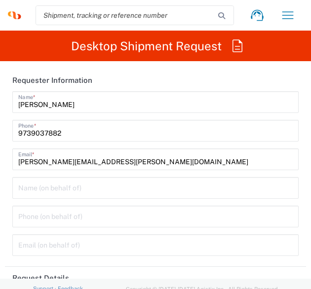
click at [229, 49] on agx-form-header "Desktop Shipment Request" at bounding box center [155, 46] width 311 height 31
click at [233, 48] on agx-forms-host "[PERSON_NAME] Home Shipment estimator Shipment tracking Desktop shipment reques…" at bounding box center [155, 144] width 311 height 289
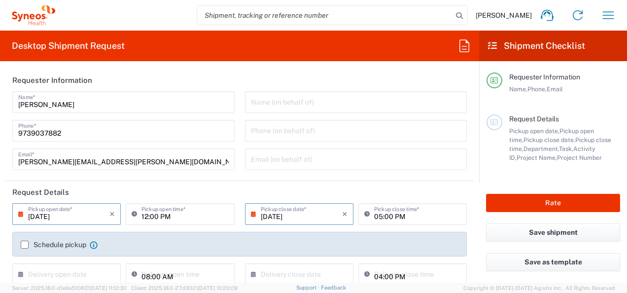
click at [456, 49] on agx-form-header "Desktop Shipment Request" at bounding box center [239, 46] width 479 height 31
click at [464, 46] on icon at bounding box center [465, 45] width 10 height 12
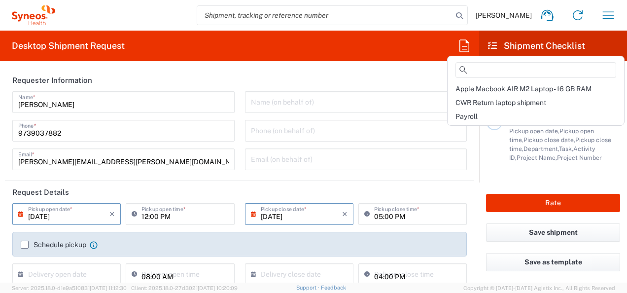
click at [482, 113] on div "Payroll" at bounding box center [536, 117] width 173 height 14
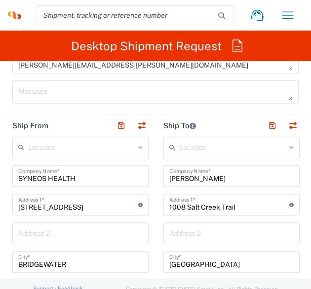
scroll to position [691, 0]
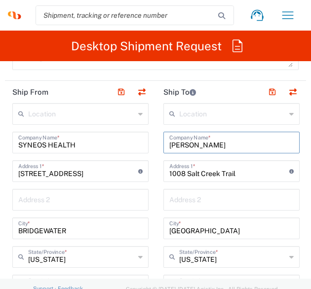
drag, startPoint x: 222, startPoint y: 145, endPoint x: 133, endPoint y: 137, distance: 90.2
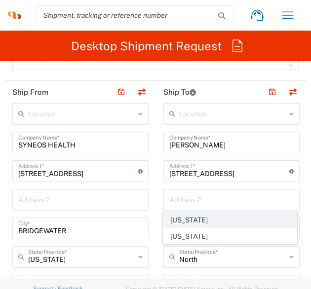
click at [183, 222] on span "[US_STATE]" at bounding box center [229, 220] width 133 height 15
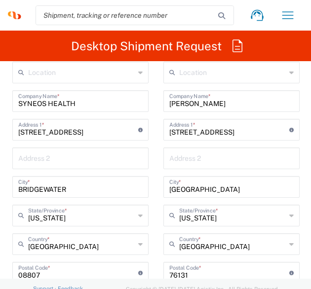
scroll to position [789, 0]
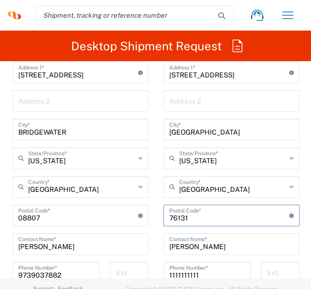
drag, startPoint x: 199, startPoint y: 215, endPoint x: 111, endPoint y: 218, distance: 88.8
click at [111, 218] on div "Ship From Location [PERSON_NAME] LLC-[GEOGRAPHIC_DATA] [GEOGRAPHIC_DATA] [GEOGR…" at bounding box center [155, 202] width 301 height 441
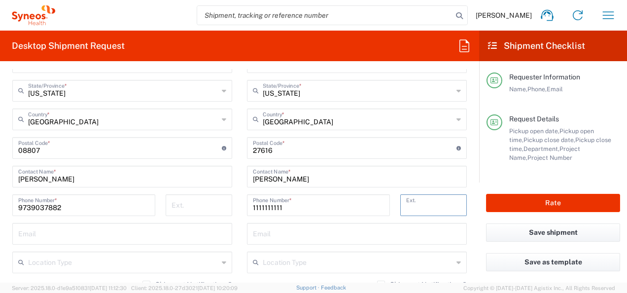
scroll to position [592, 0]
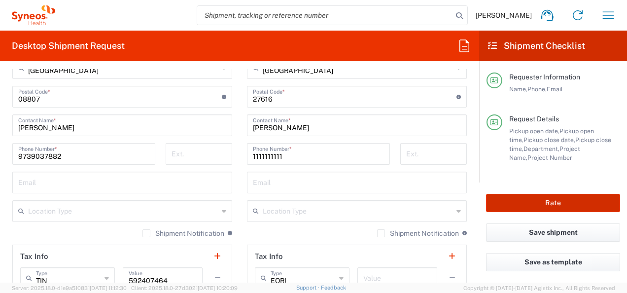
click at [534, 201] on button "Rate" at bounding box center [553, 203] width 134 height 18
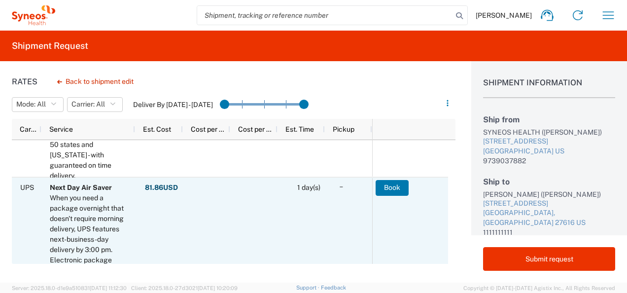
scroll to position [592, 0]
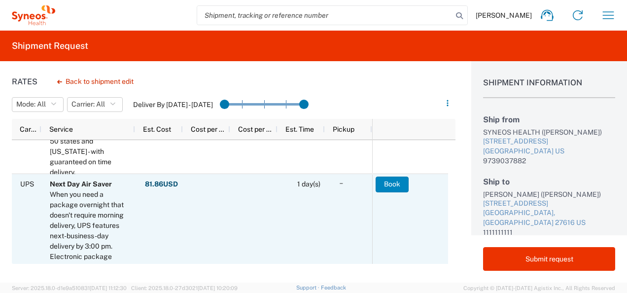
click at [388, 180] on button "Book" at bounding box center [392, 185] width 33 height 16
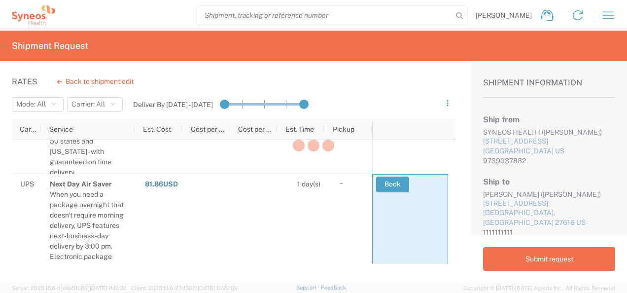
click at [308, 258] on div at bounding box center [313, 146] width 627 height 293
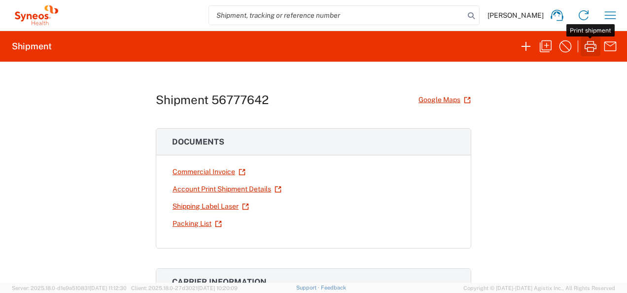
click at [597, 50] on icon "button" at bounding box center [591, 46] width 16 height 16
